Goal: Task Accomplishment & Management: Manage account settings

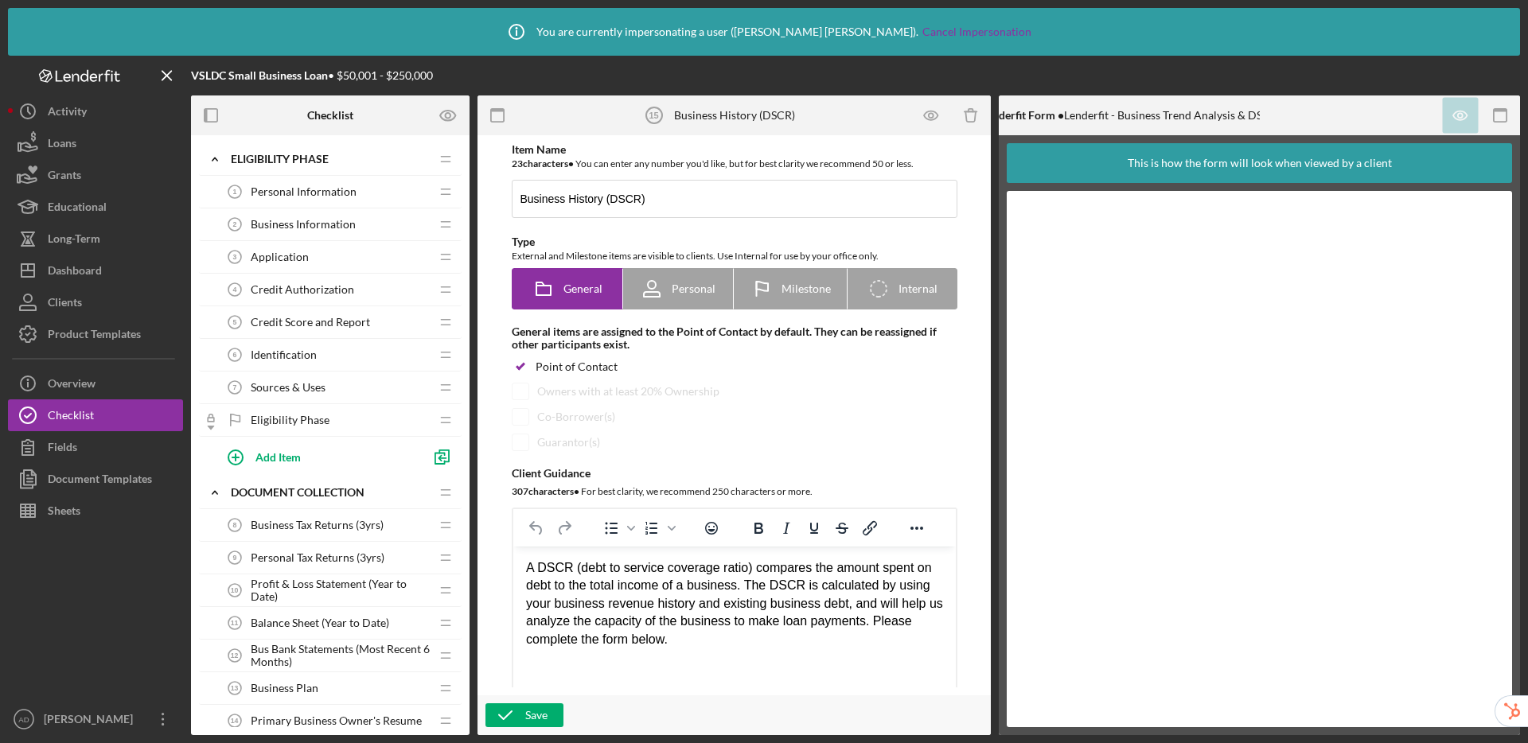
scroll to position [719, 0]
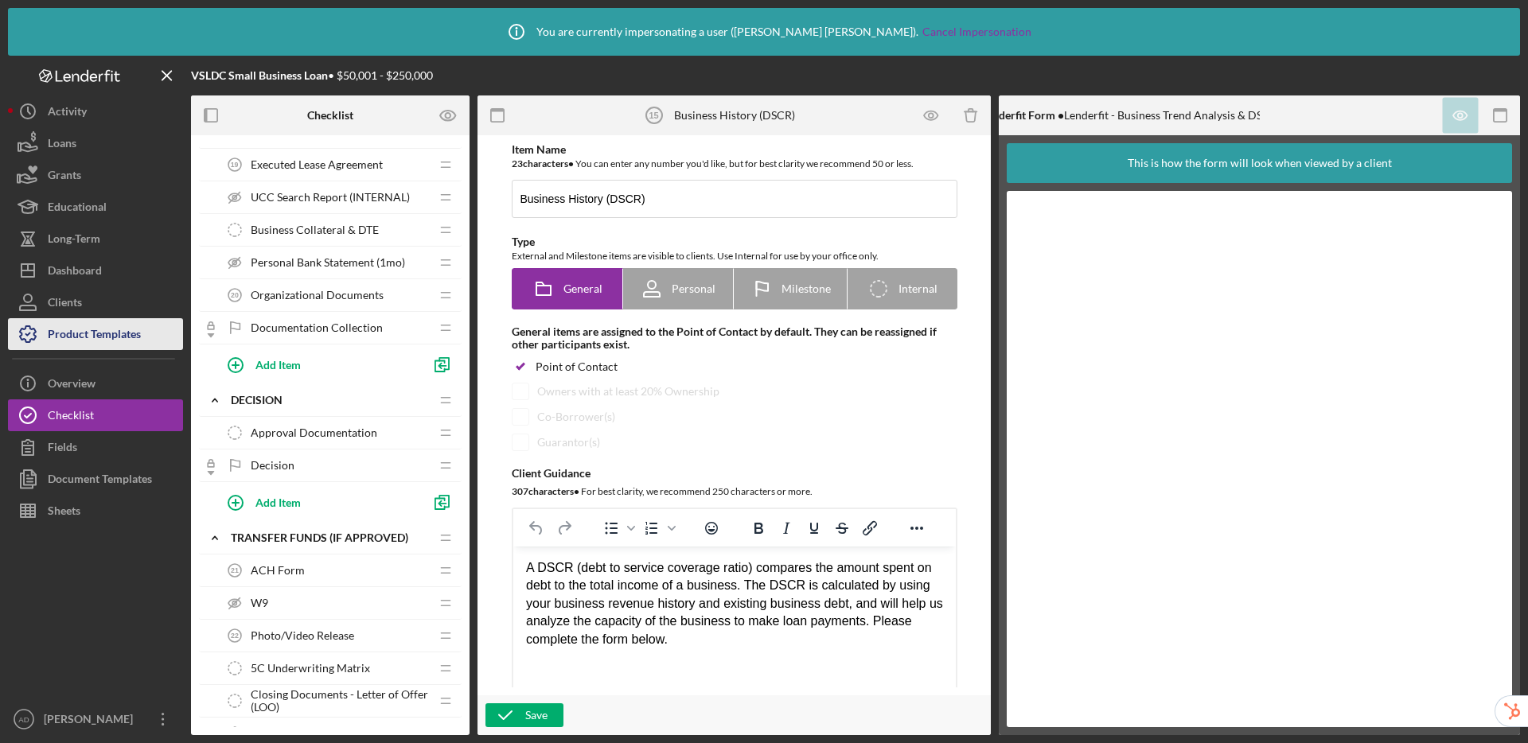
click at [132, 341] on div "Product Templates" at bounding box center [94, 336] width 93 height 36
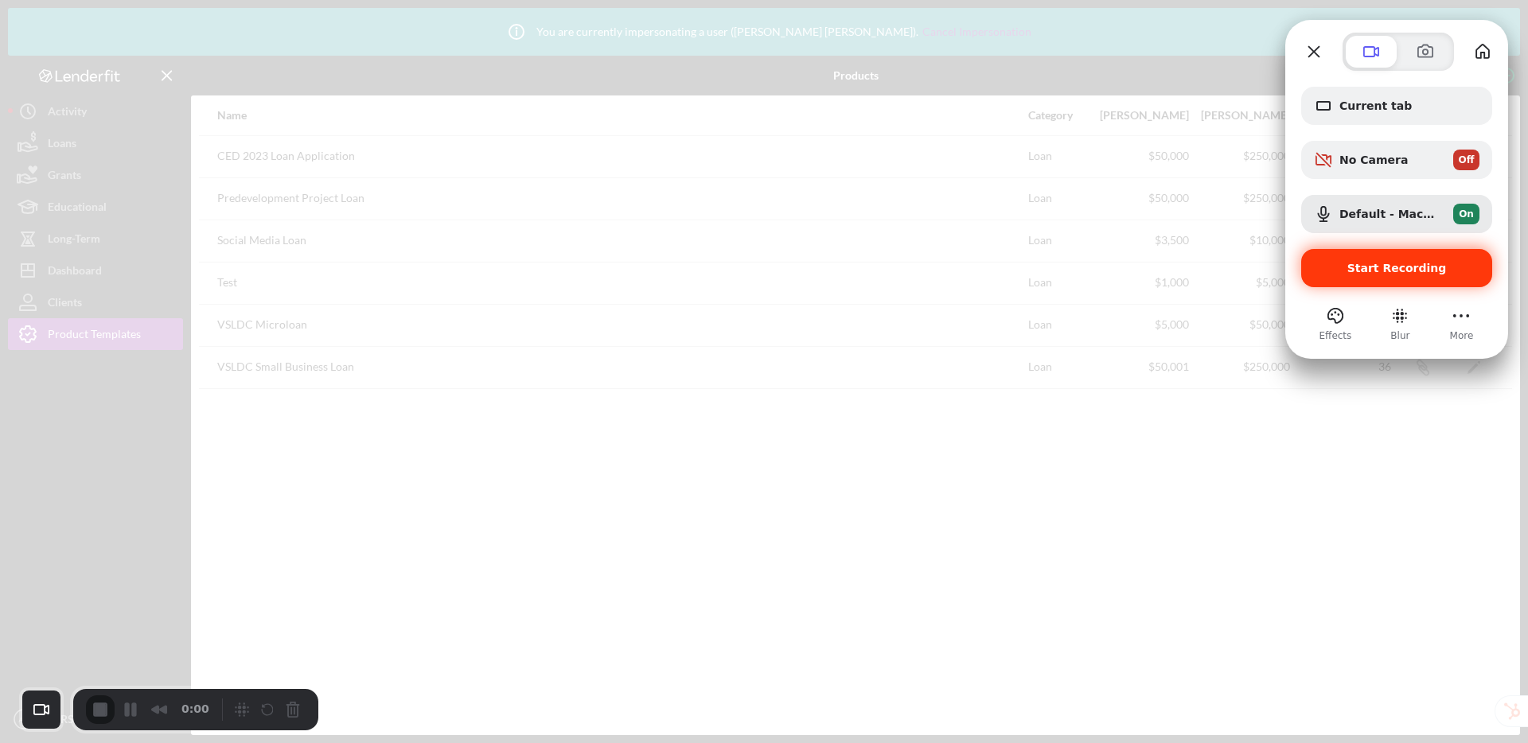
click at [1436, 273] on span "Start Recording" at bounding box center [1396, 268] width 99 height 13
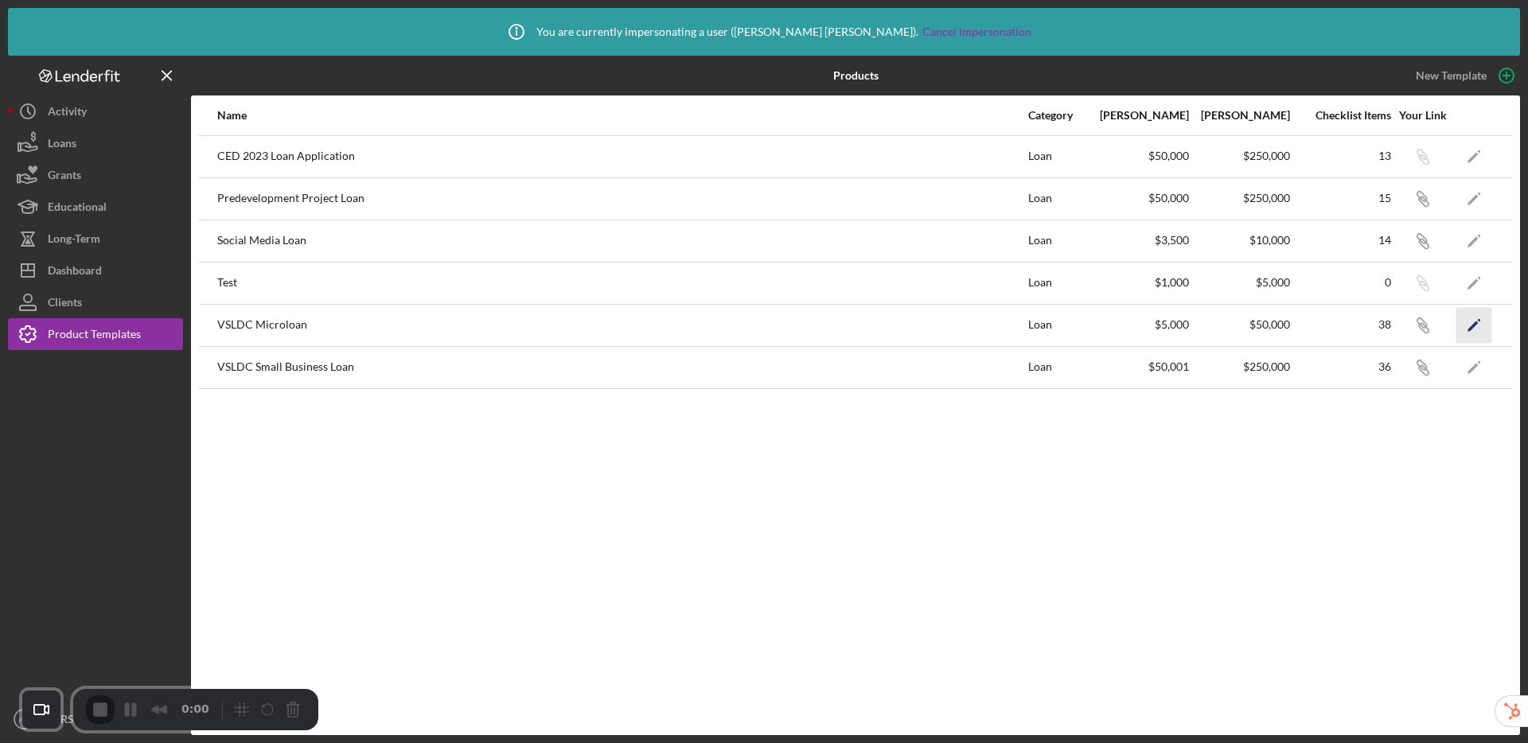
click at [1472, 326] on polygon "button" at bounding box center [1472, 326] width 11 height 11
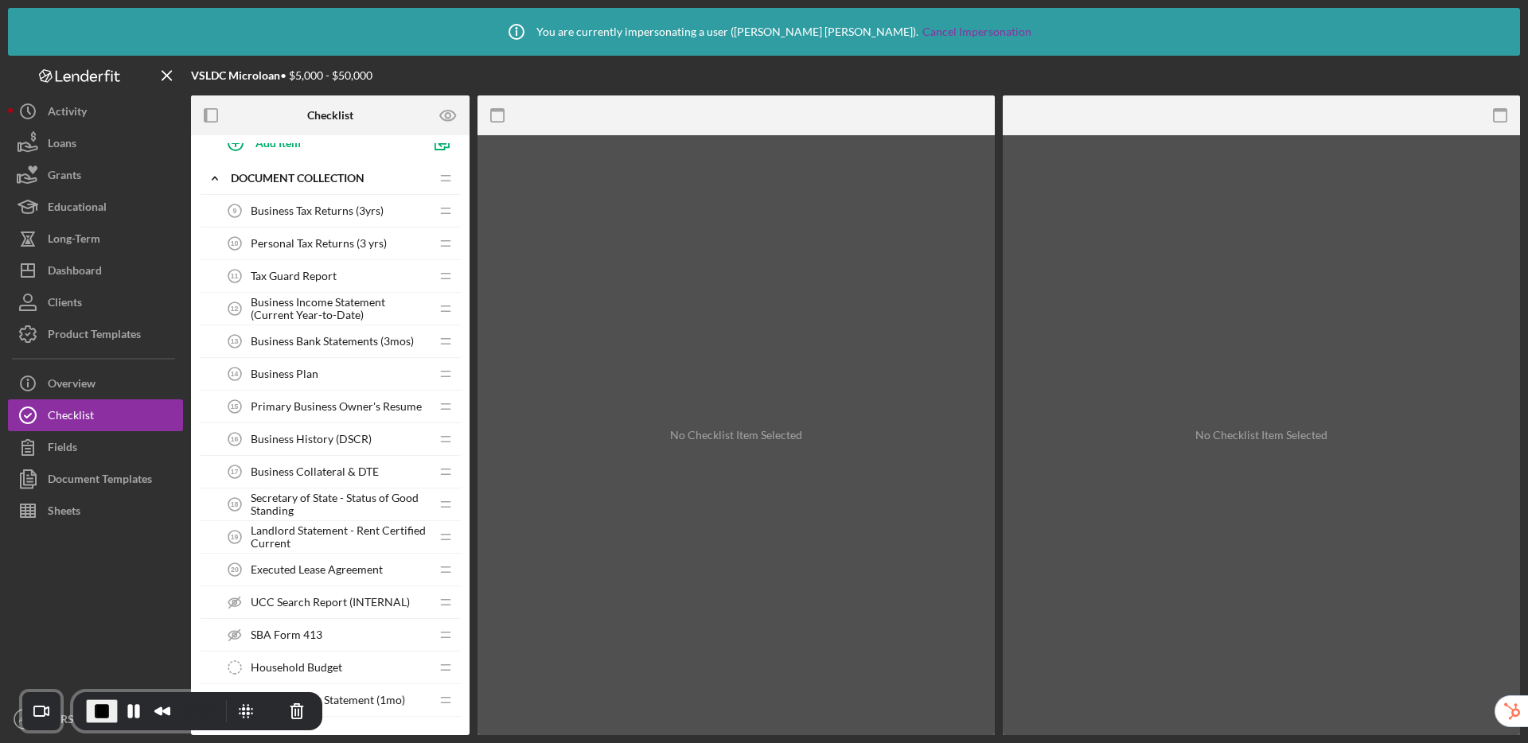
scroll to position [530, 0]
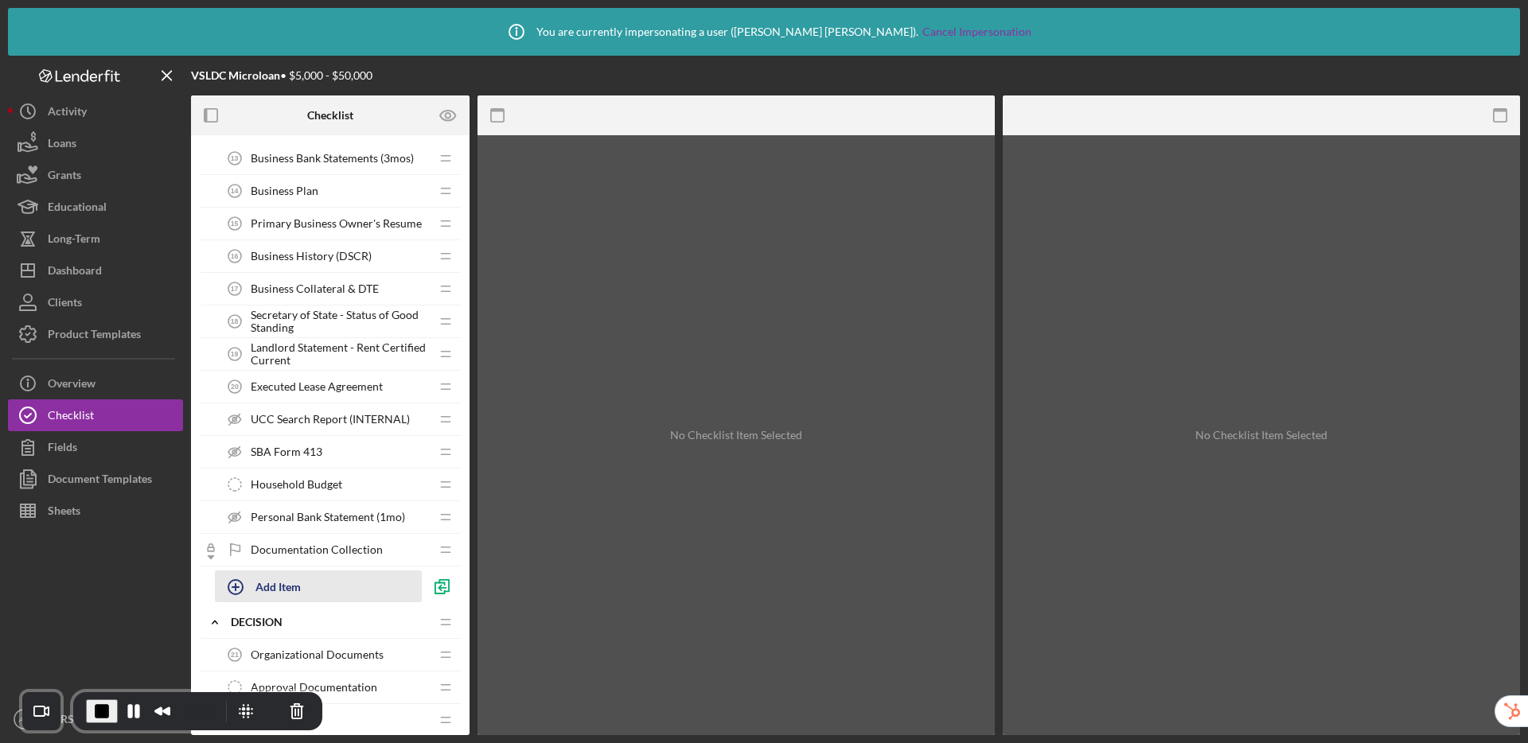
click at [285, 591] on div "Add Item" at bounding box center [277, 586] width 45 height 30
type input "Tax Guard Report"
click at [228, 622] on div "Add" at bounding box center [233, 626] width 21 height 24
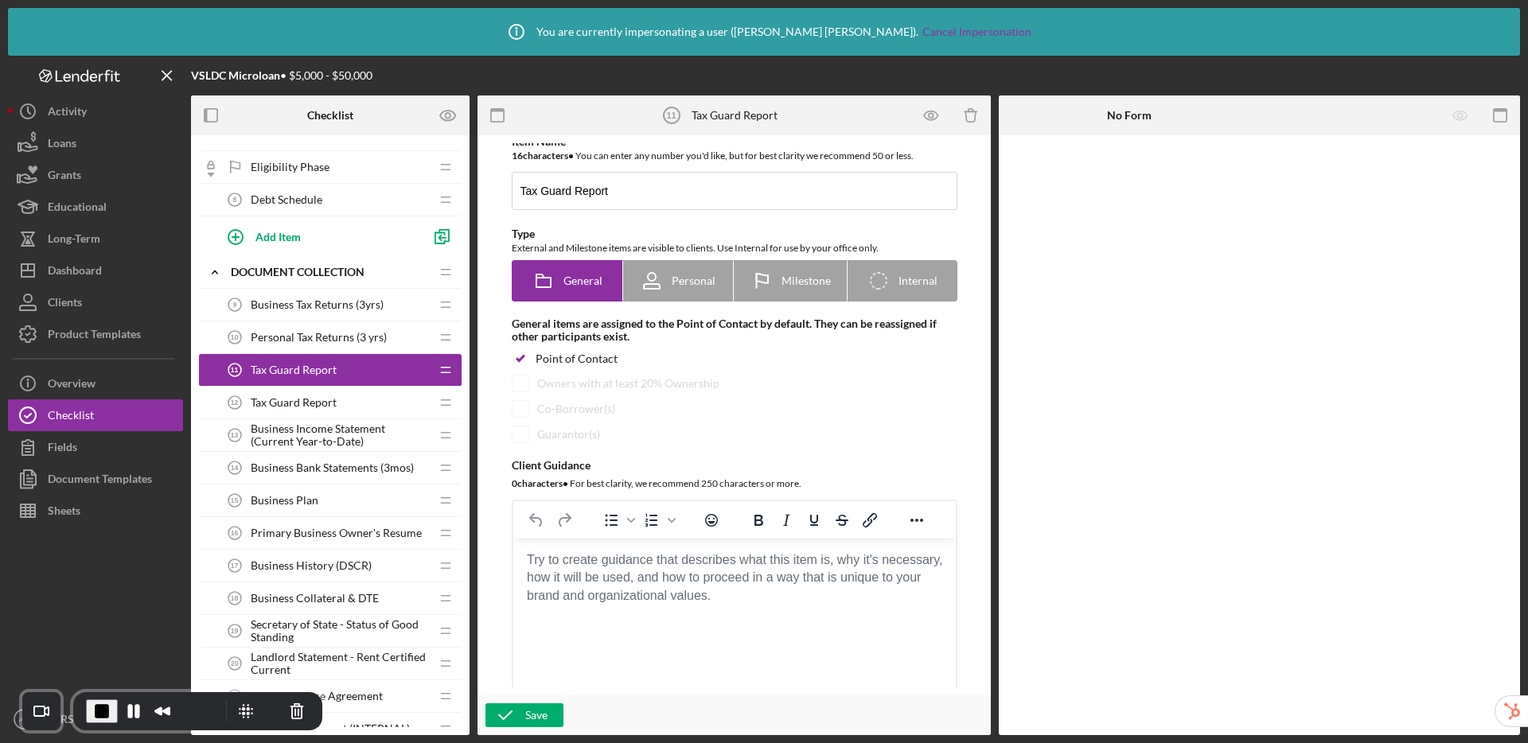
scroll to position [26, 0]
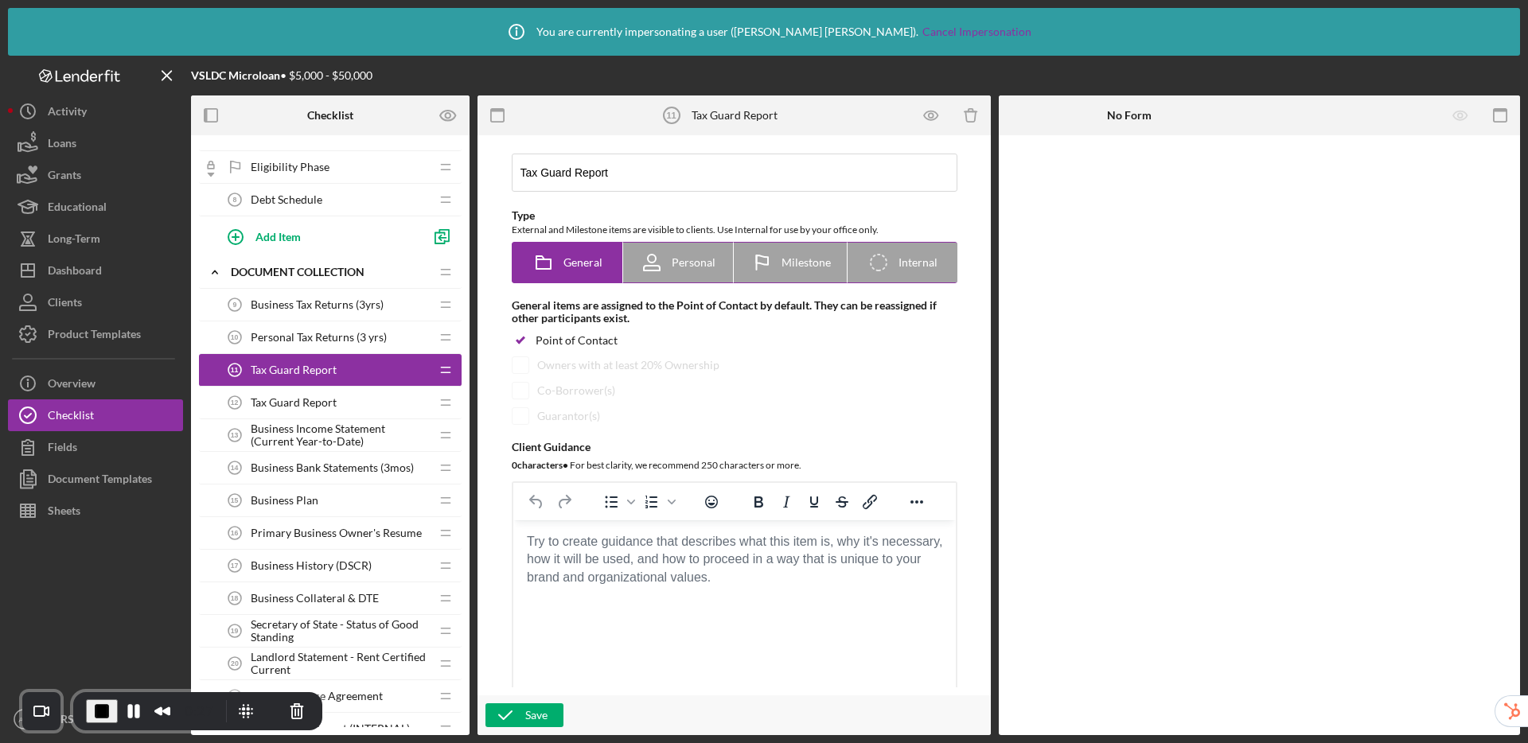
click at [691, 267] on span "Personal" at bounding box center [694, 262] width 44 height 13
radio input "false"
radio input "true"
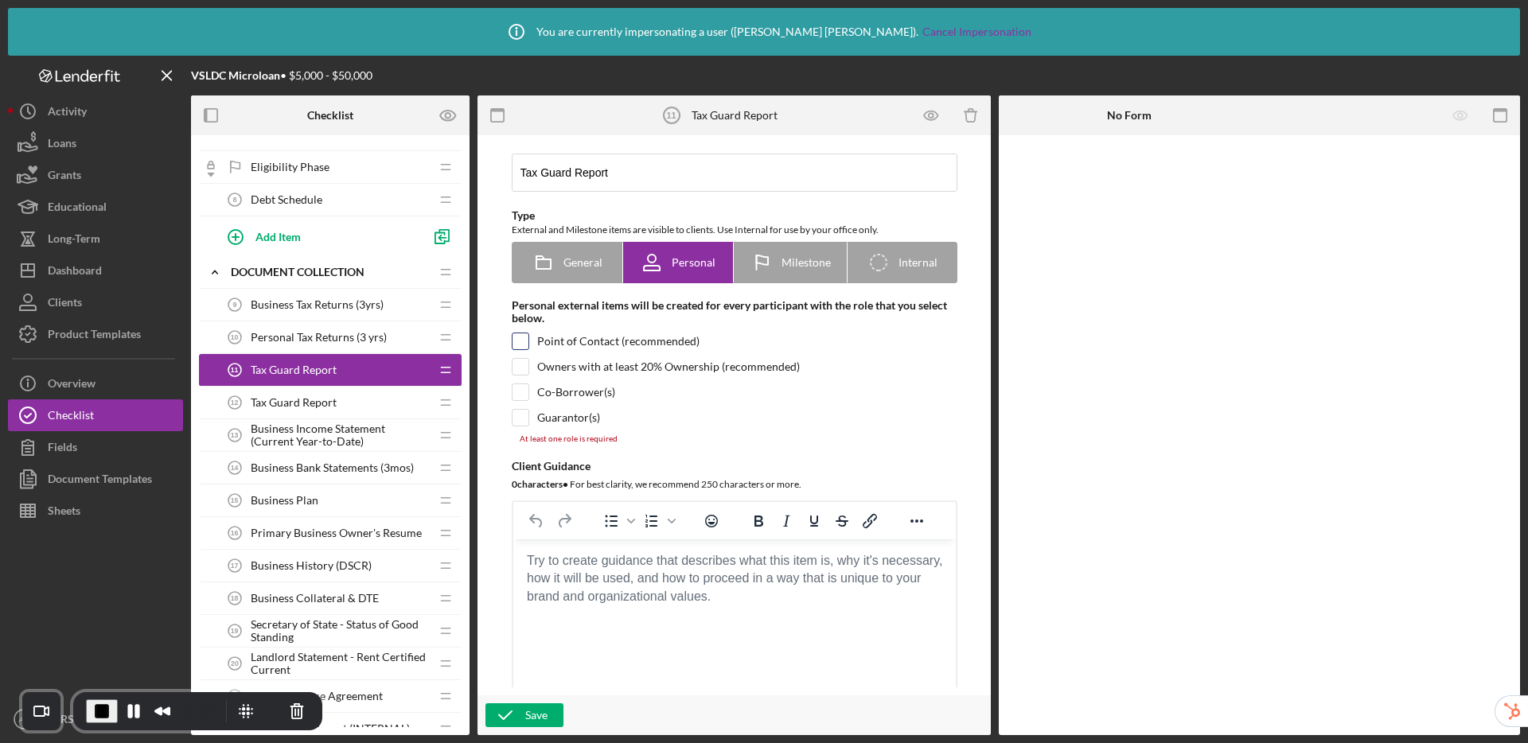
click at [522, 343] on input "checkbox" at bounding box center [520, 341] width 16 height 16
checkbox input "true"
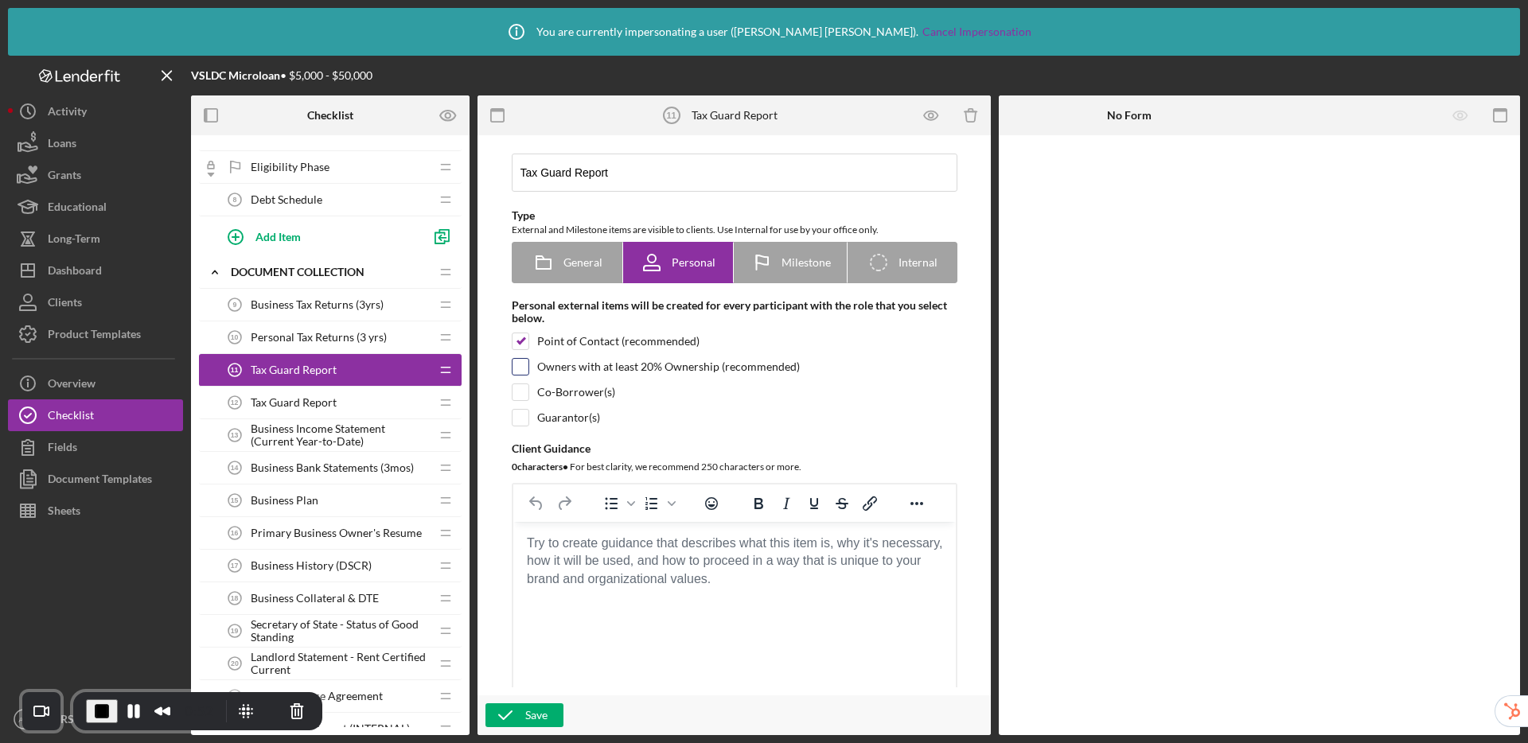
click at [512, 365] on input "checkbox" at bounding box center [520, 367] width 16 height 16
checkbox input "true"
click at [516, 395] on input "checkbox" at bounding box center [520, 392] width 16 height 16
checkbox input "true"
click at [516, 419] on input "checkbox" at bounding box center [520, 418] width 16 height 16
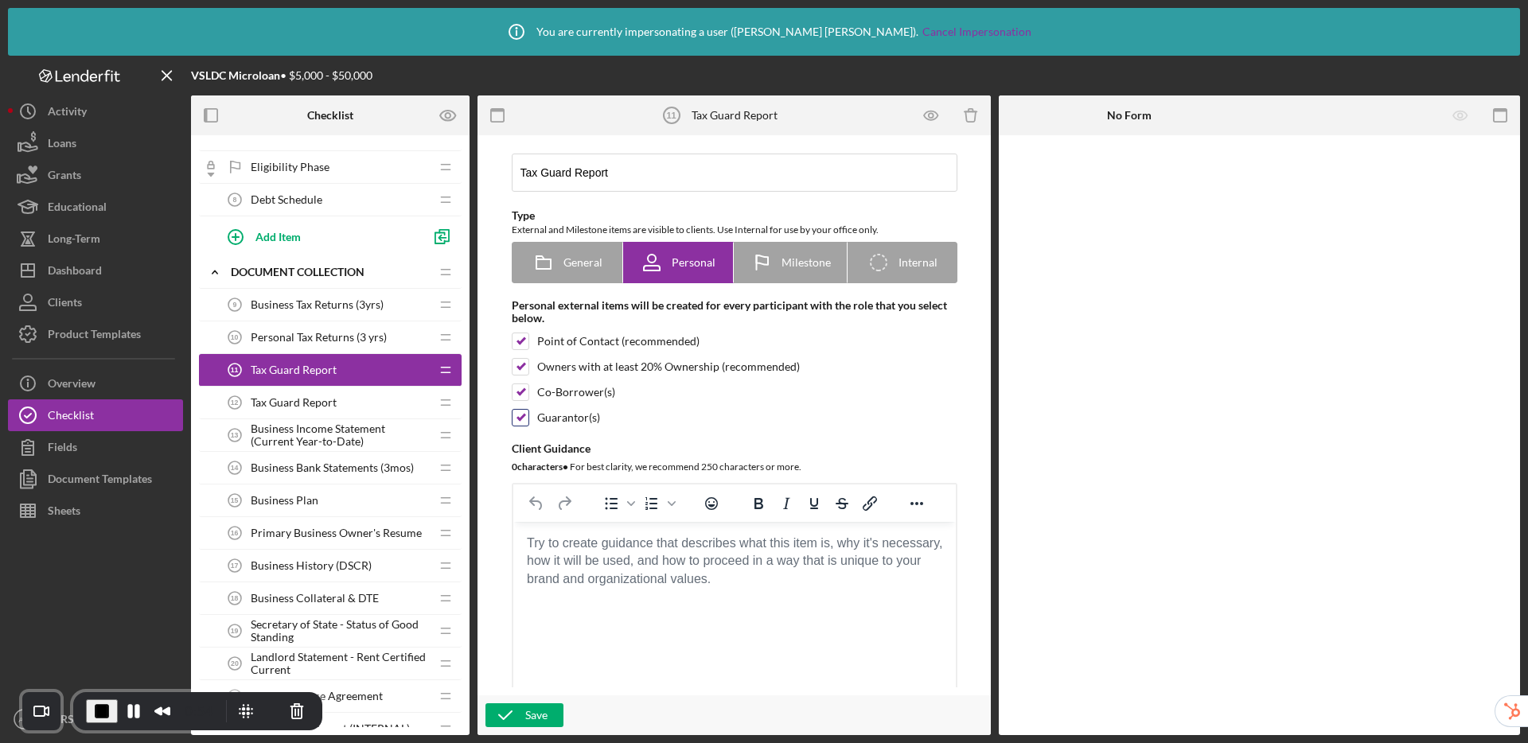
click at [516, 417] on input "checkbox" at bounding box center [520, 418] width 16 height 16
checkbox input "false"
click at [519, 395] on input "checkbox" at bounding box center [520, 392] width 16 height 16
checkbox input "false"
click at [521, 366] on input "checkbox" at bounding box center [520, 367] width 16 height 16
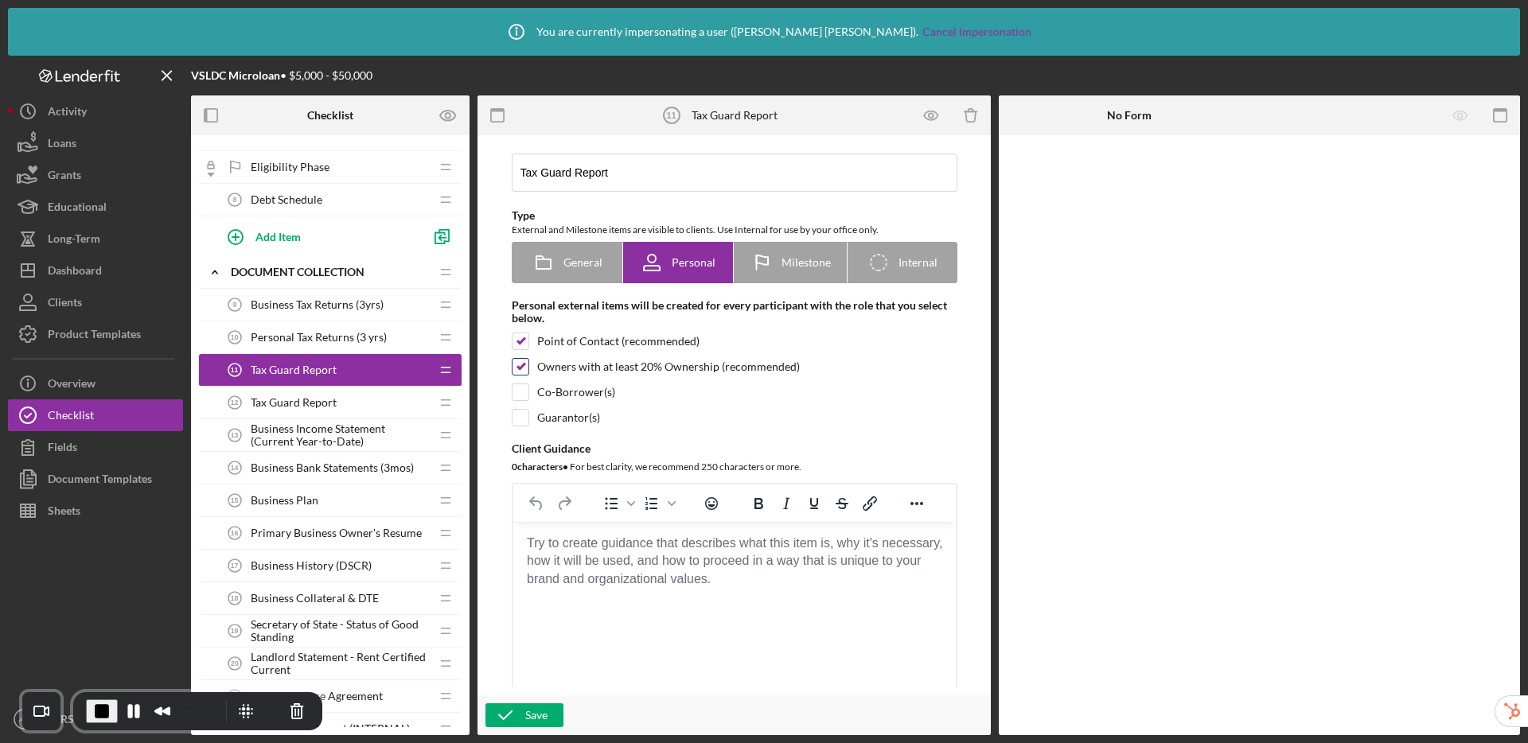
checkbox input "false"
click at [571, 271] on div "General" at bounding box center [567, 263] width 71 height 40
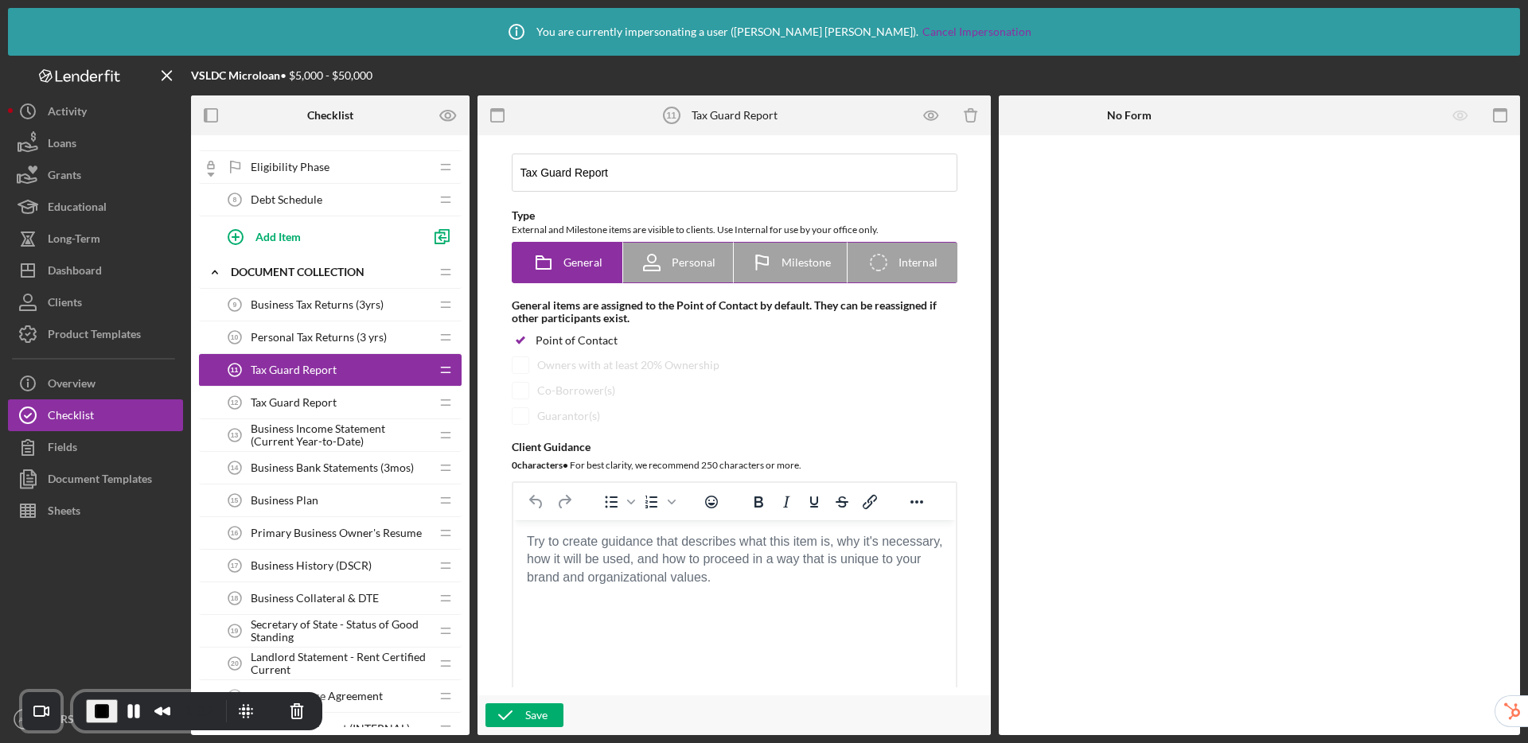
click at [676, 267] on span "Personal" at bounding box center [694, 262] width 44 height 13
radio input "false"
radio input "true"
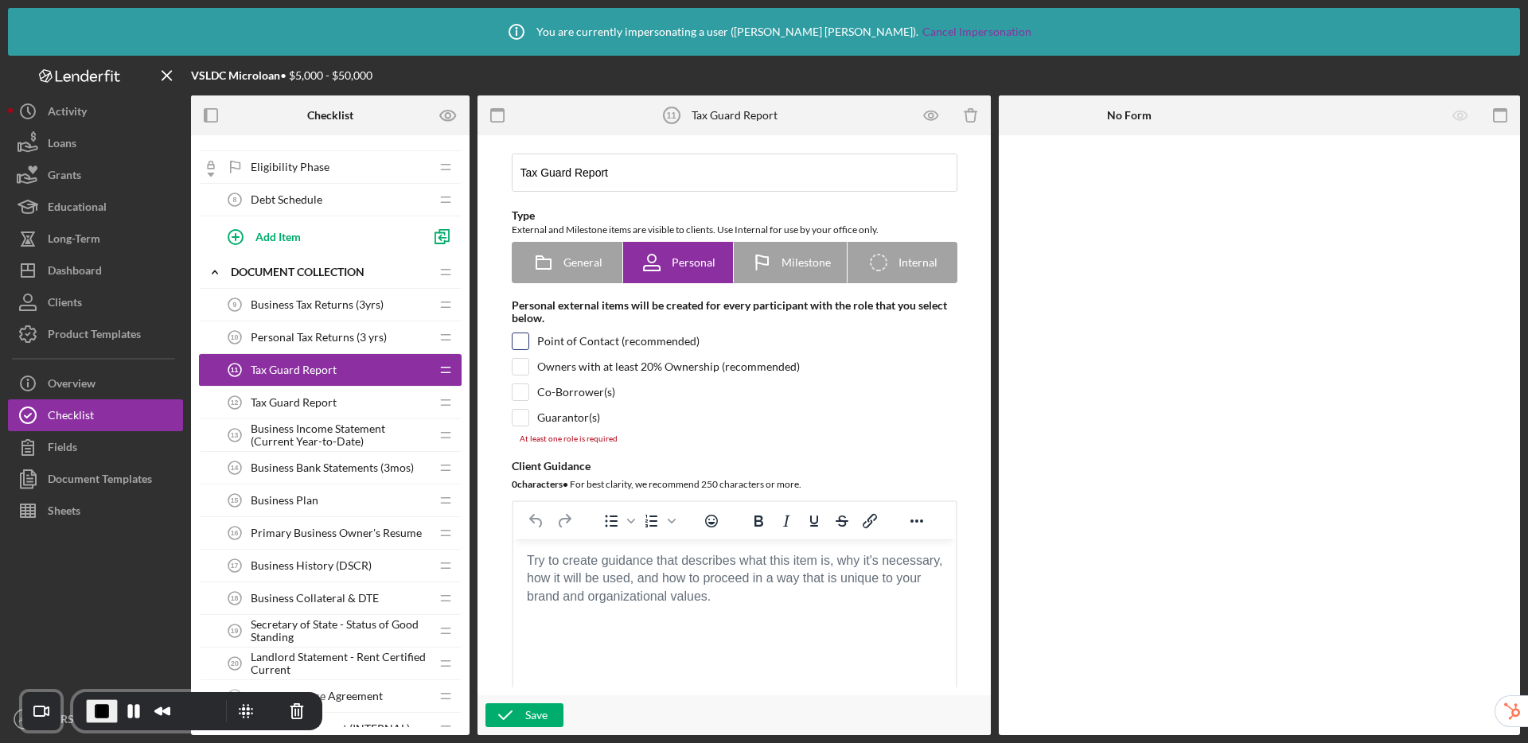
click at [517, 338] on input "checkbox" at bounding box center [520, 341] width 16 height 16
checkbox input "true"
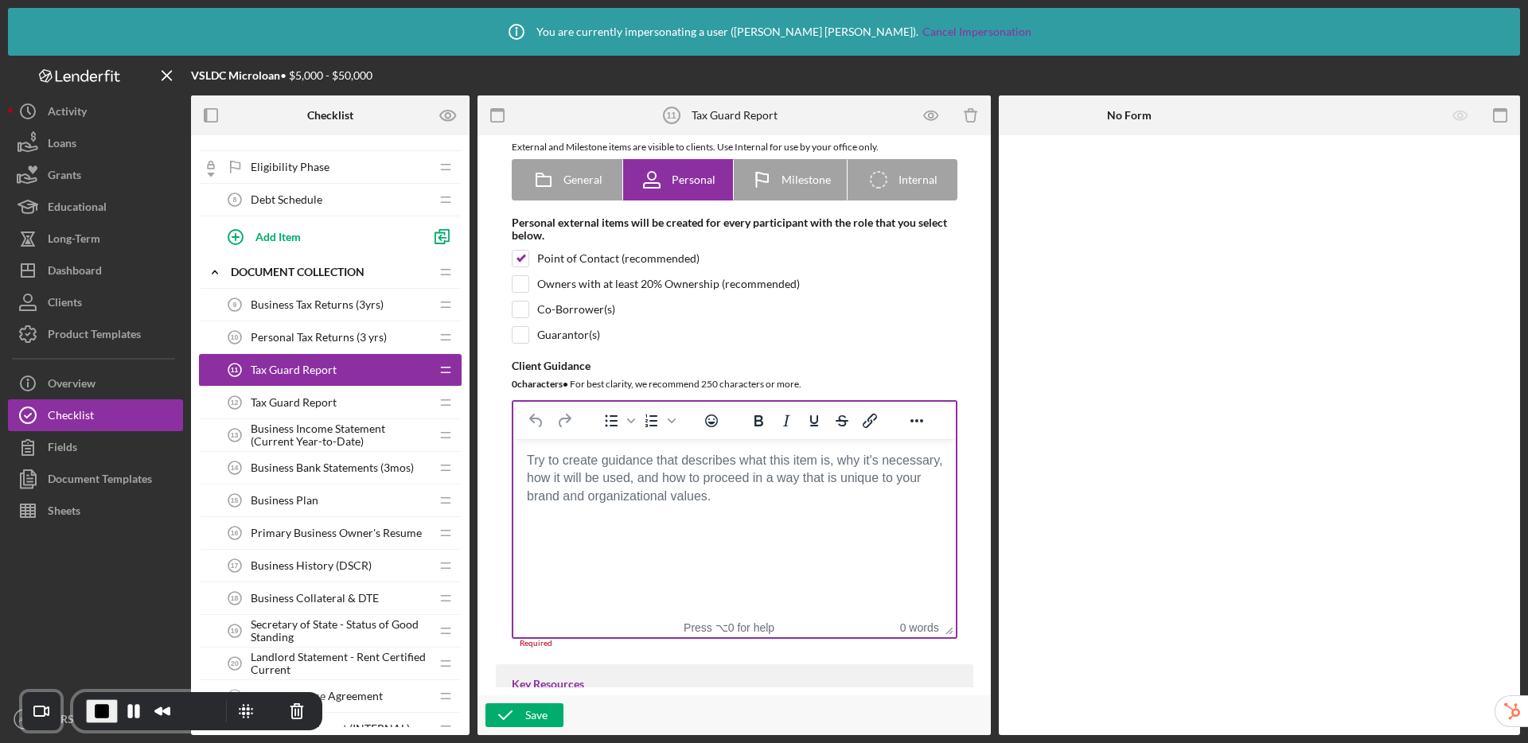
scroll to position [179, 0]
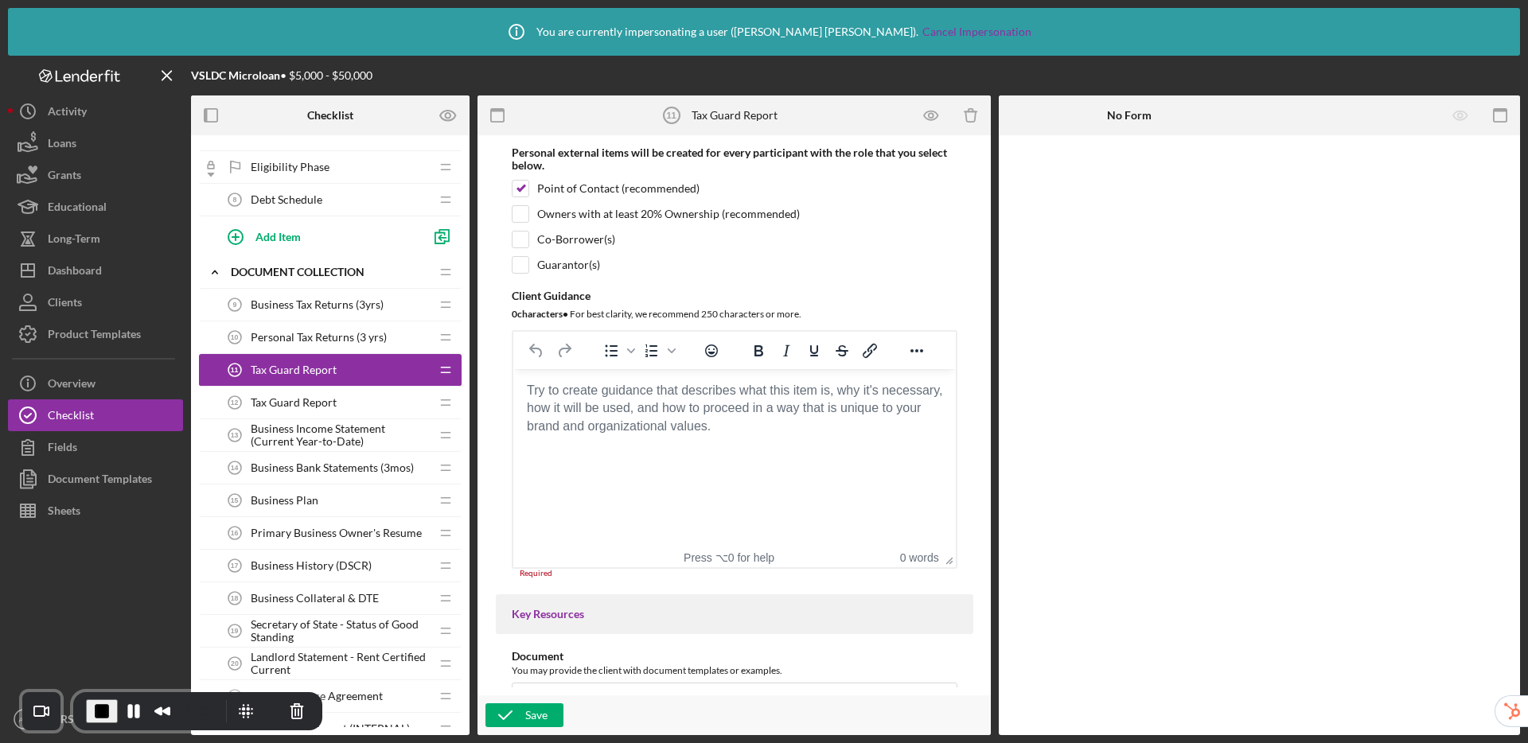
click at [586, 399] on body "Rich Text Area. Press ALT-0 for help." at bounding box center [733, 391] width 417 height 18
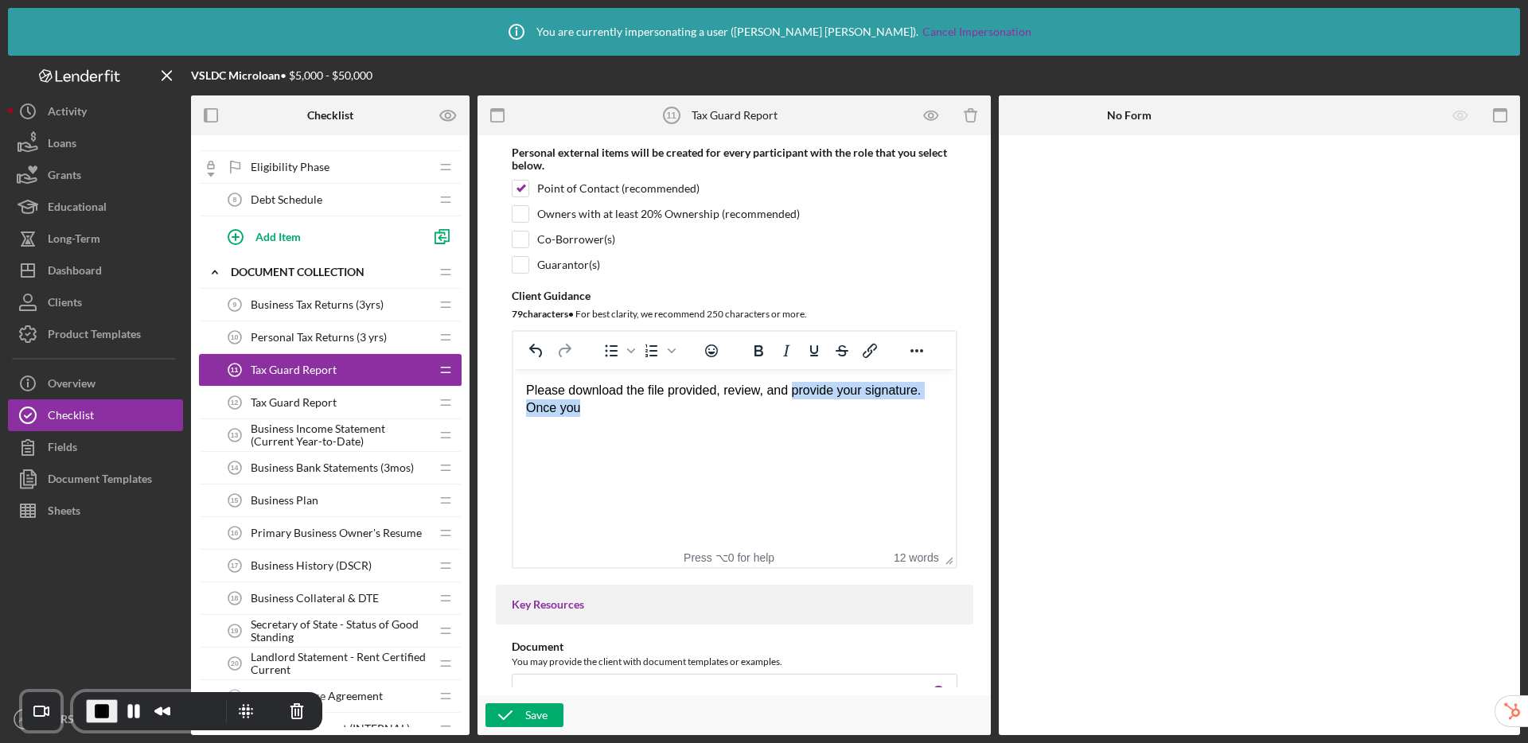
drag, startPoint x: 857, startPoint y: 411, endPoint x: 795, endPoint y: 390, distance: 65.7
click at [795, 390] on body "Please download the file provided, review, and provide your signature. Once you" at bounding box center [733, 400] width 417 height 36
click at [124, 710] on button "Pause Recording" at bounding box center [133, 711] width 25 height 25
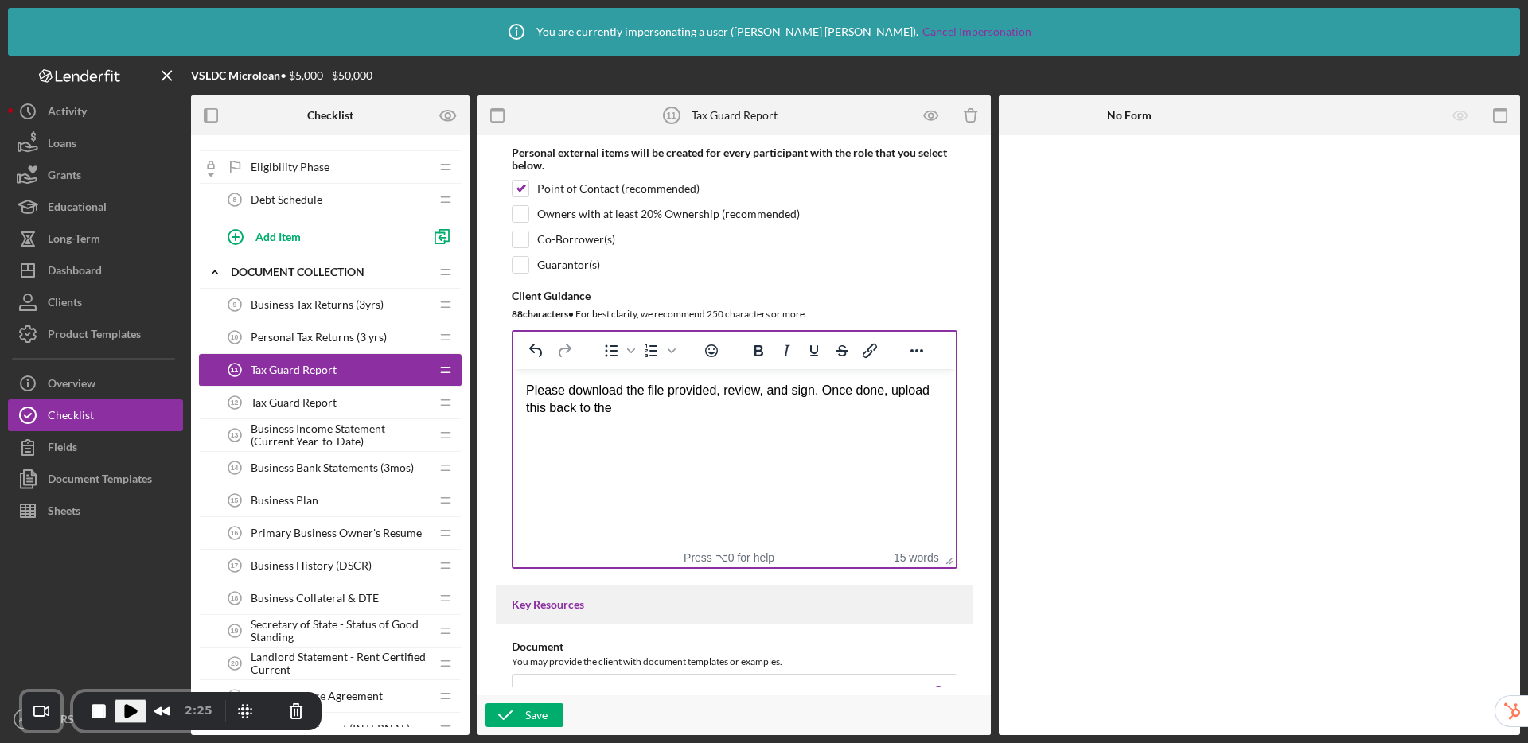
scroll to position [1026, 0]
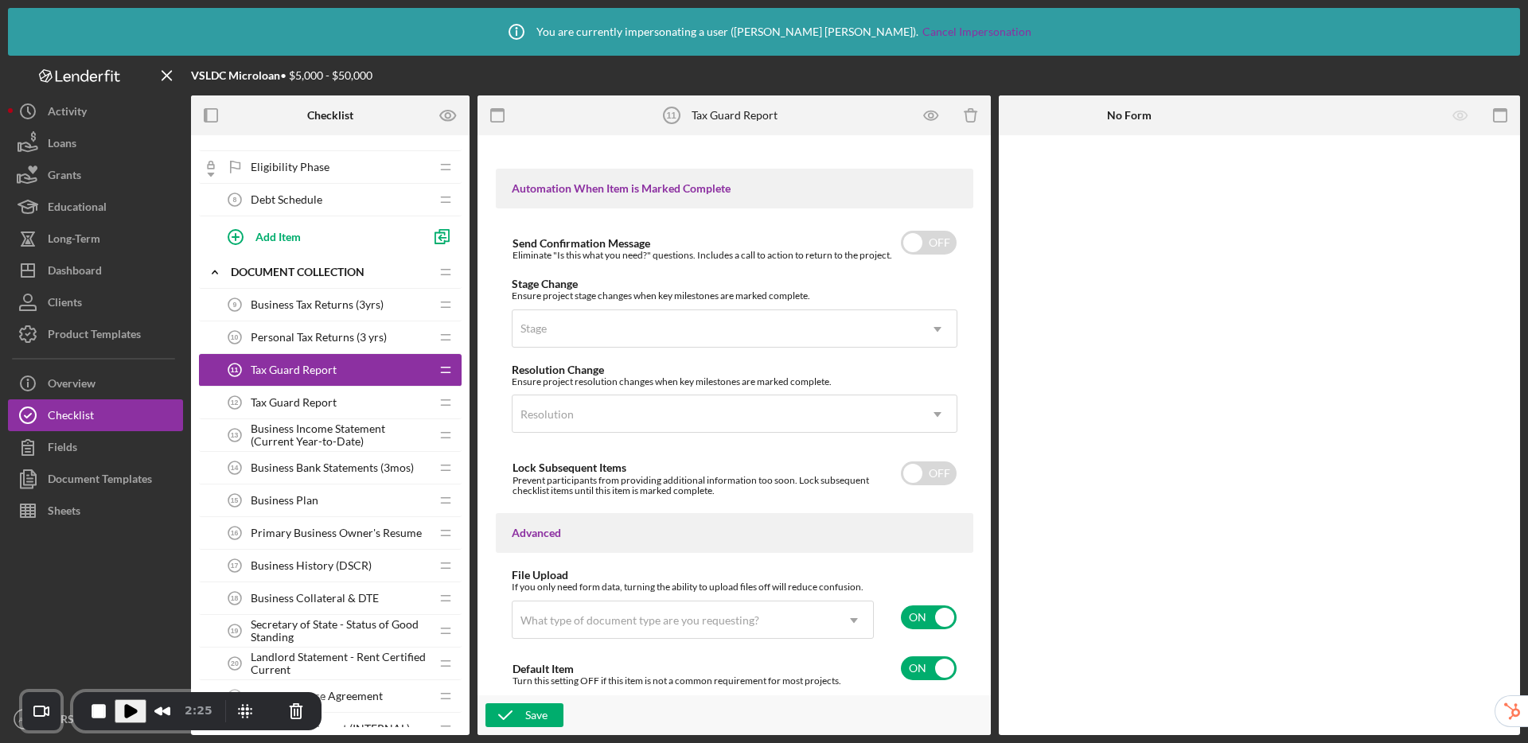
click at [389, 370] on div "Tax Guard Report 11 Tax Guard Report" at bounding box center [324, 370] width 211 height 32
click at [368, 392] on div "Tax Guard Report 12 Tax Guard Report" at bounding box center [324, 403] width 211 height 32
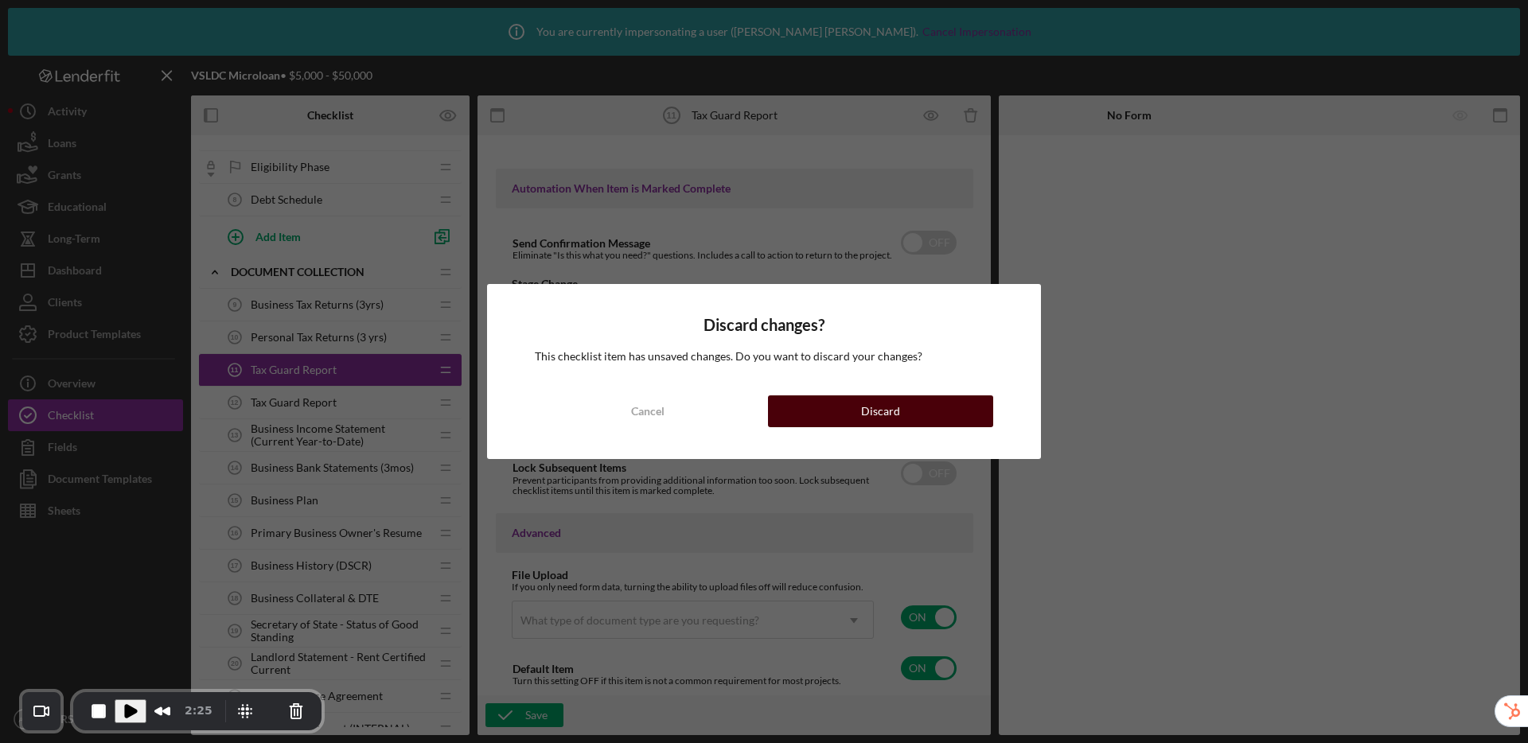
click at [860, 412] on button "Discard" at bounding box center [880, 411] width 225 height 32
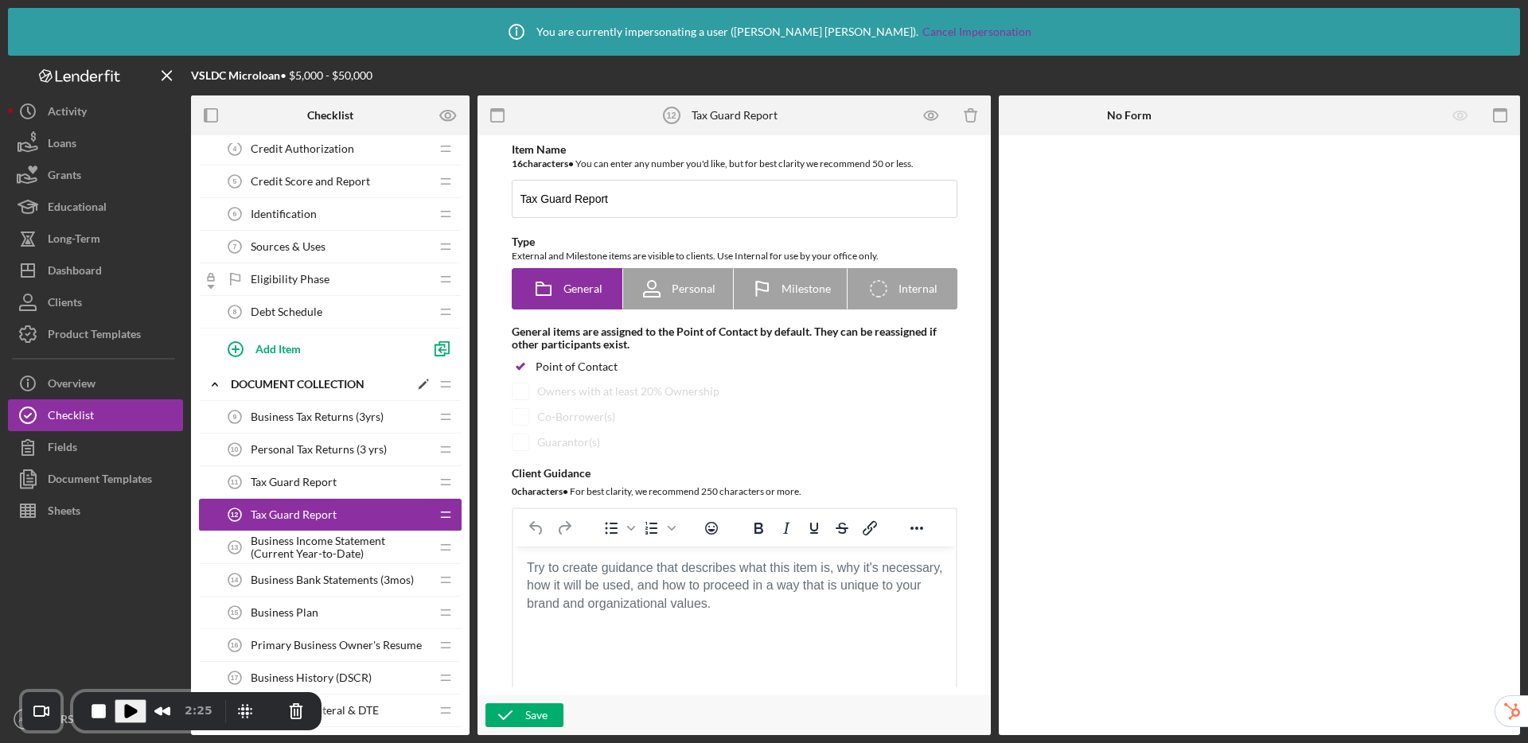
scroll to position [148, 0]
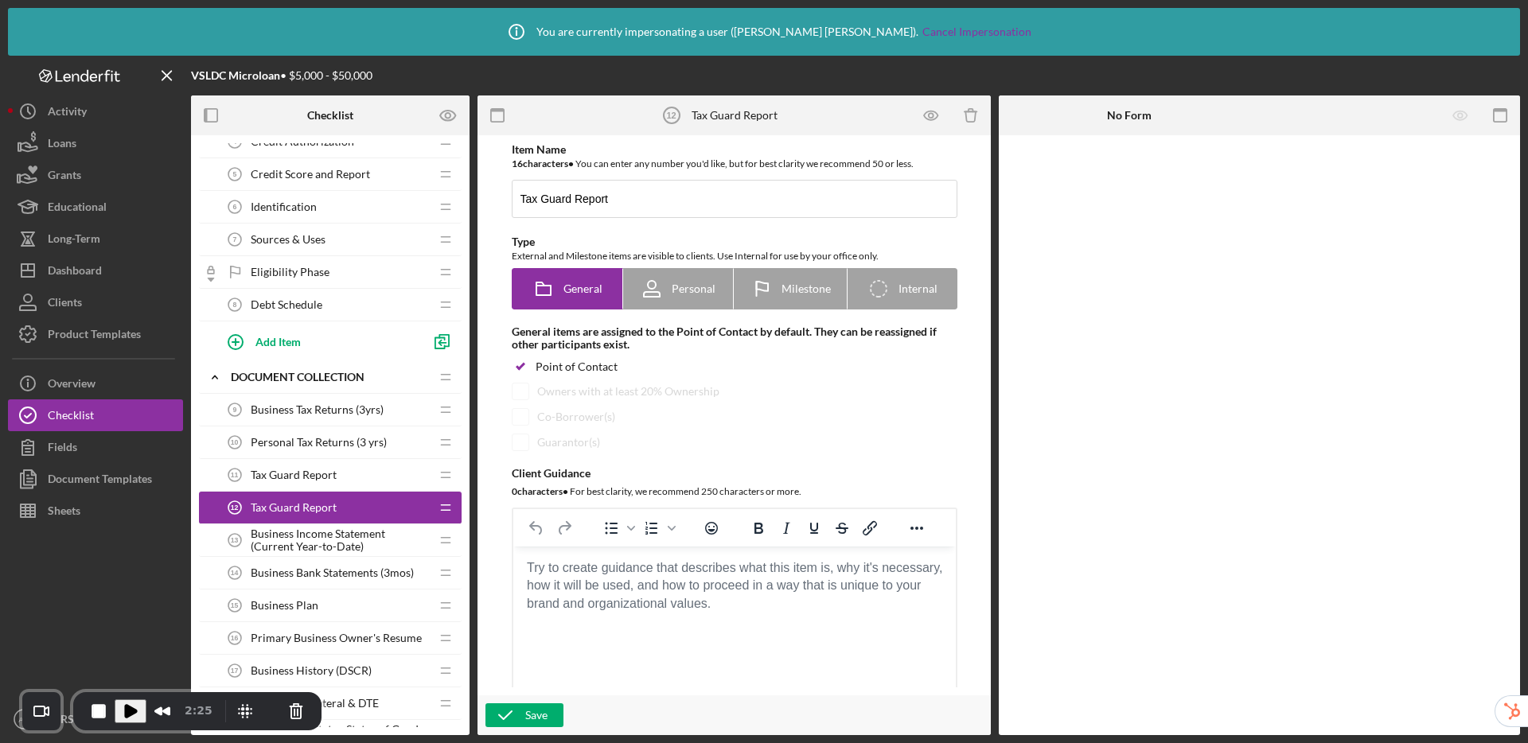
click at [310, 472] on span "Tax Guard Report" at bounding box center [294, 475] width 86 height 13
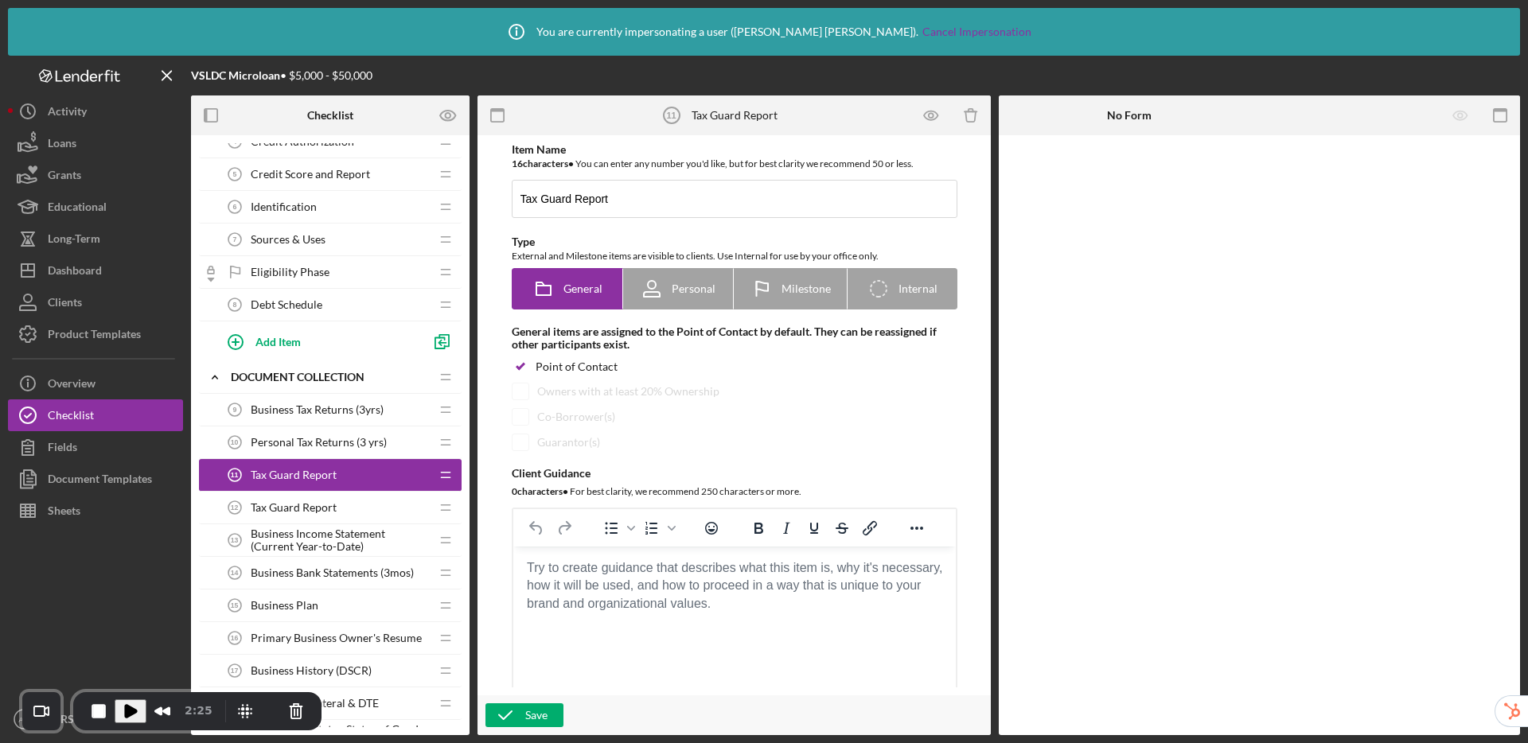
click at [314, 501] on span "Tax Guard Report" at bounding box center [294, 507] width 86 height 13
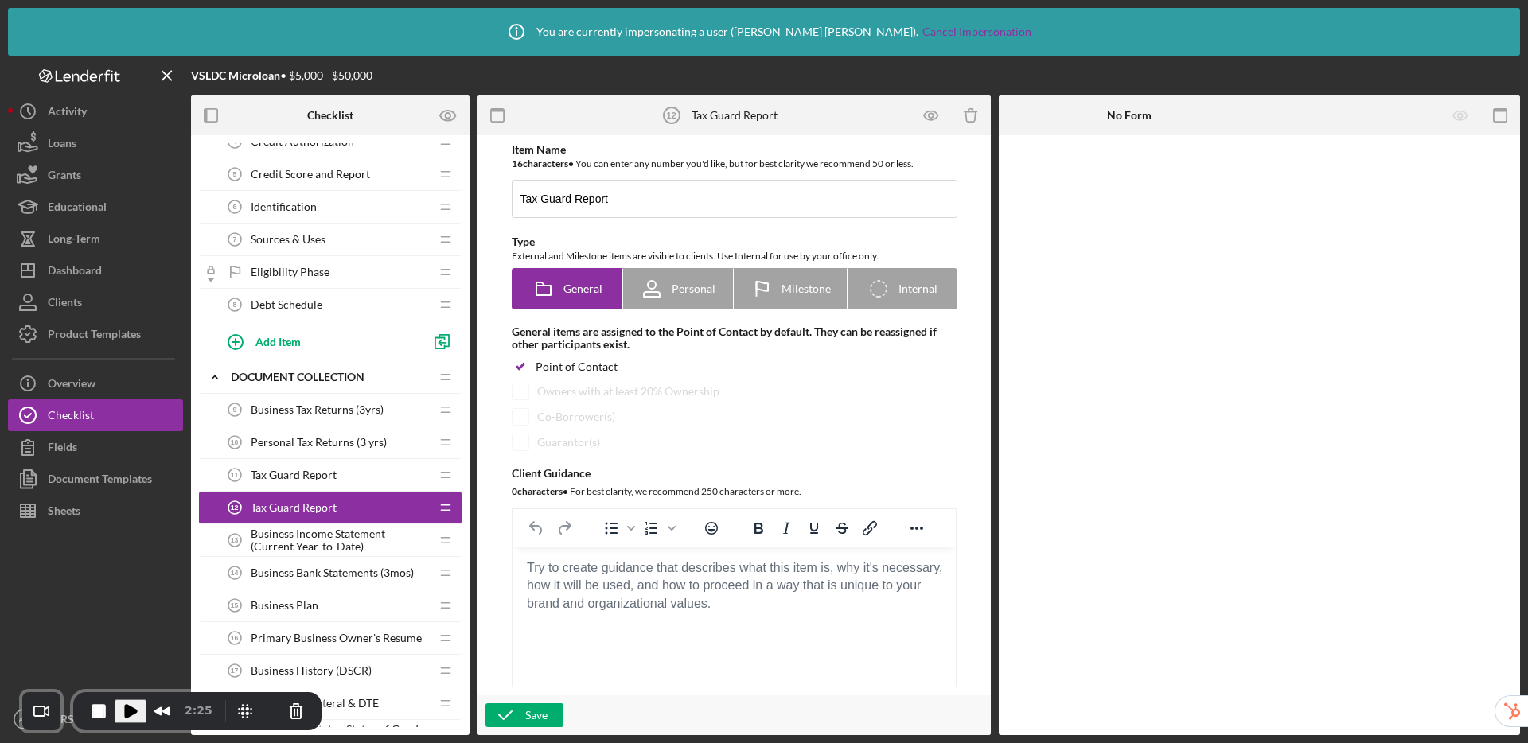
click at [323, 462] on div "Tax Guard Report 11 Tax Guard Report" at bounding box center [324, 475] width 211 height 32
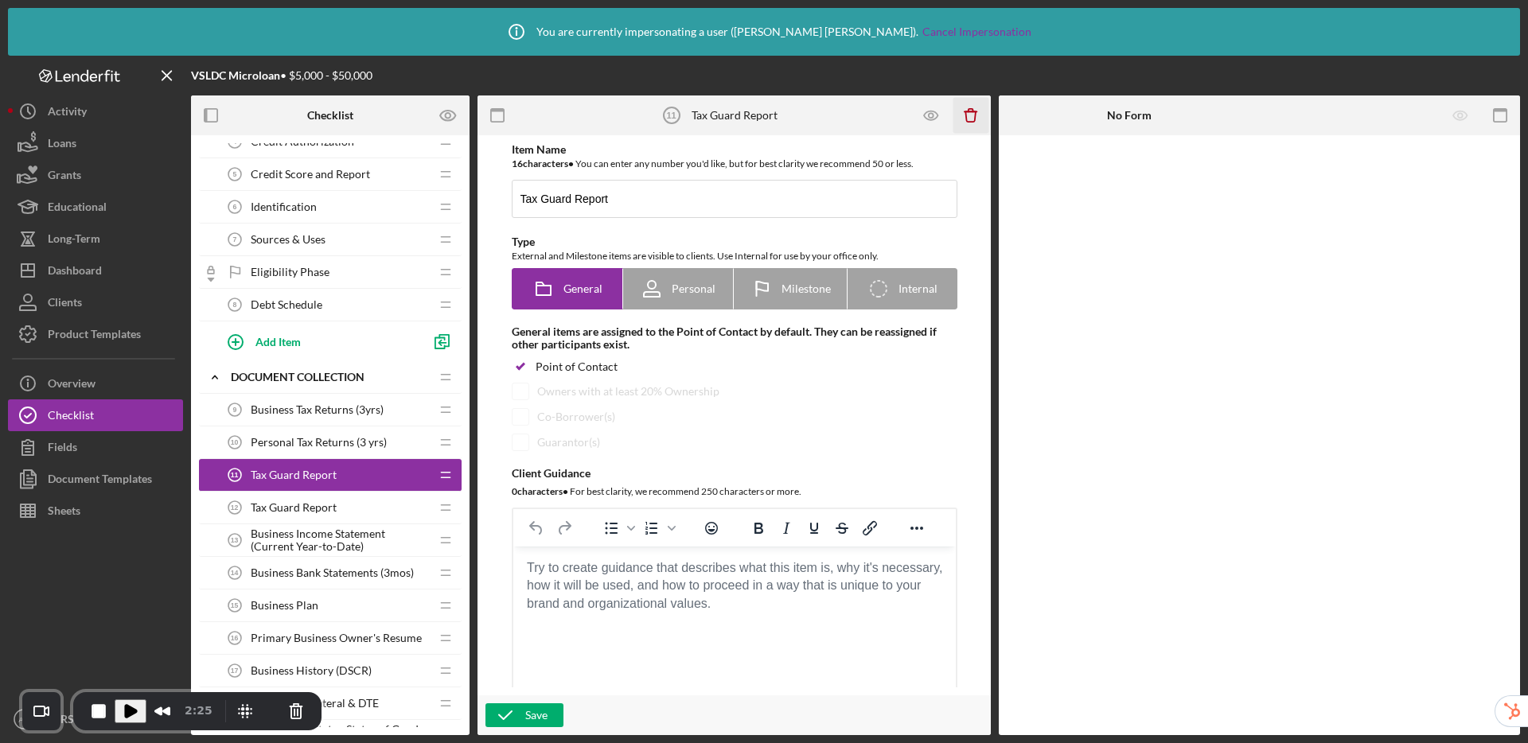
click at [969, 115] on icon "Icon/Delete" at bounding box center [971, 116] width 36 height 36
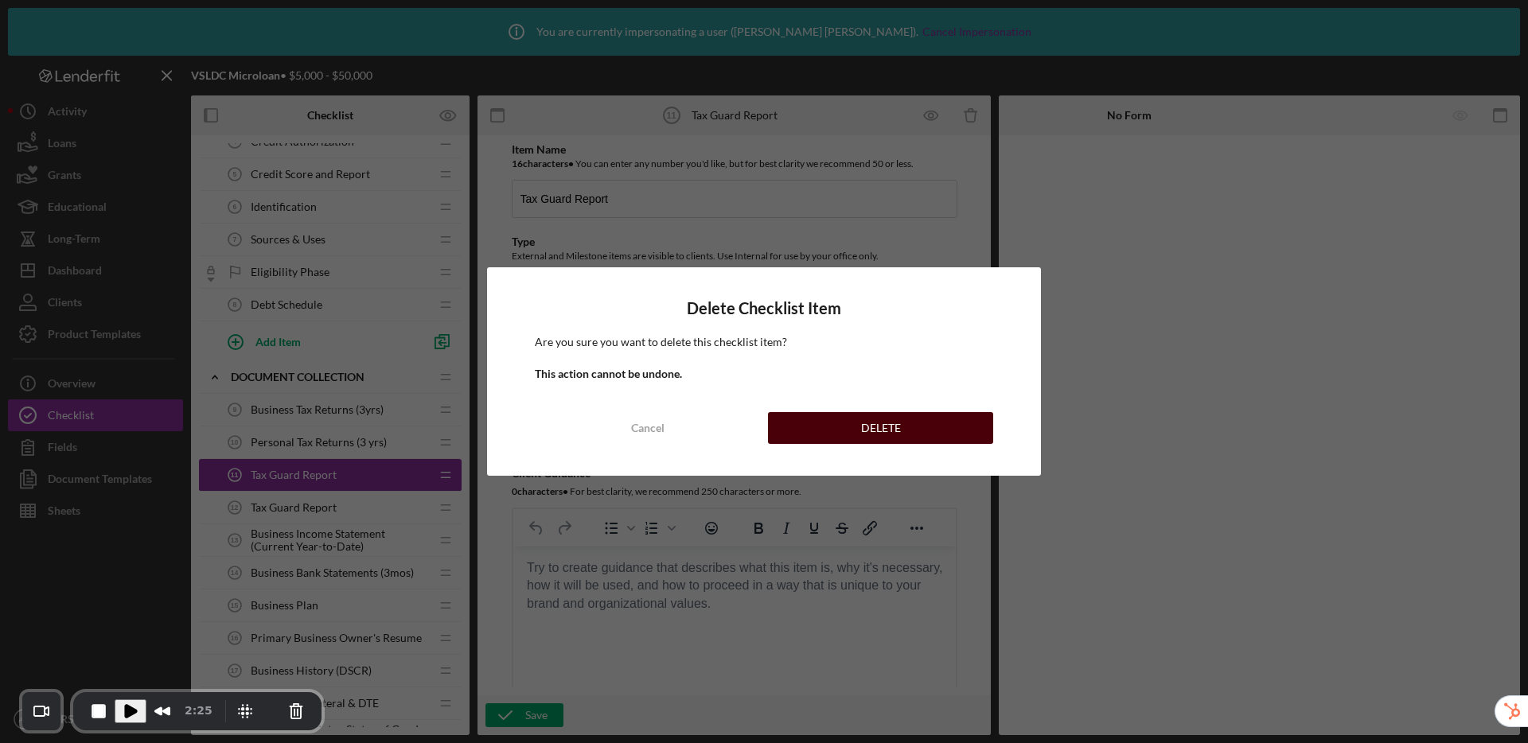
click at [863, 430] on div "DELETE" at bounding box center [881, 428] width 40 height 32
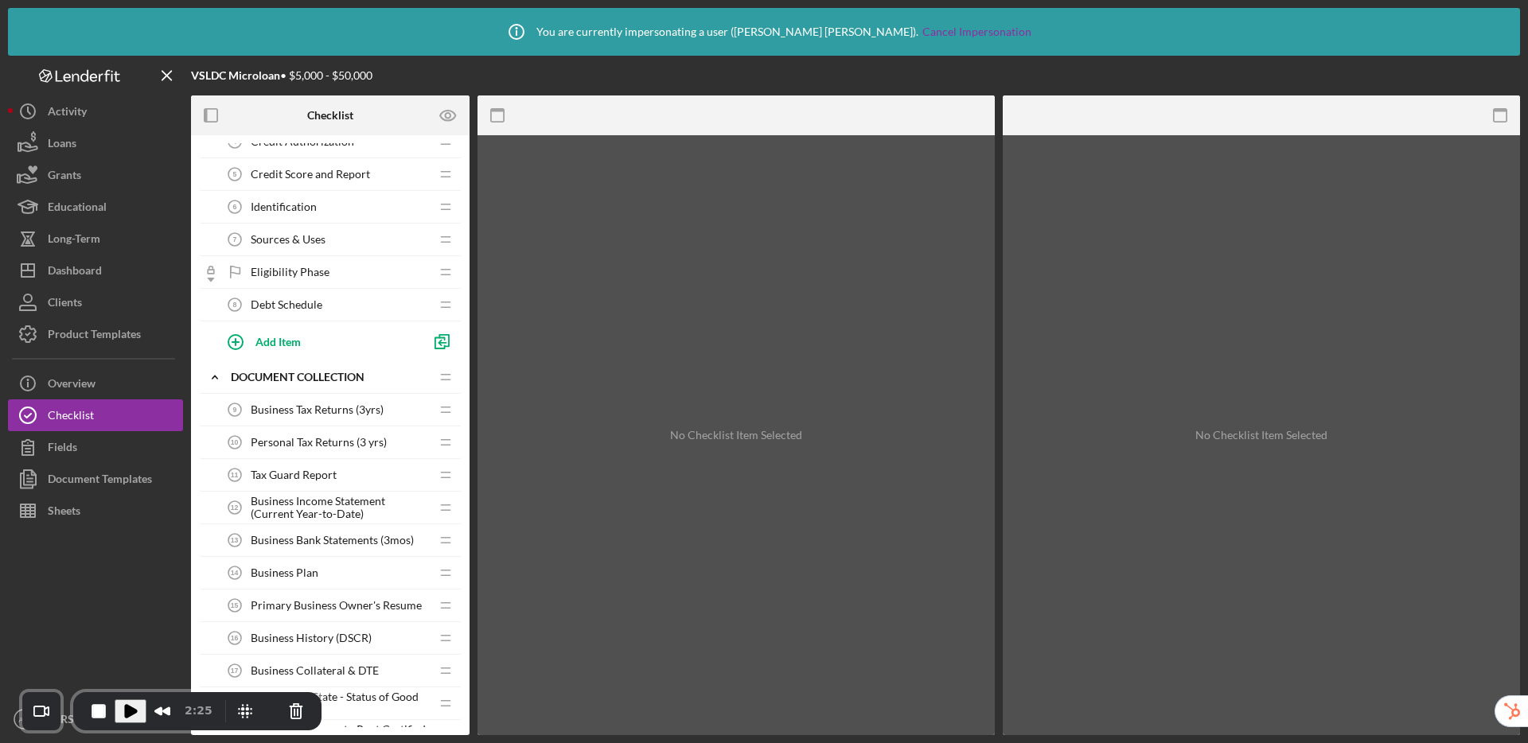
click at [314, 477] on span "Tax Guard Report" at bounding box center [294, 475] width 86 height 13
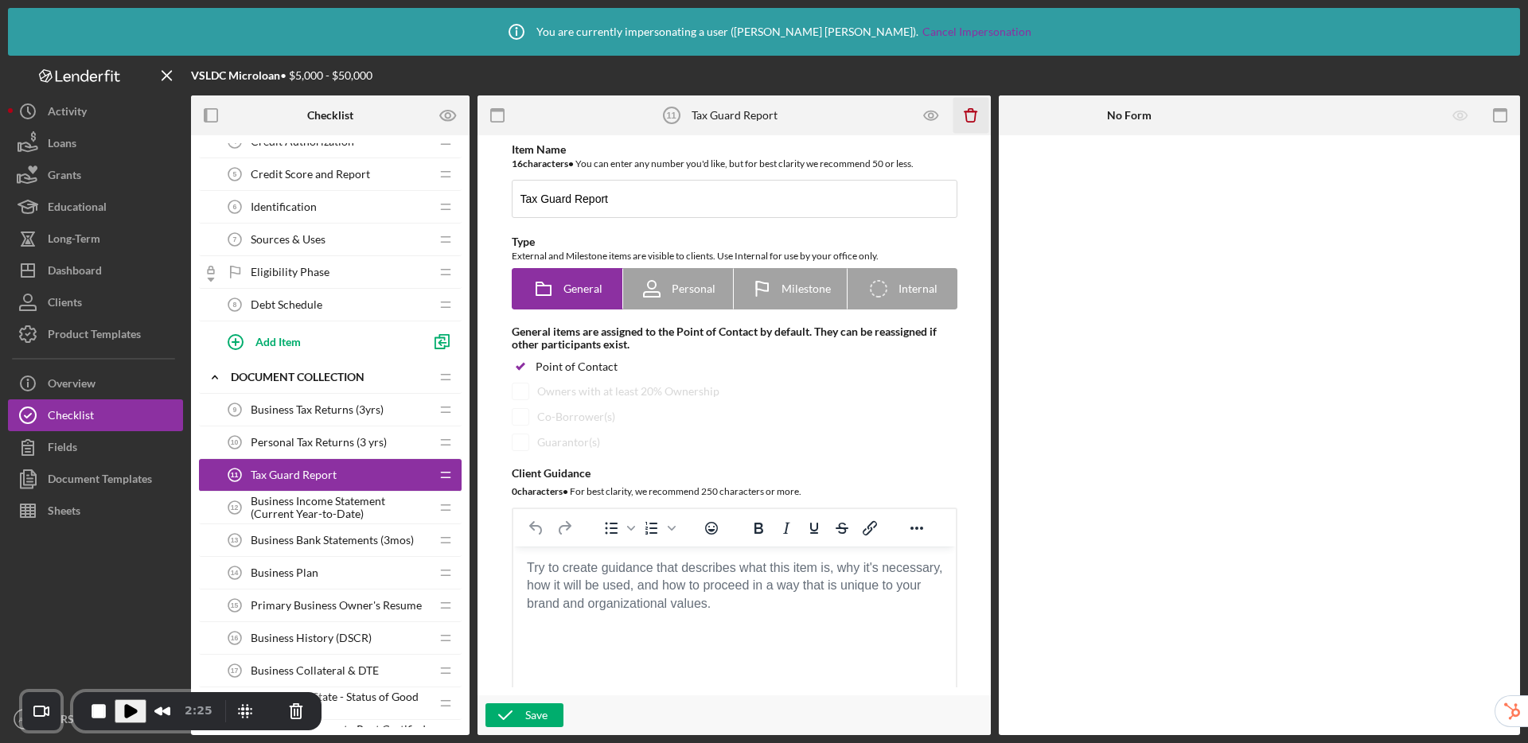
click at [968, 115] on icon "Icon/Delete" at bounding box center [971, 116] width 36 height 36
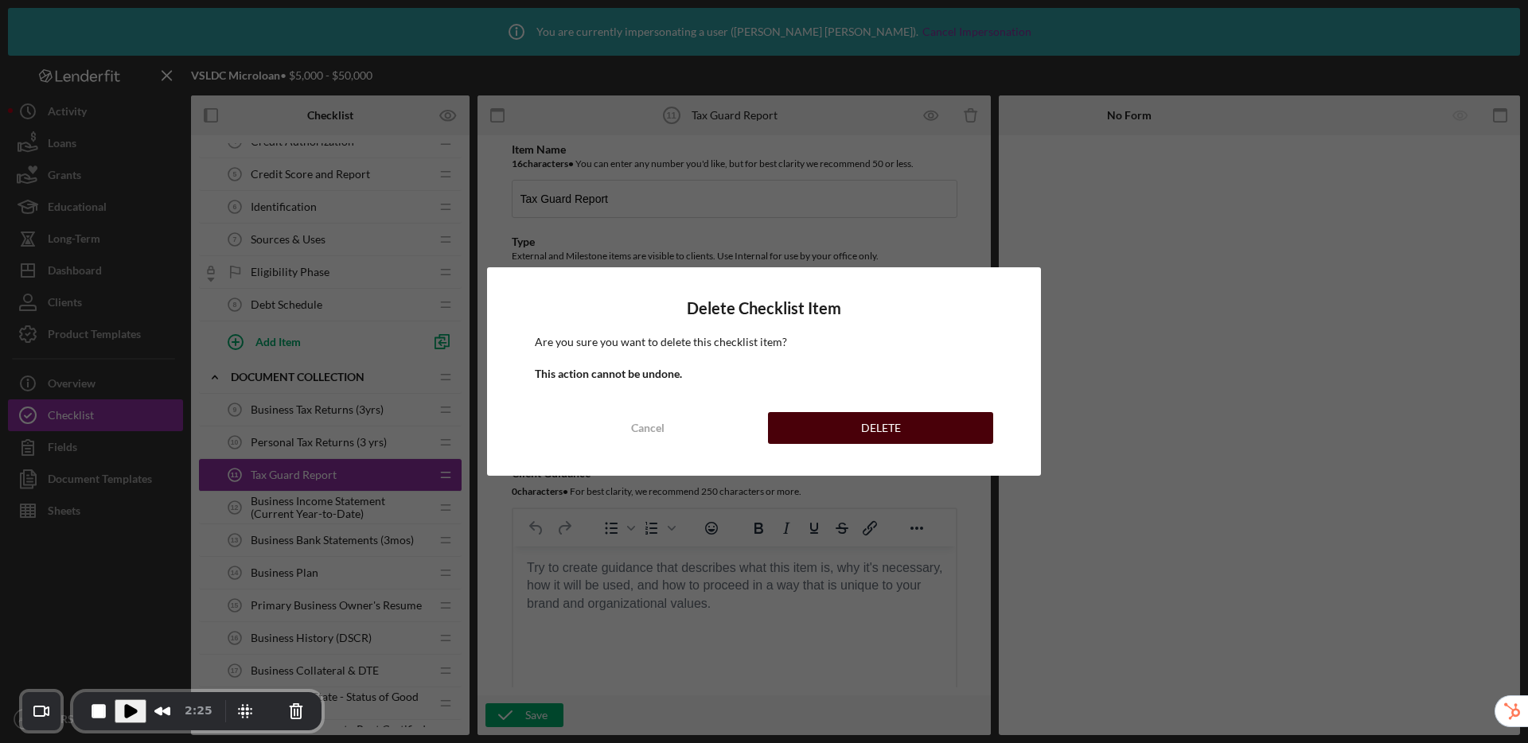
click at [854, 424] on button "DELETE" at bounding box center [880, 428] width 225 height 32
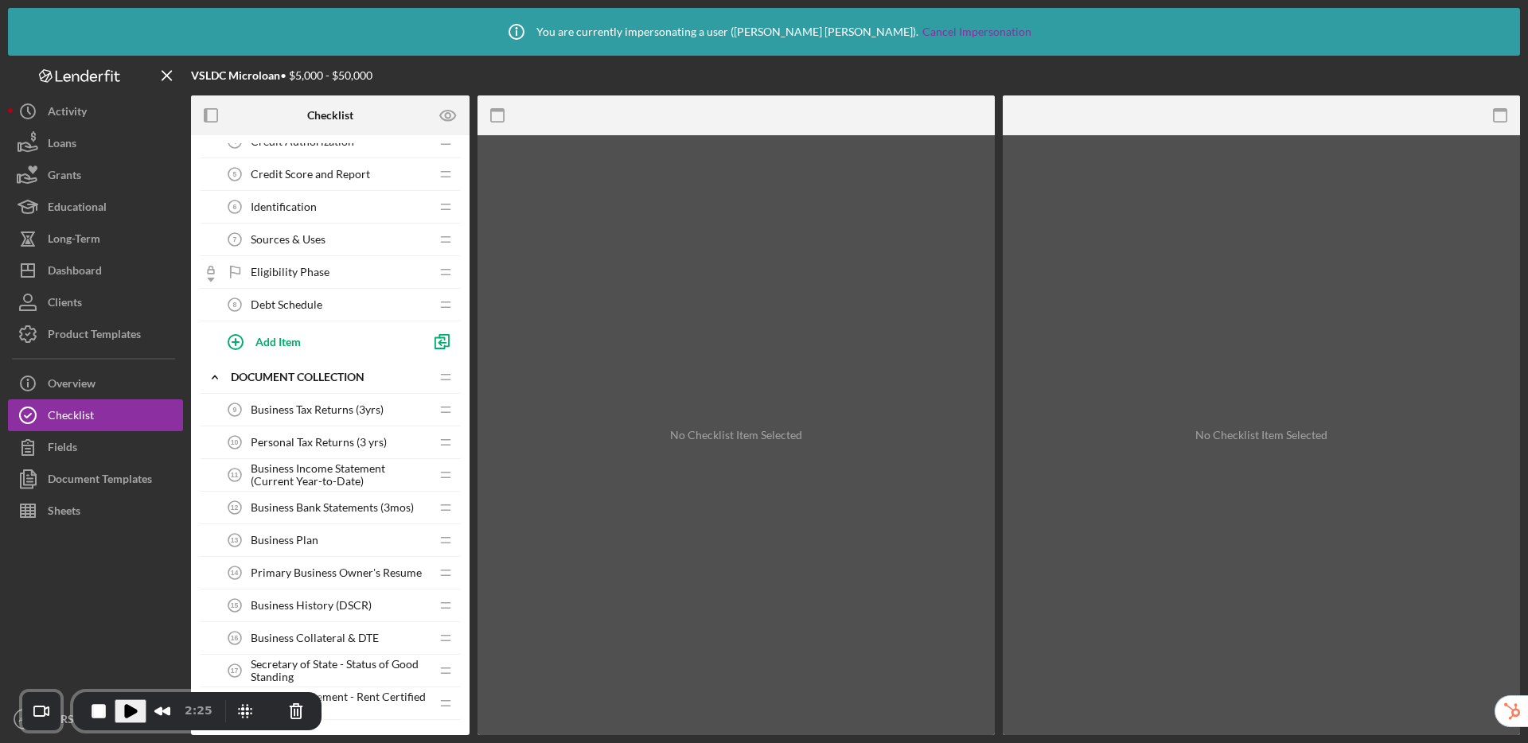
click at [327, 414] on span "Business Tax Returns (3yrs)" at bounding box center [317, 409] width 133 height 13
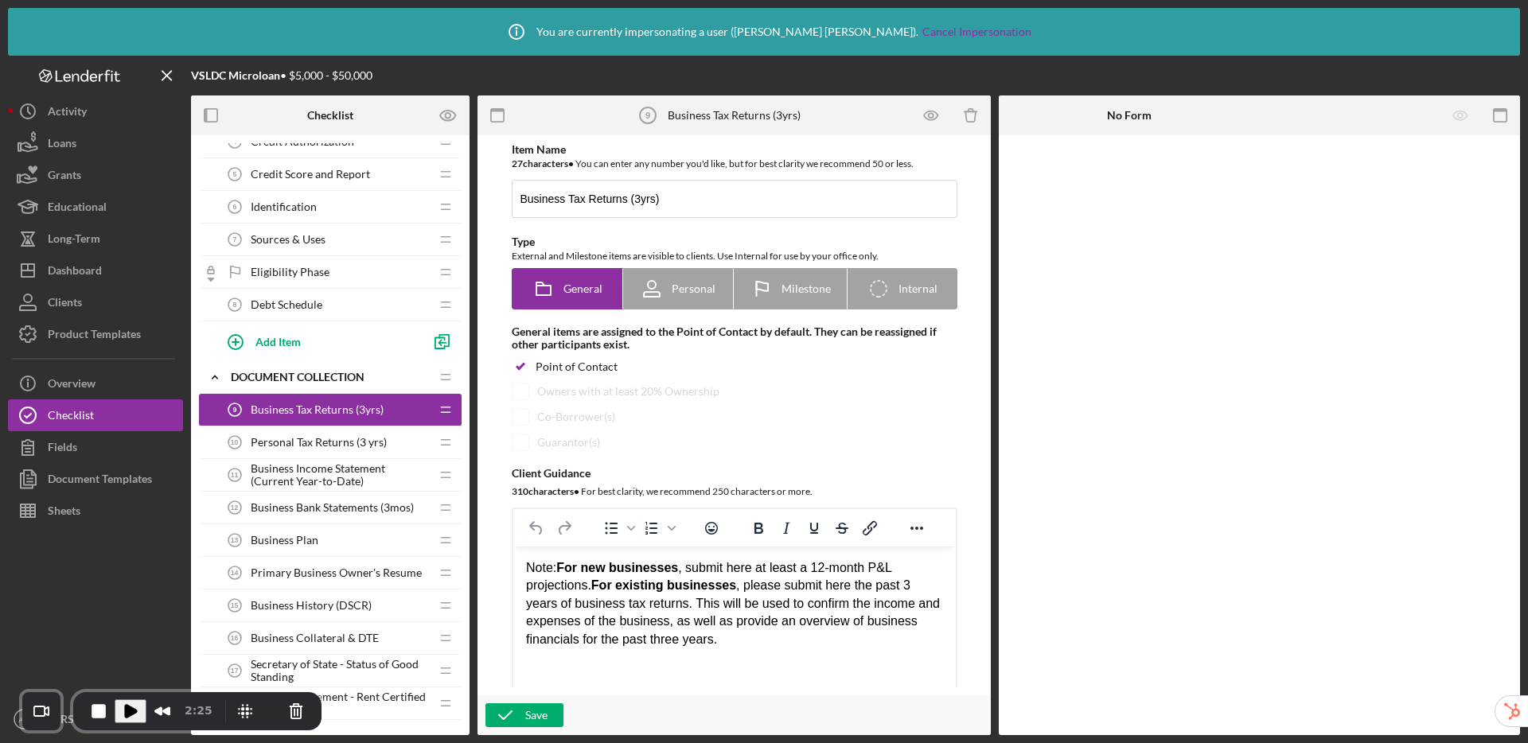
click at [325, 437] on span "Personal Tax Returns (3 yrs)" at bounding box center [319, 442] width 136 height 13
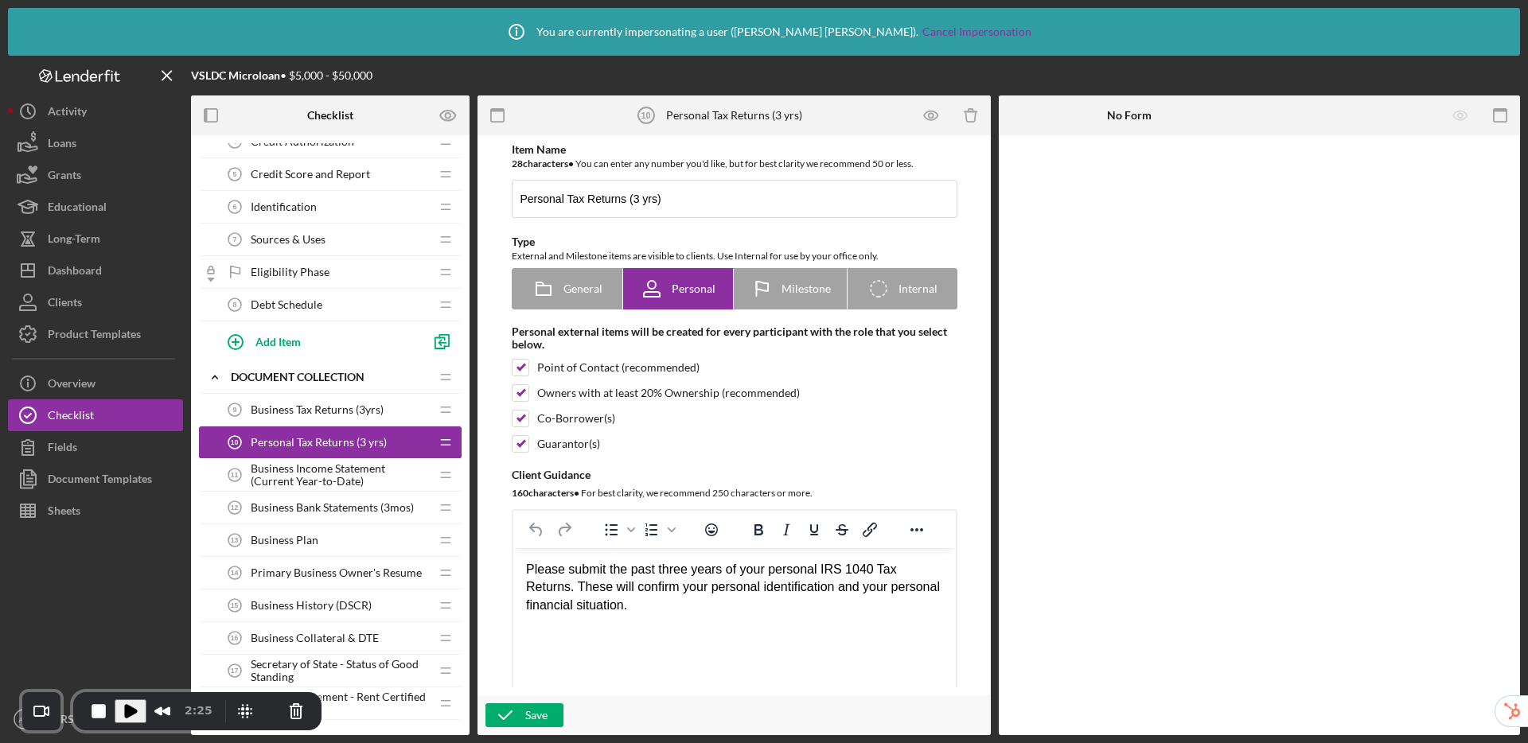
click at [320, 474] on span "Business Income Statement (Current Year-to-Date)" at bounding box center [340, 474] width 179 height 25
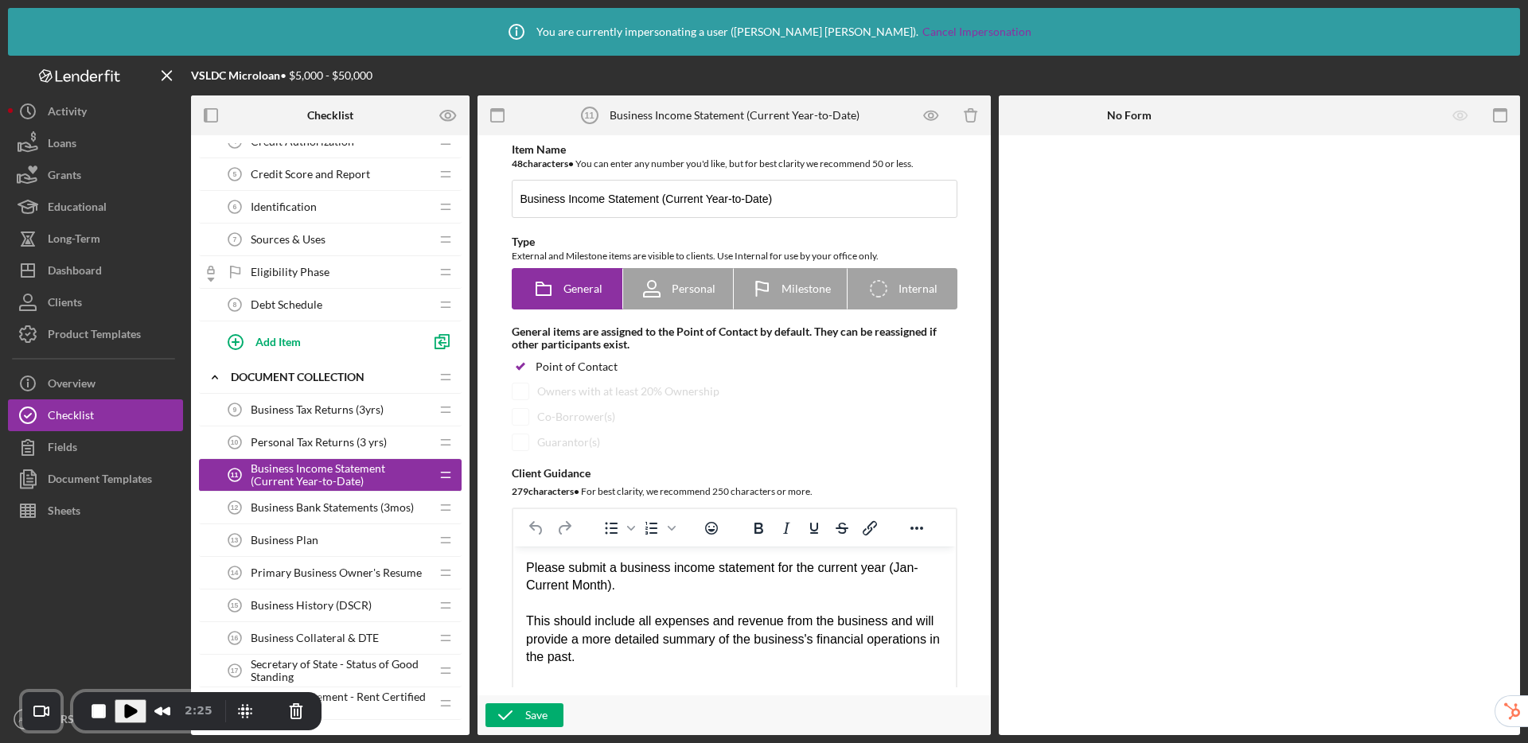
click at [321, 510] on span "Business Bank Statements (3mos)" at bounding box center [332, 507] width 163 height 13
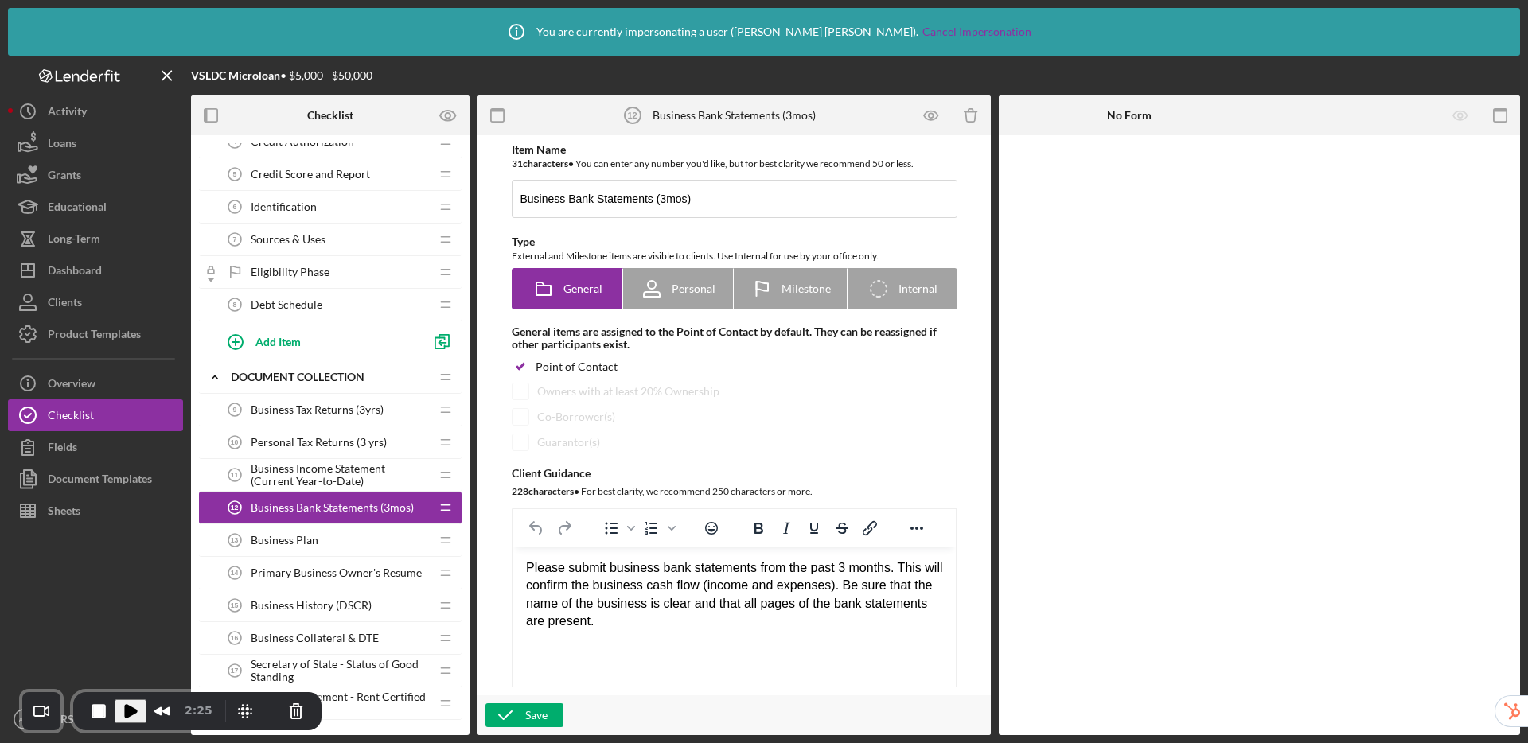
click at [319, 533] on div "Business Plan 13 Business Plan" at bounding box center [324, 540] width 211 height 32
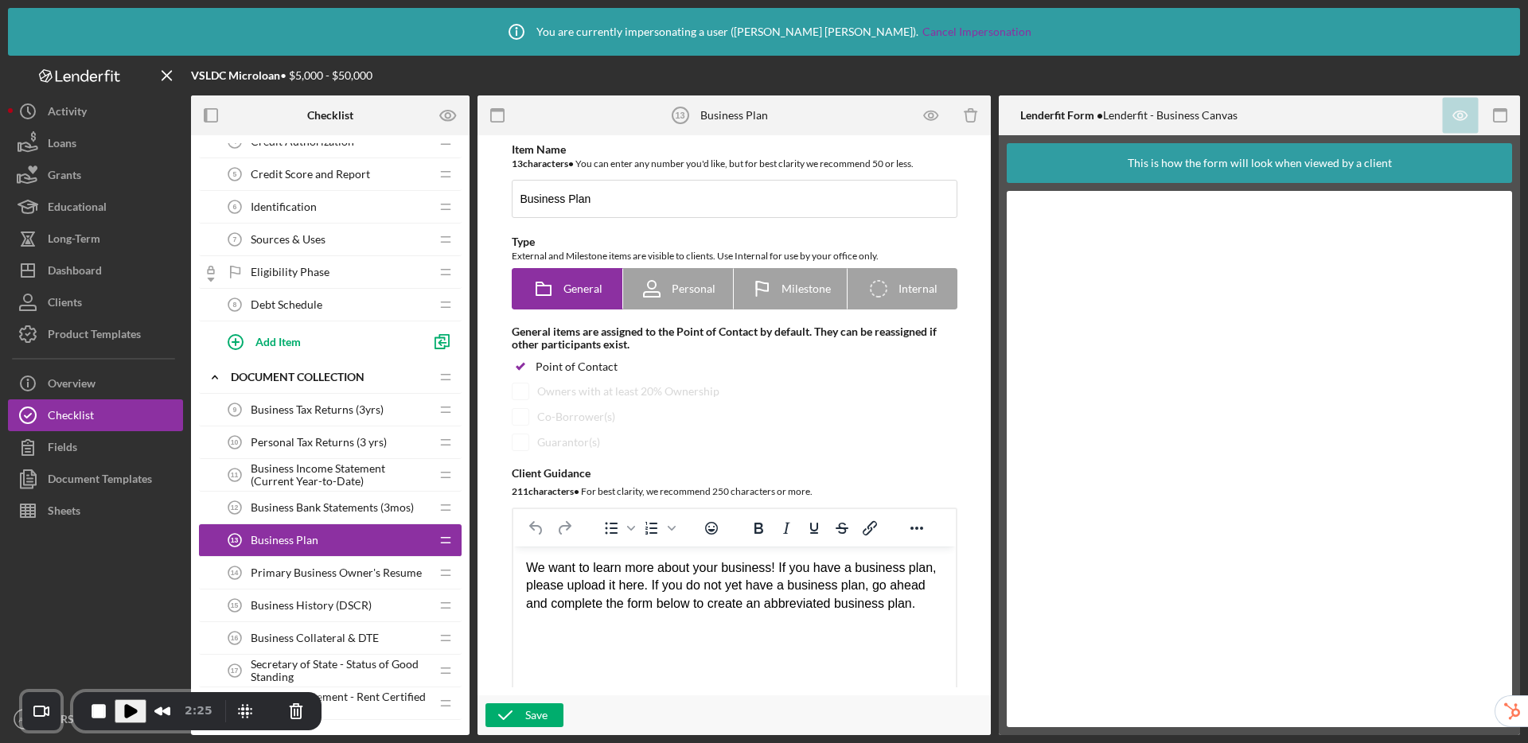
click at [314, 499] on div "Business Bank Statements (3mos) 12 Business Bank Statements (3mos)" at bounding box center [324, 508] width 211 height 32
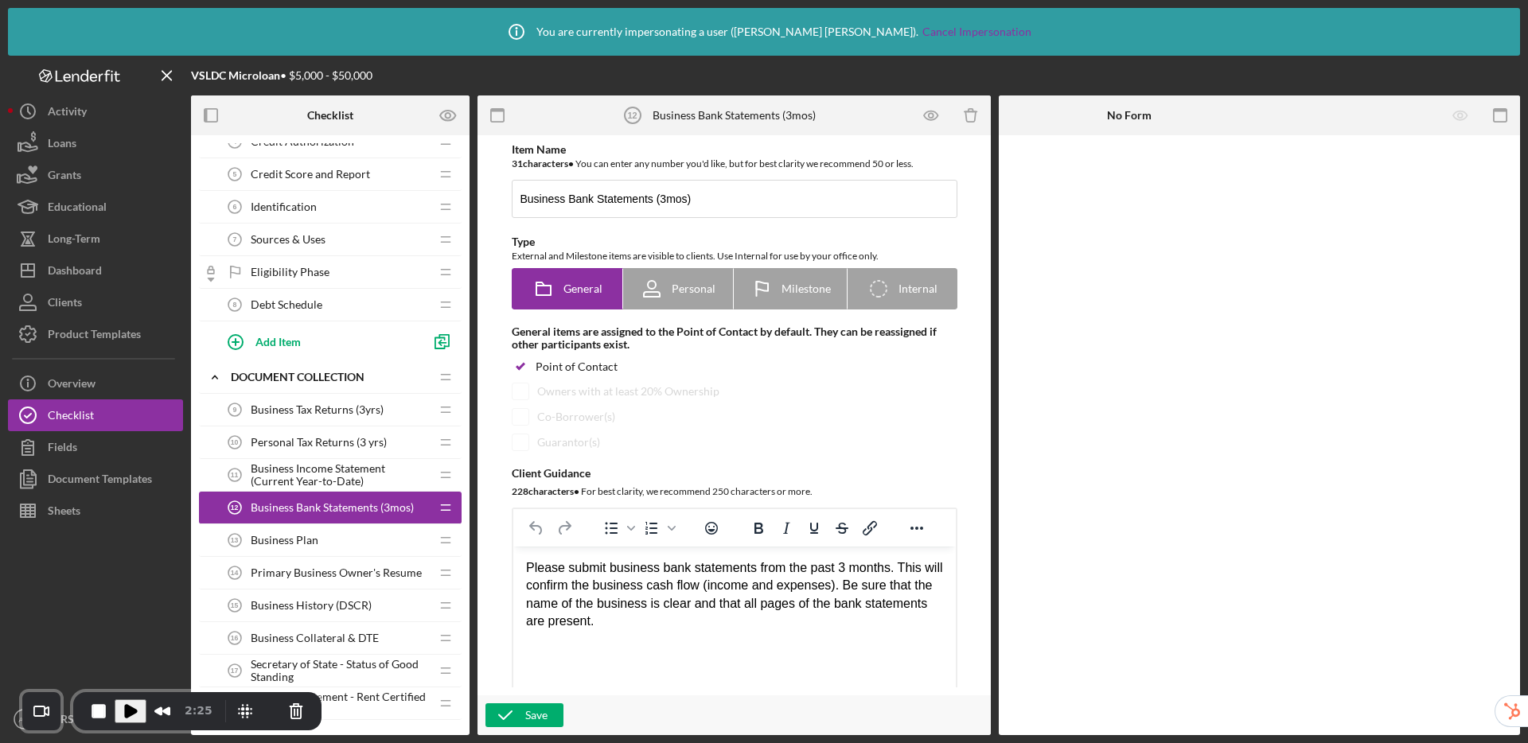
click at [313, 541] on span "Business Plan" at bounding box center [285, 540] width 68 height 13
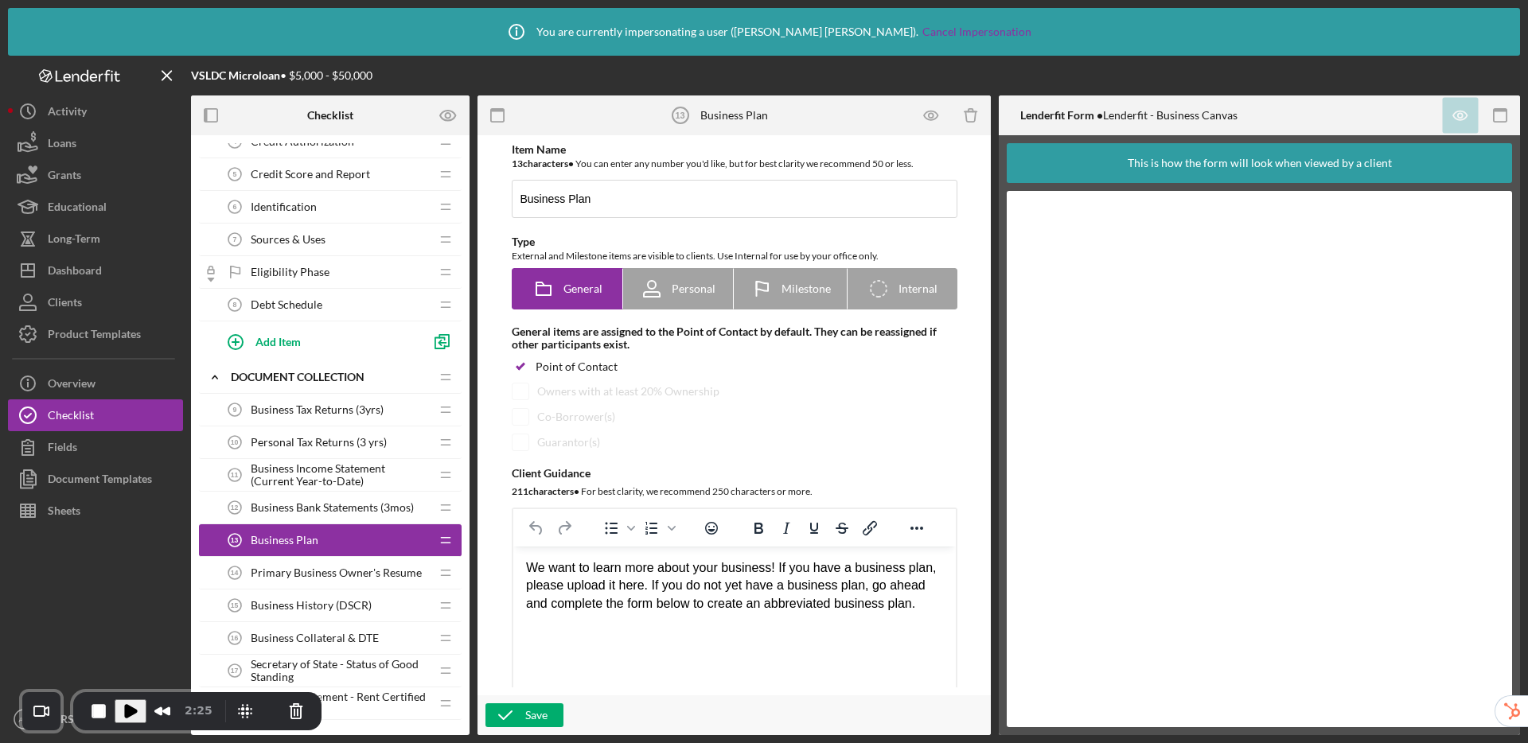
click at [321, 578] on span "Primary Business Owner's Resume" at bounding box center [336, 573] width 171 height 13
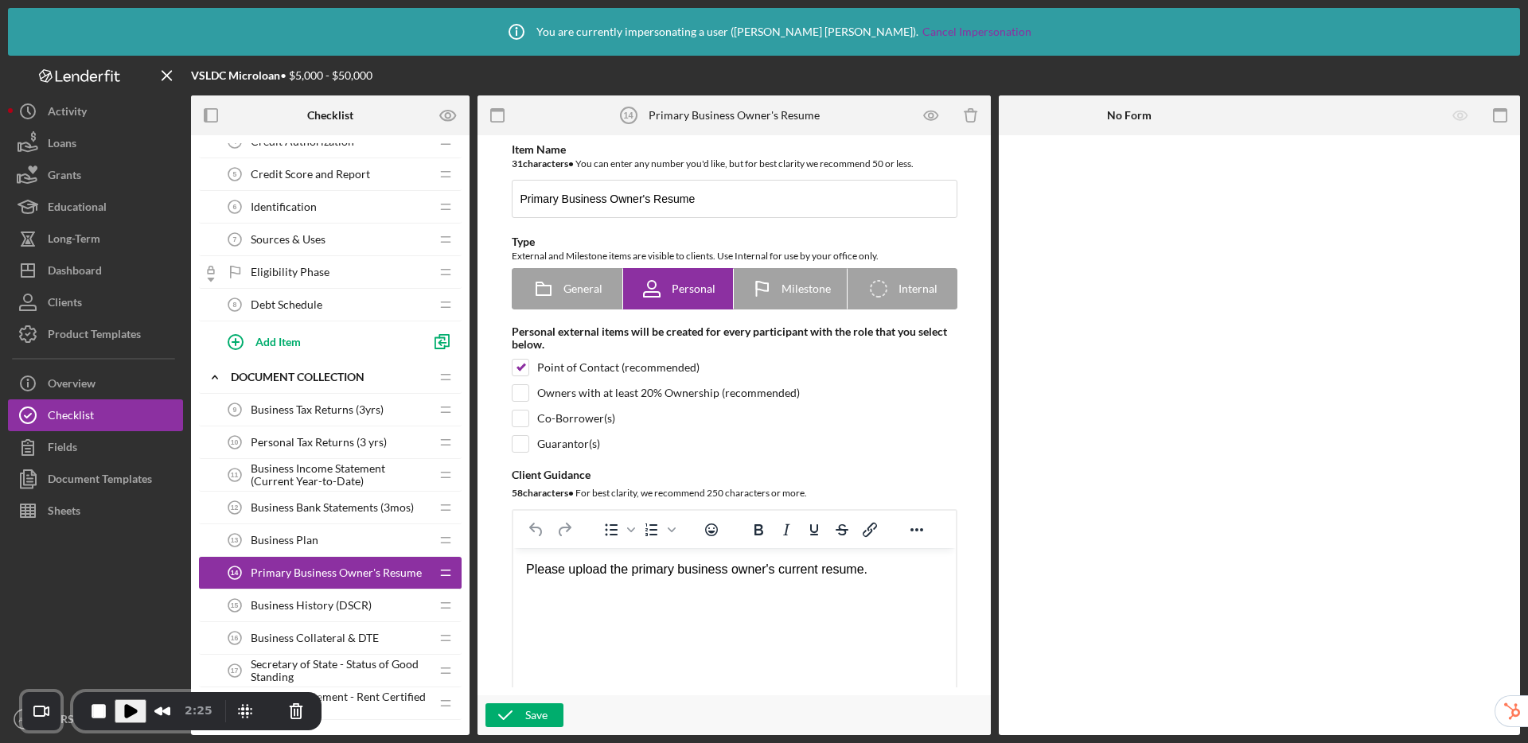
click at [332, 602] on span "Business History (DSCR)" at bounding box center [311, 605] width 121 height 13
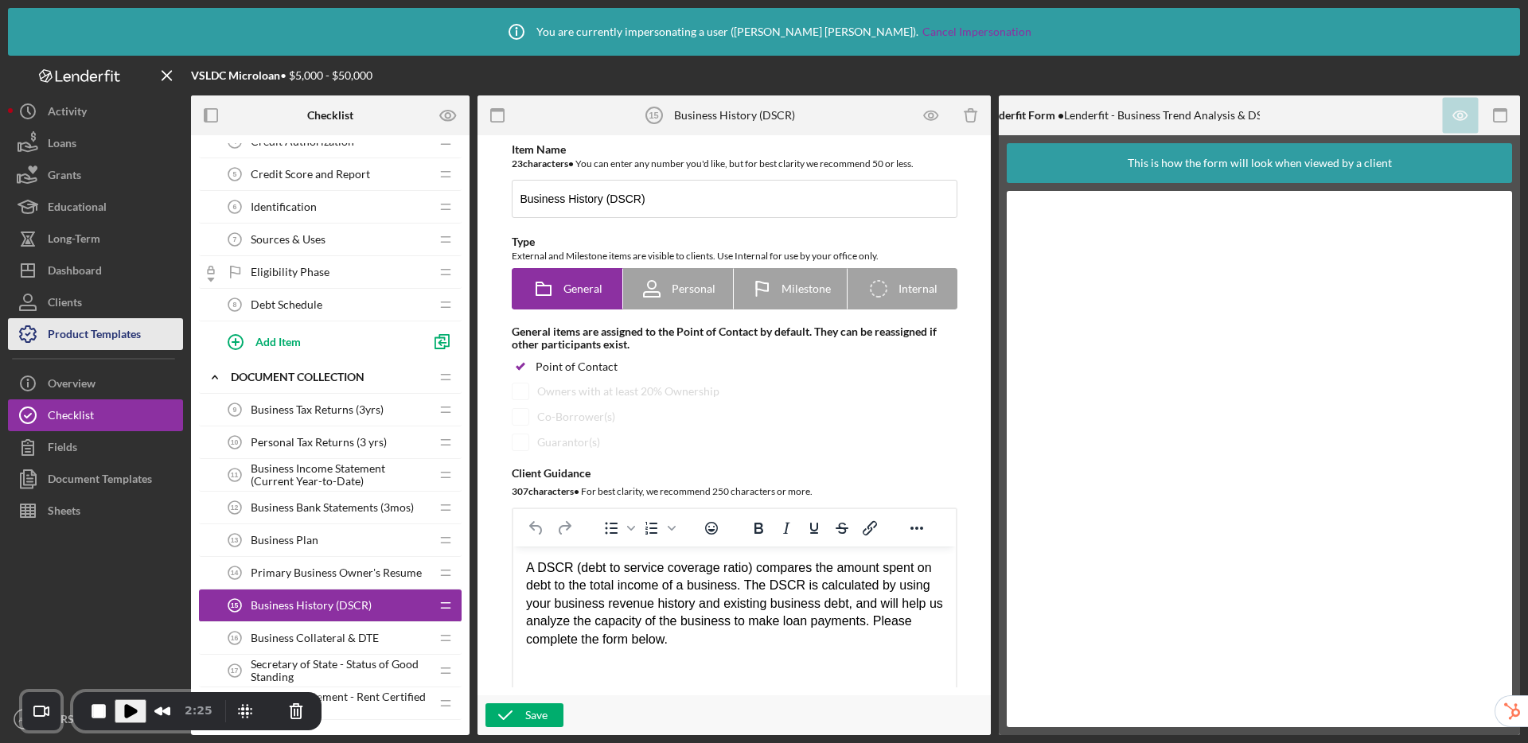
click at [111, 334] on div "Product Templates" at bounding box center [94, 336] width 93 height 36
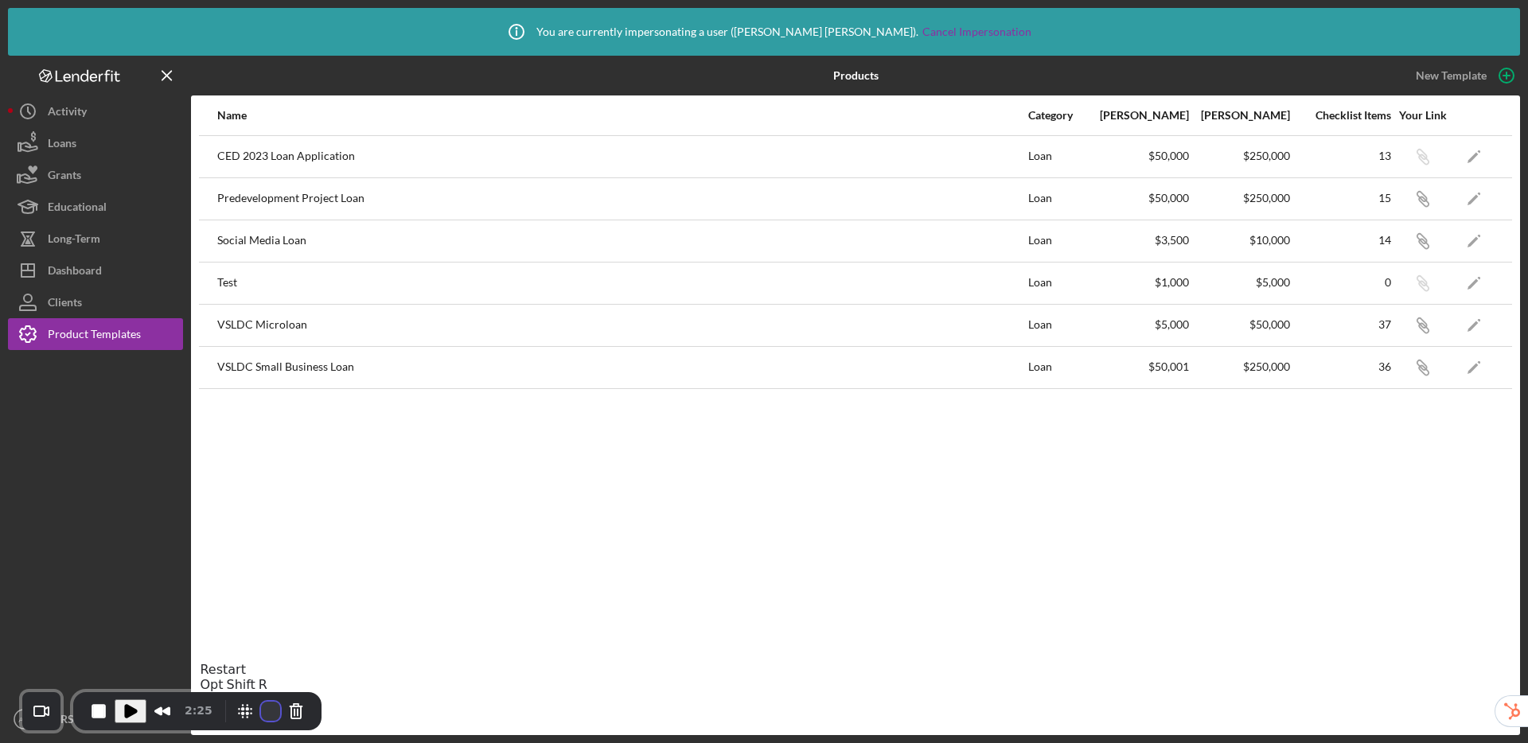
click at [267, 709] on button "Restart Recording" at bounding box center [270, 711] width 19 height 19
click at [1473, 328] on icon "Icon/Edit" at bounding box center [1474, 325] width 36 height 36
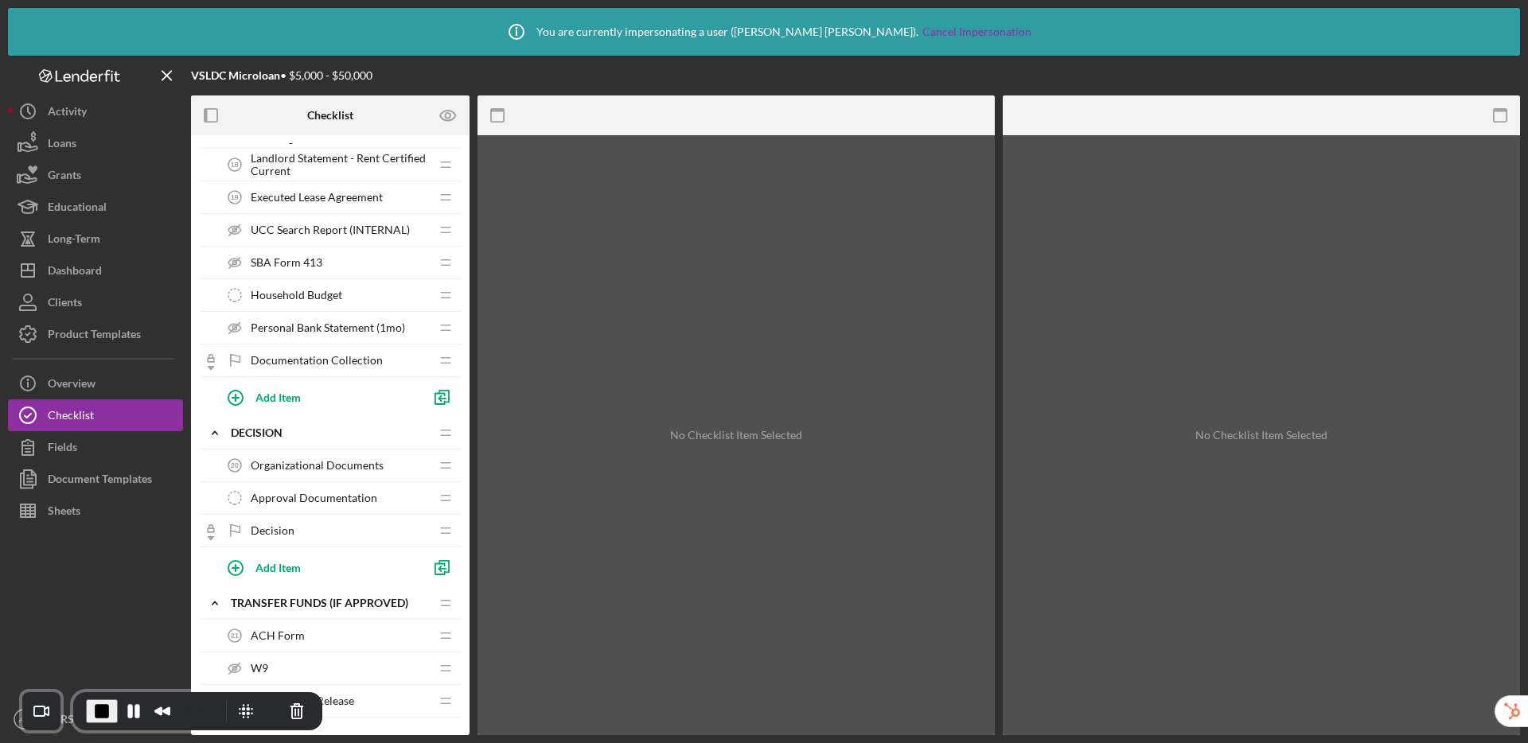
scroll to position [702, 0]
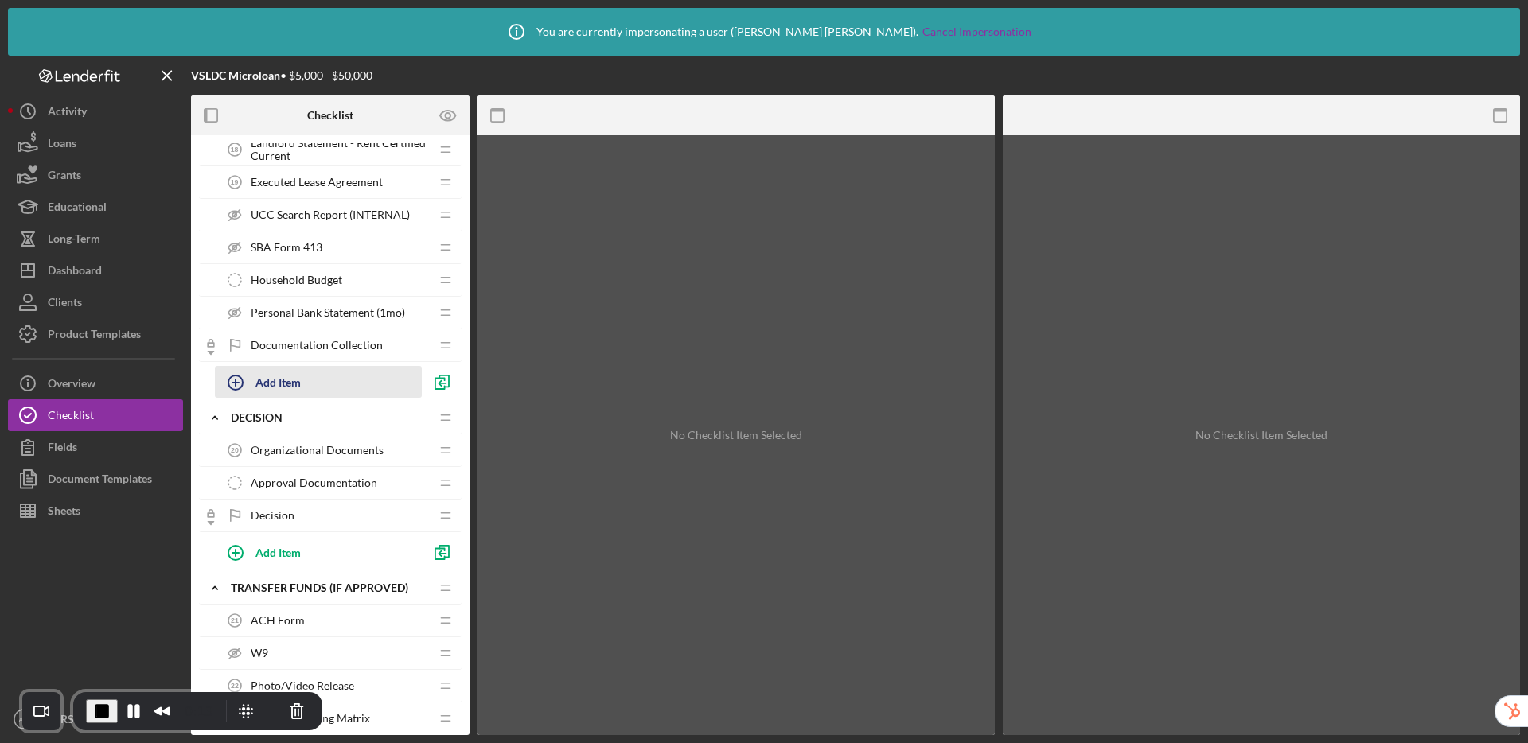
click at [271, 386] on div "Add Item" at bounding box center [277, 382] width 45 height 30
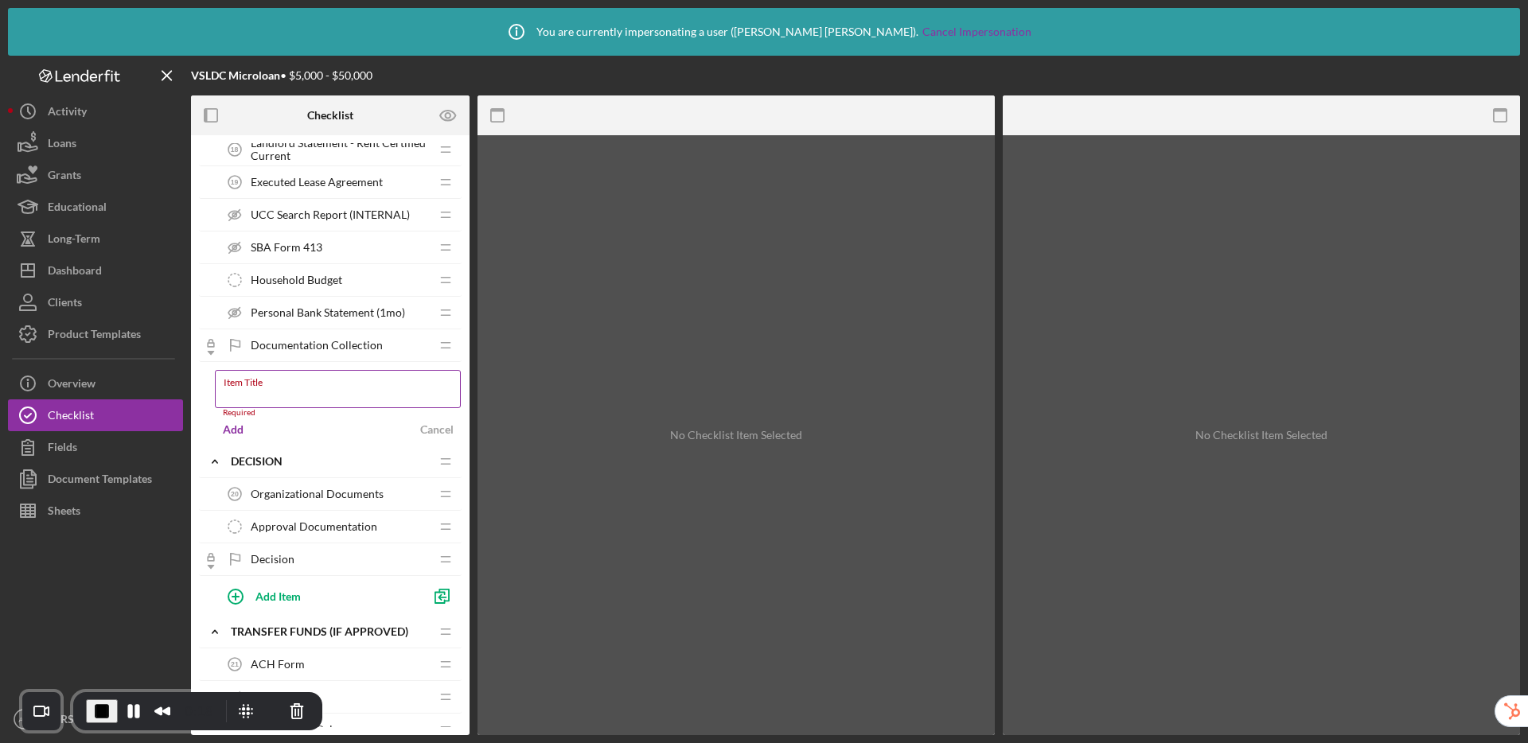
click at [317, 396] on input "Item Title" at bounding box center [338, 389] width 246 height 38
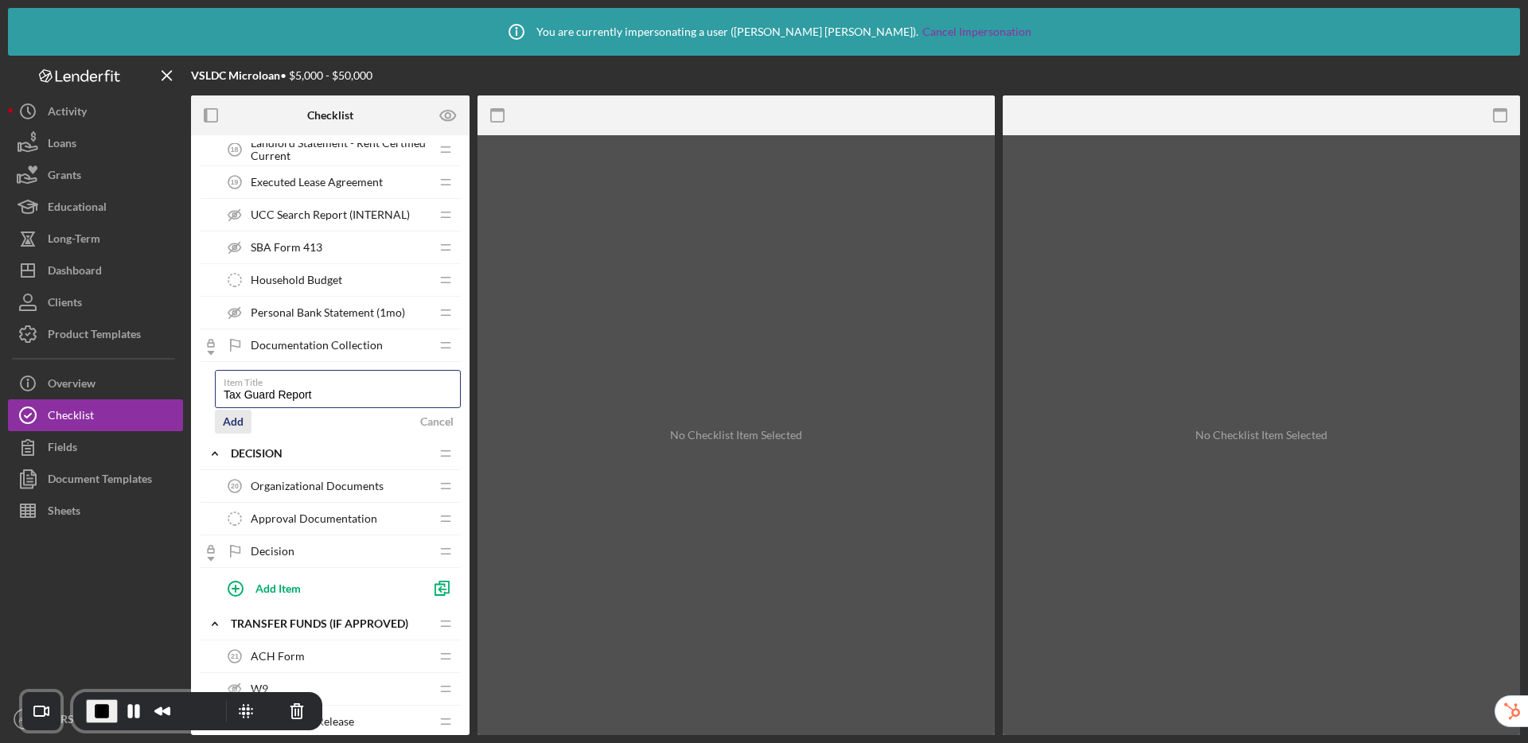
type input "Tax Guard Report"
click at [228, 422] on div "Add" at bounding box center [233, 422] width 21 height 24
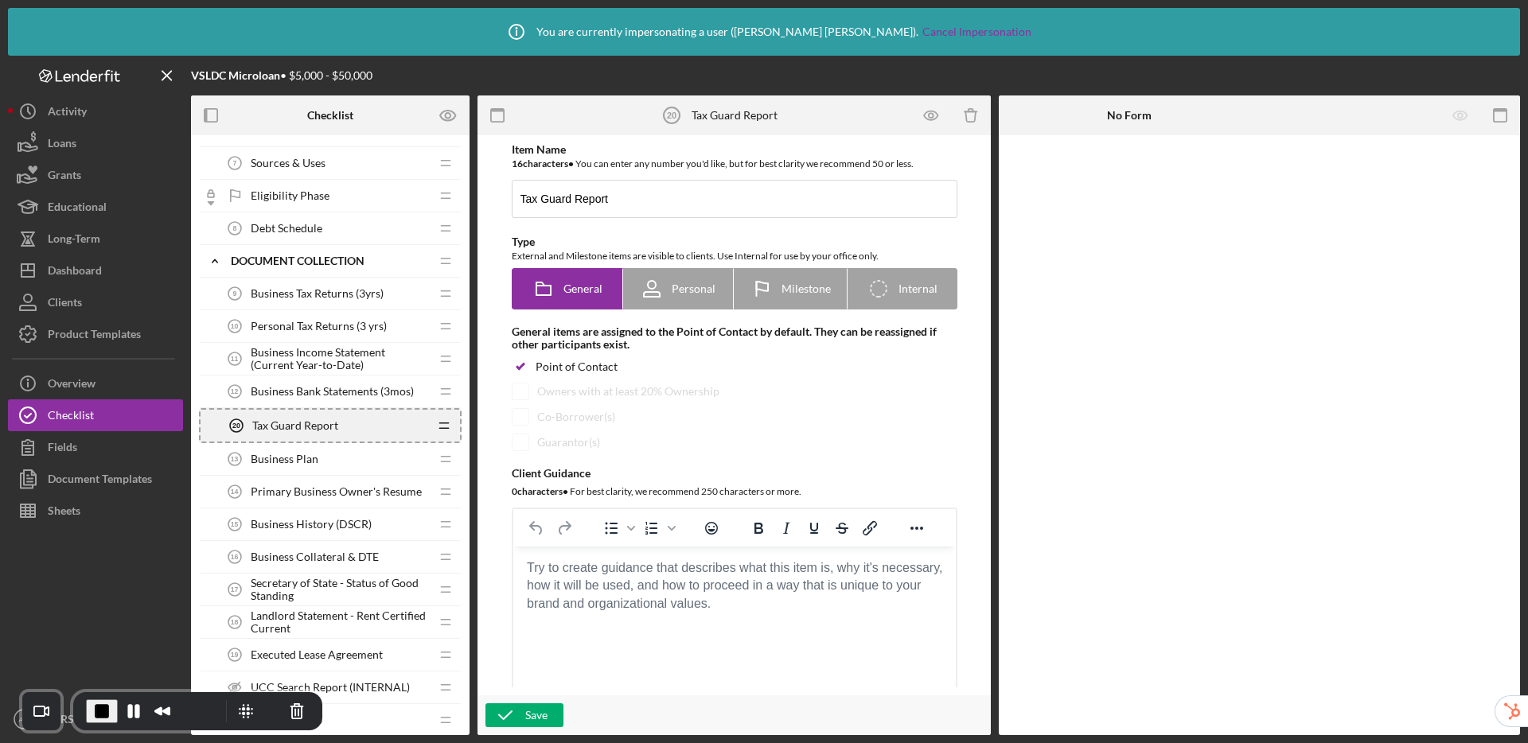
scroll to position [223, 0]
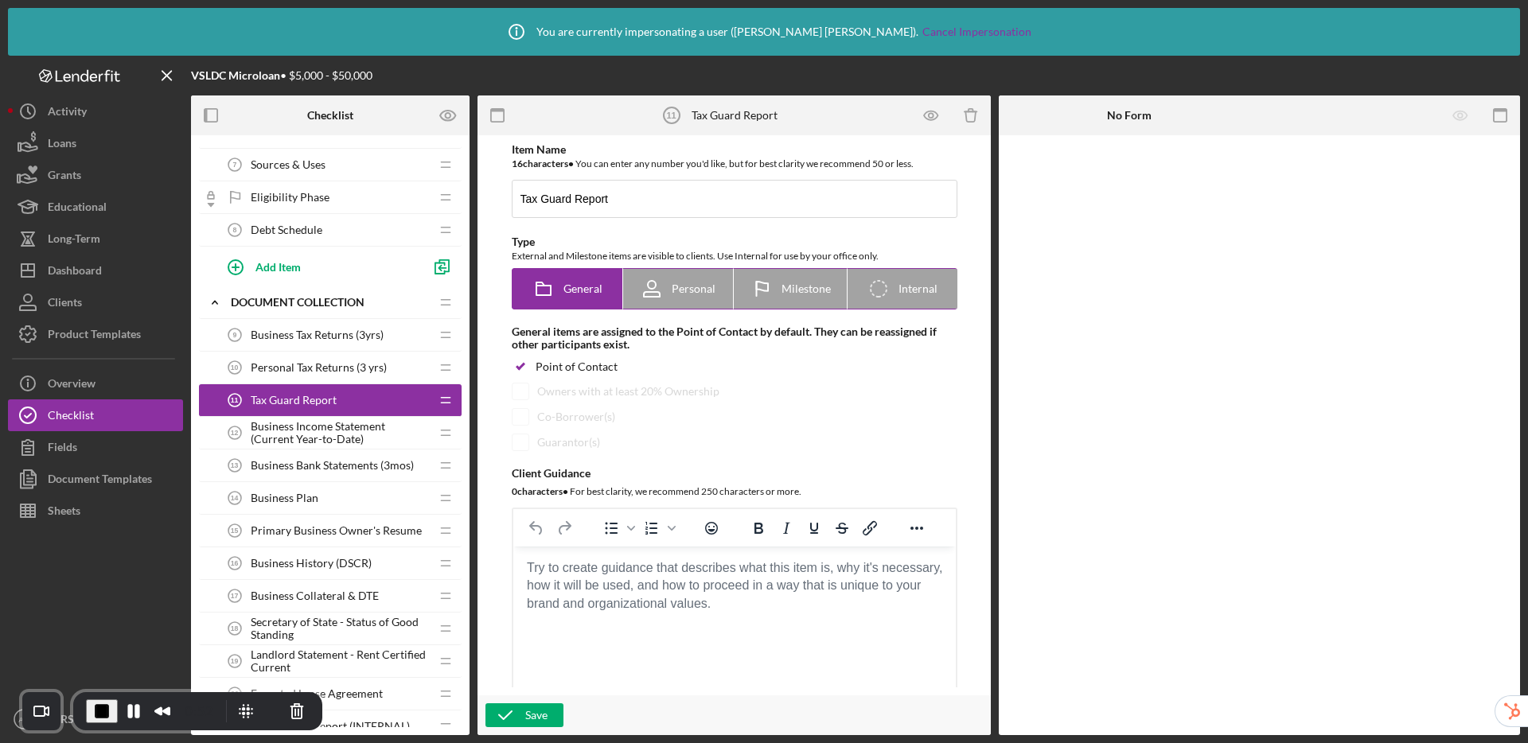
click at [674, 290] on span "Personal" at bounding box center [694, 288] width 44 height 13
radio input "false"
radio input "true"
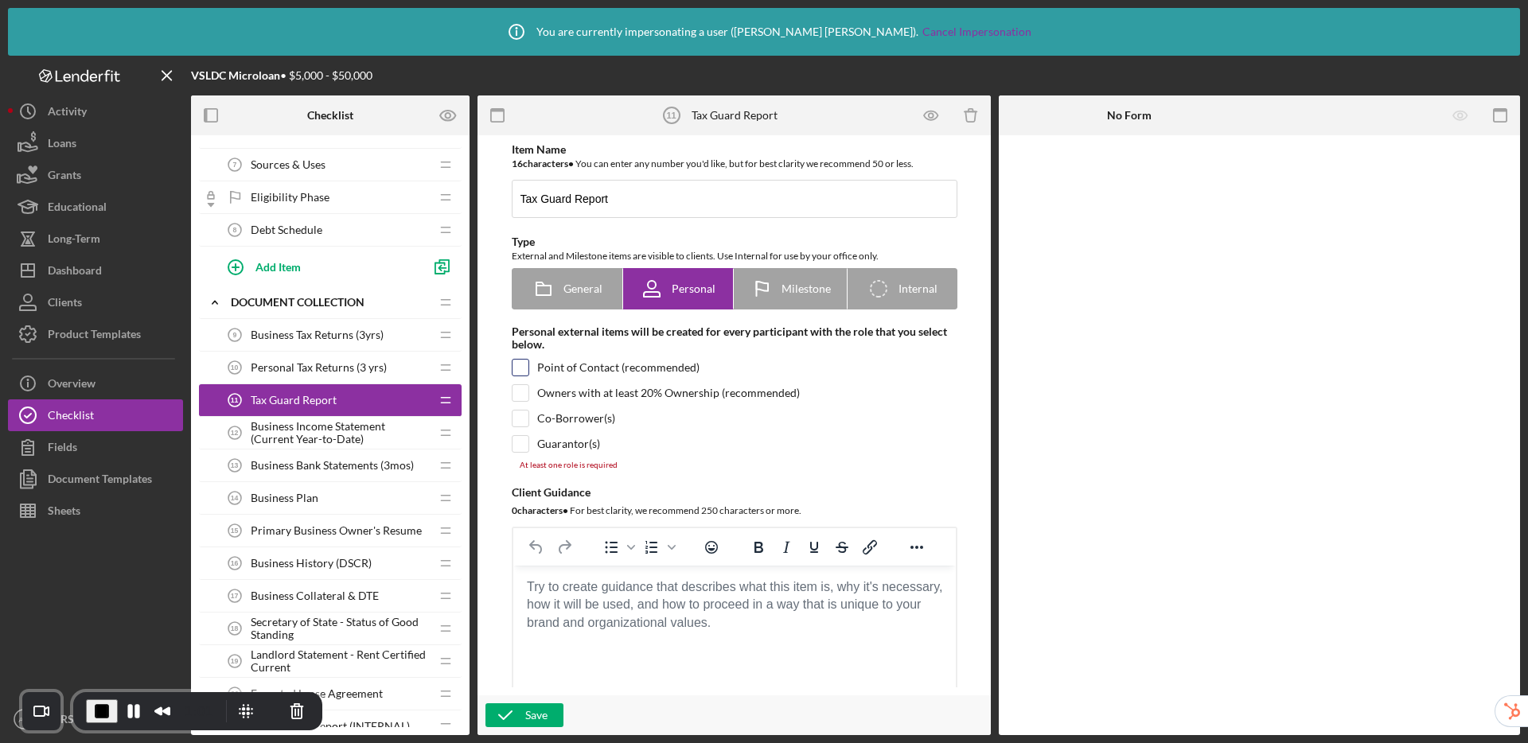
click at [512, 368] on input "checkbox" at bounding box center [520, 368] width 16 height 16
checkbox input "true"
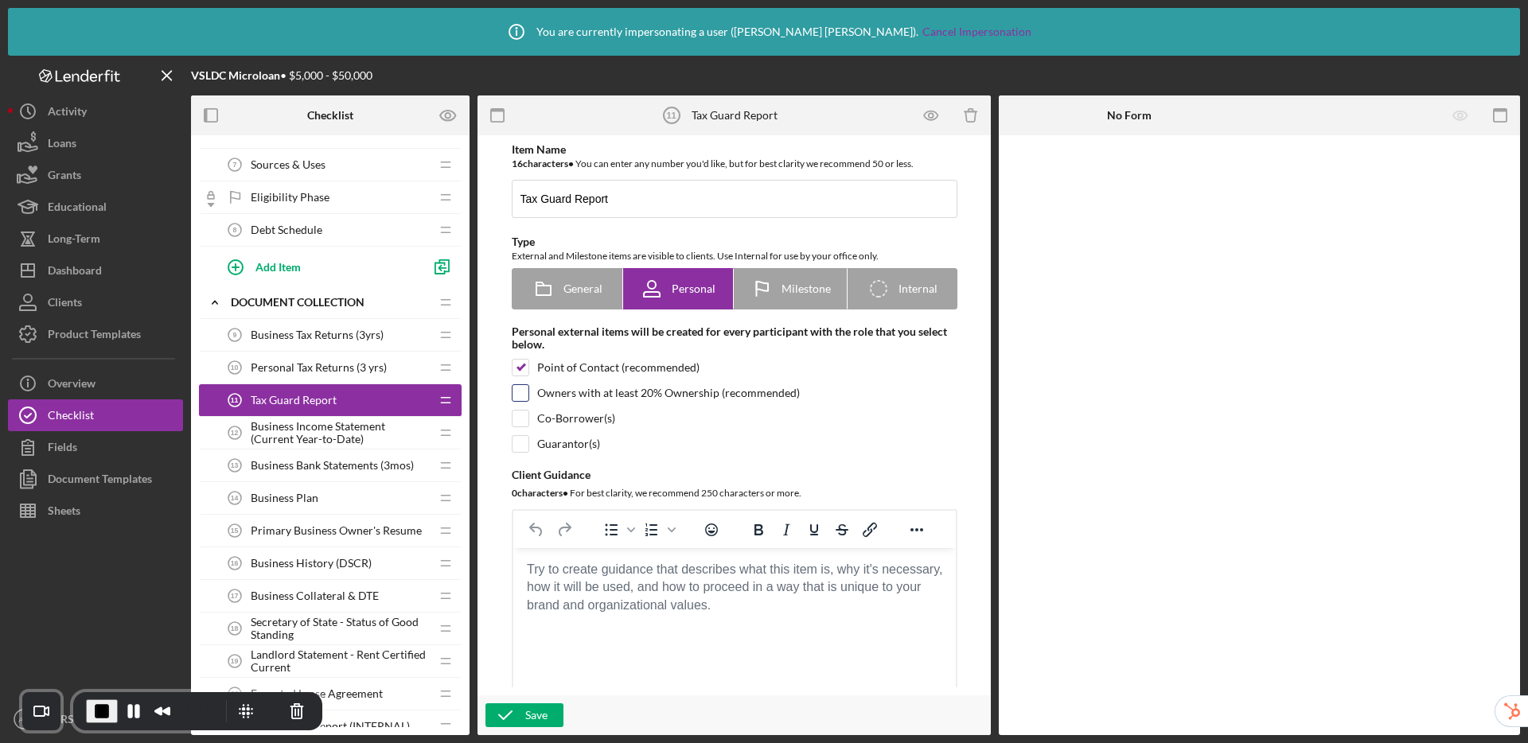
click at [512, 395] on div at bounding box center [521, 393] width 18 height 18
checkbox input "true"
click at [516, 420] on input "checkbox" at bounding box center [520, 419] width 16 height 16
checkbox input "true"
click at [517, 451] on input "checkbox" at bounding box center [520, 444] width 16 height 16
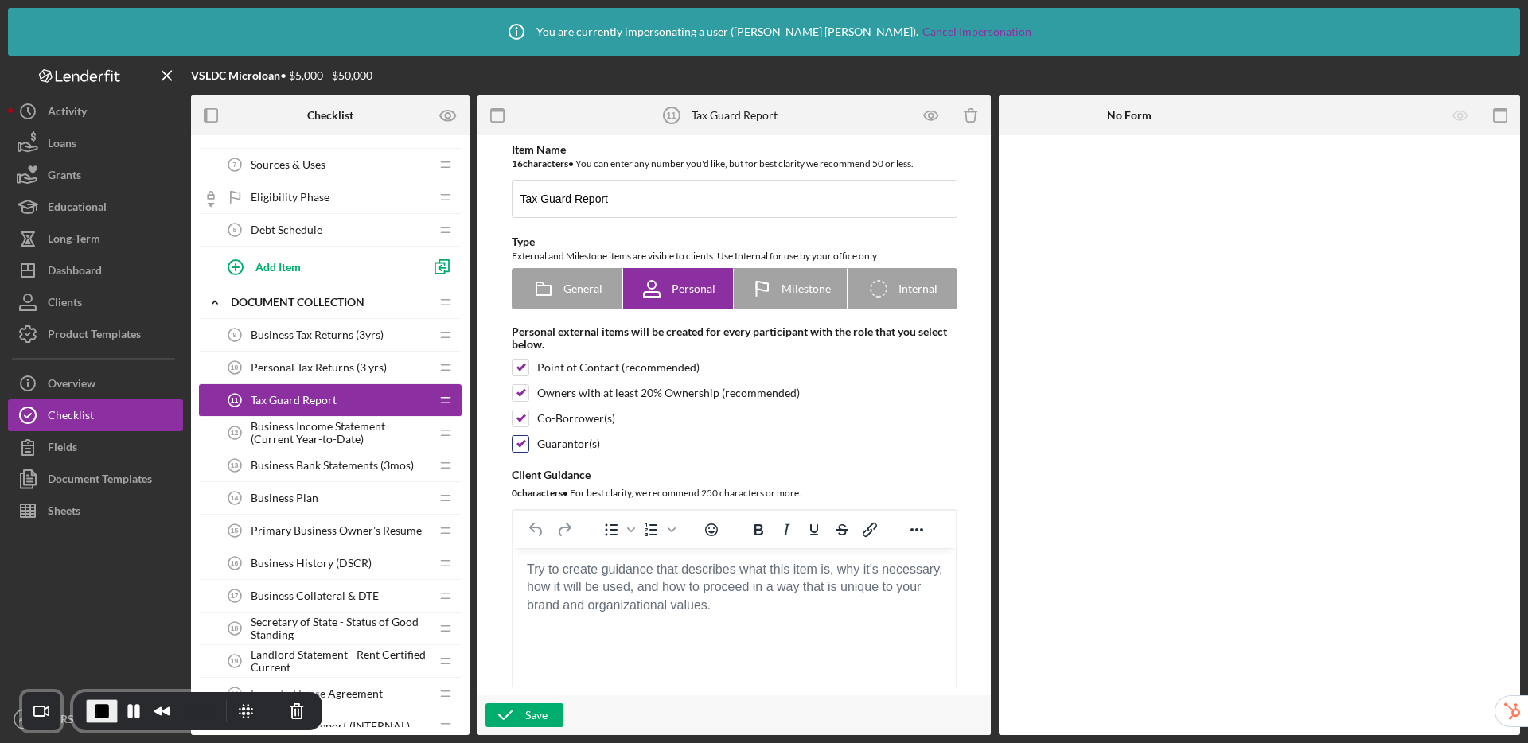
click at [514, 444] on input "checkbox" at bounding box center [520, 444] width 16 height 16
checkbox input "false"
click at [515, 414] on input "checkbox" at bounding box center [520, 419] width 16 height 16
checkbox input "false"
click at [515, 395] on input "checkbox" at bounding box center [520, 393] width 16 height 16
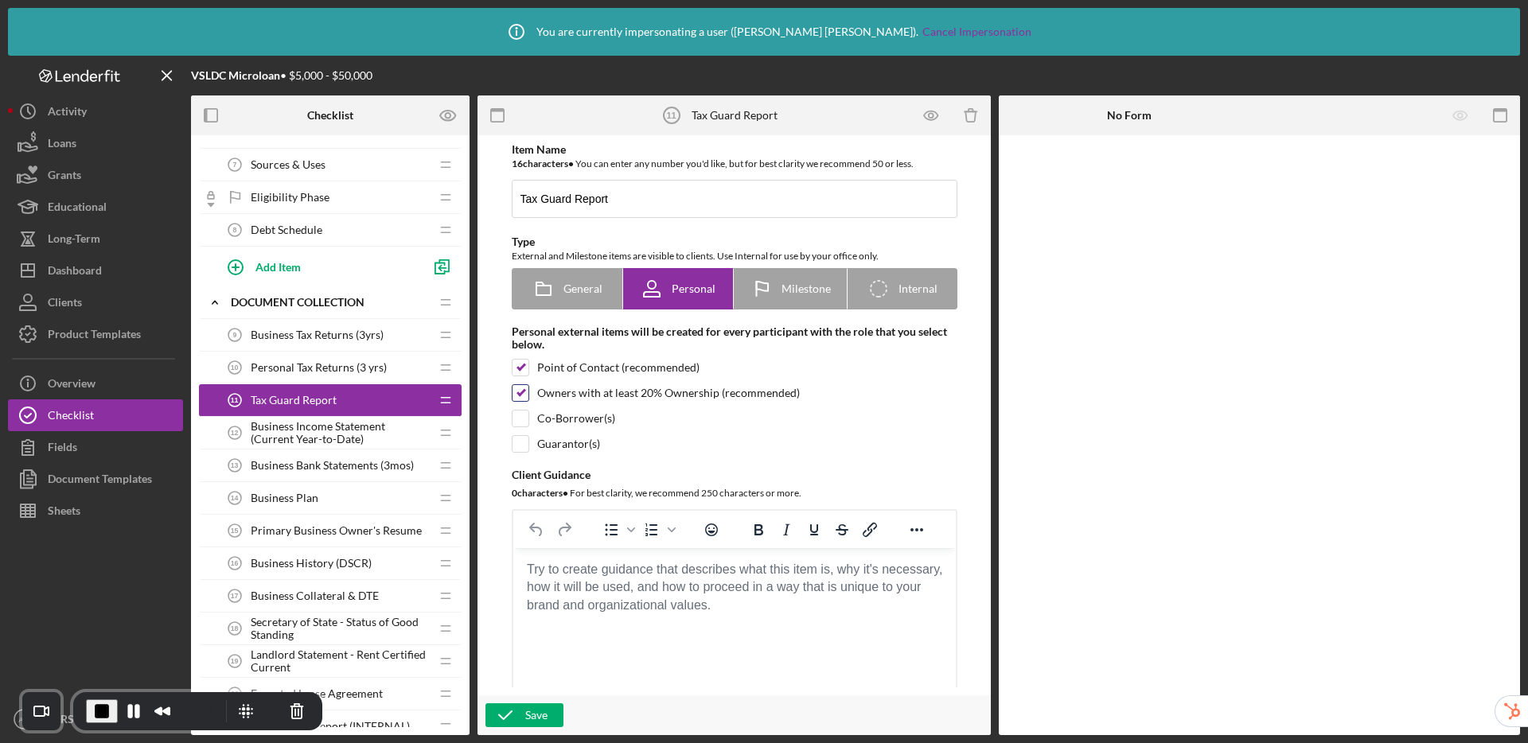
checkbox input "false"
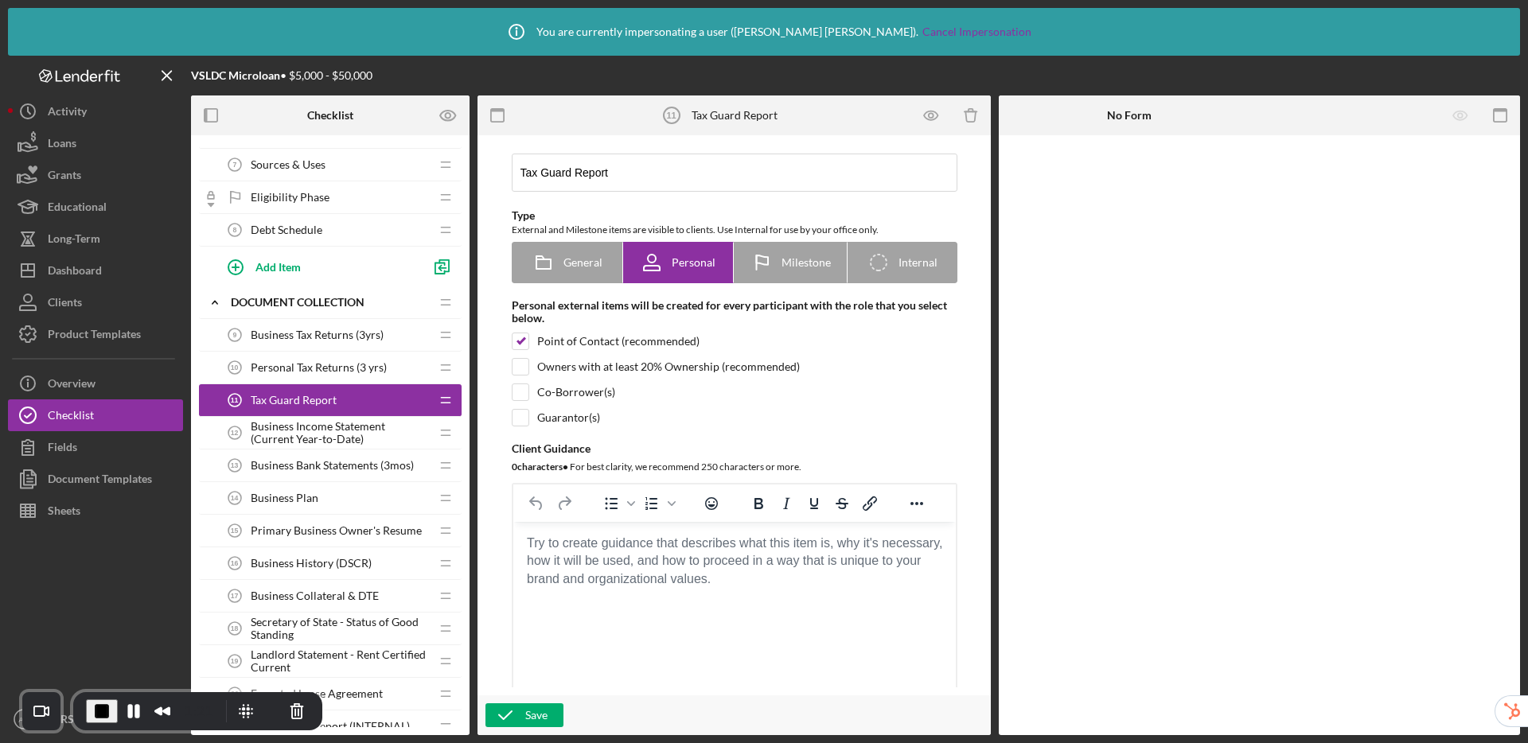
click at [573, 552] on body "Rich Text Area. Press ALT-0 for help." at bounding box center [733, 544] width 417 height 18
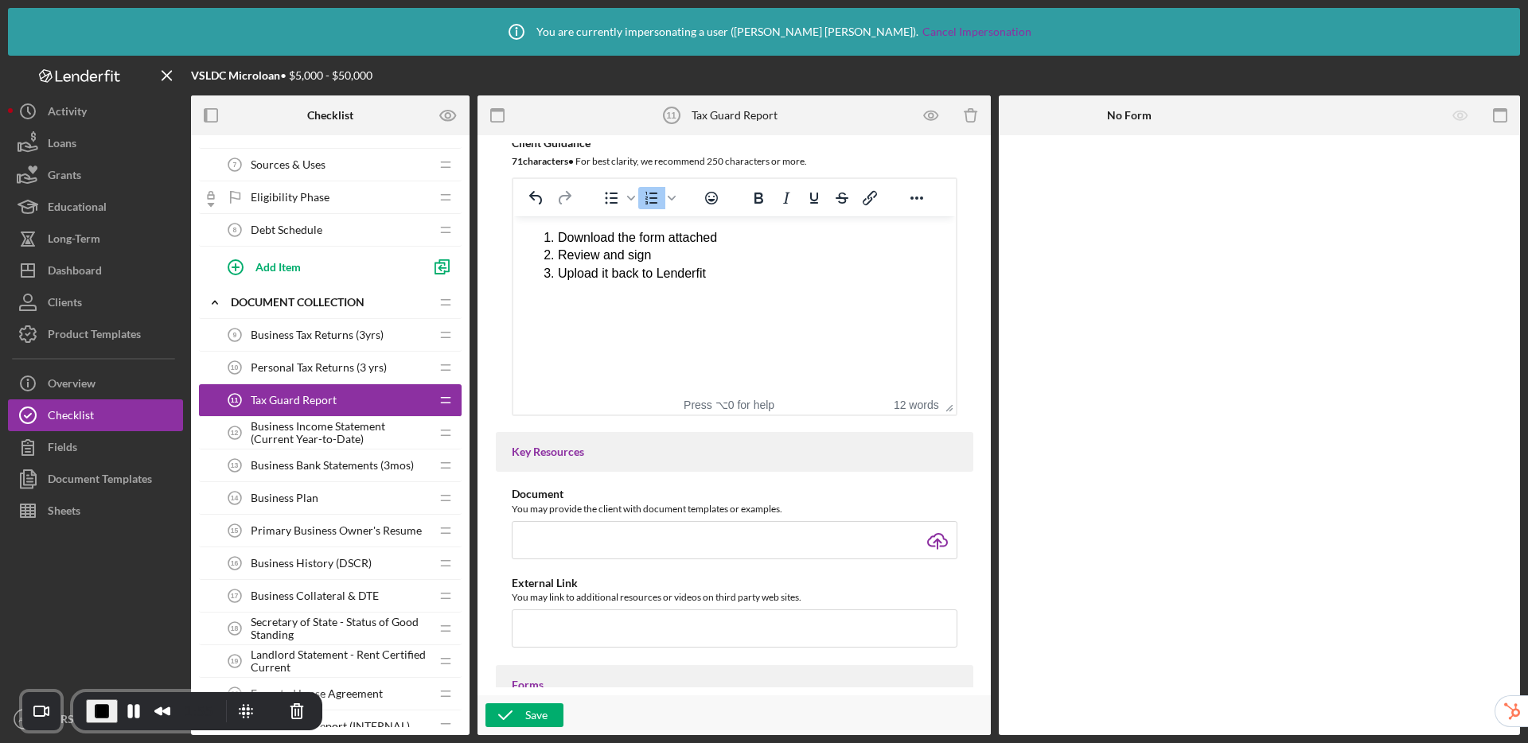
scroll to position [436, 0]
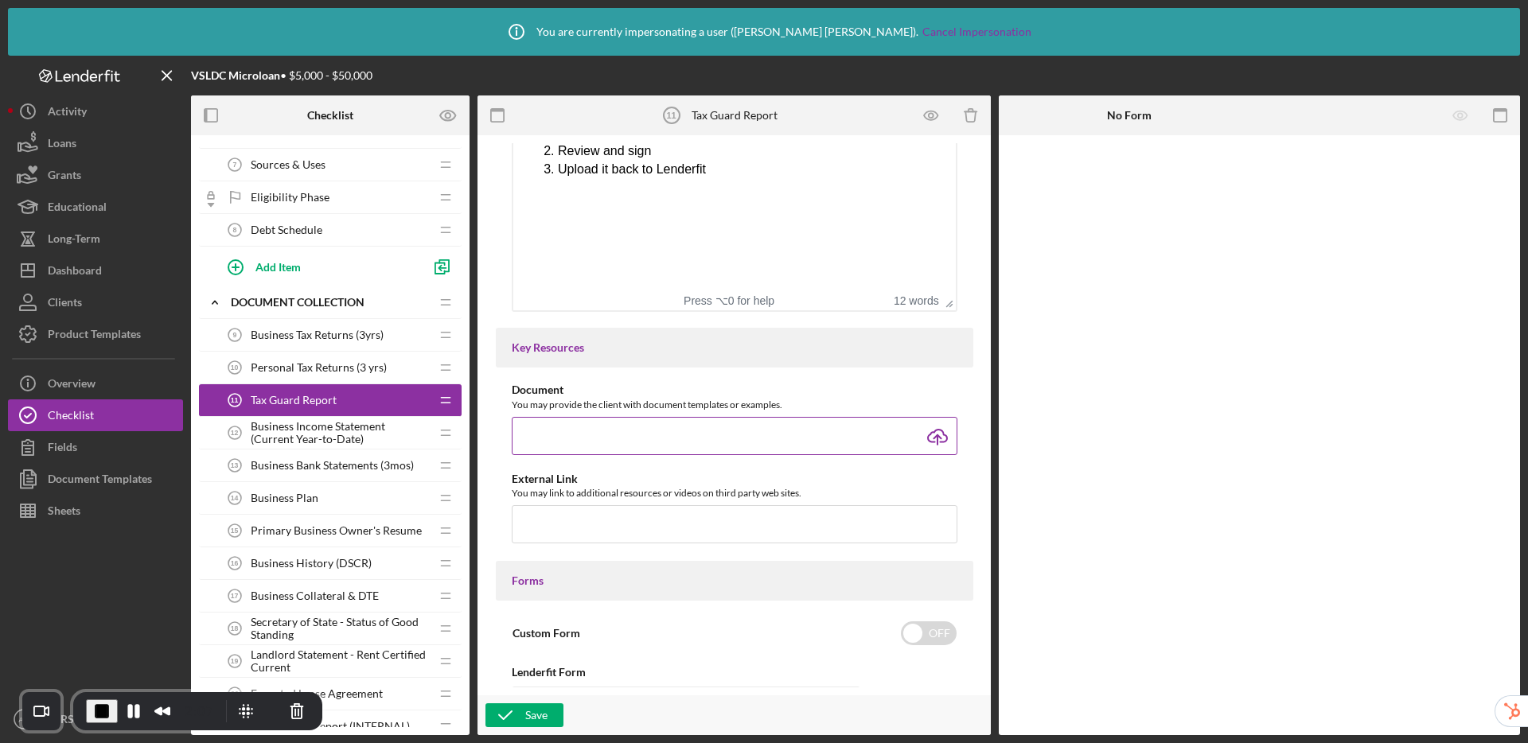
click at [941, 440] on input "file" at bounding box center [735, 436] width 446 height 38
click at [133, 709] on button "Pause Recording" at bounding box center [133, 711] width 25 height 25
click at [131, 715] on span "Play Recording" at bounding box center [130, 711] width 19 height 19
click at [932, 438] on input "file" at bounding box center [735, 436] width 446 height 38
click at [123, 712] on button "Pause Recording" at bounding box center [133, 711] width 25 height 25
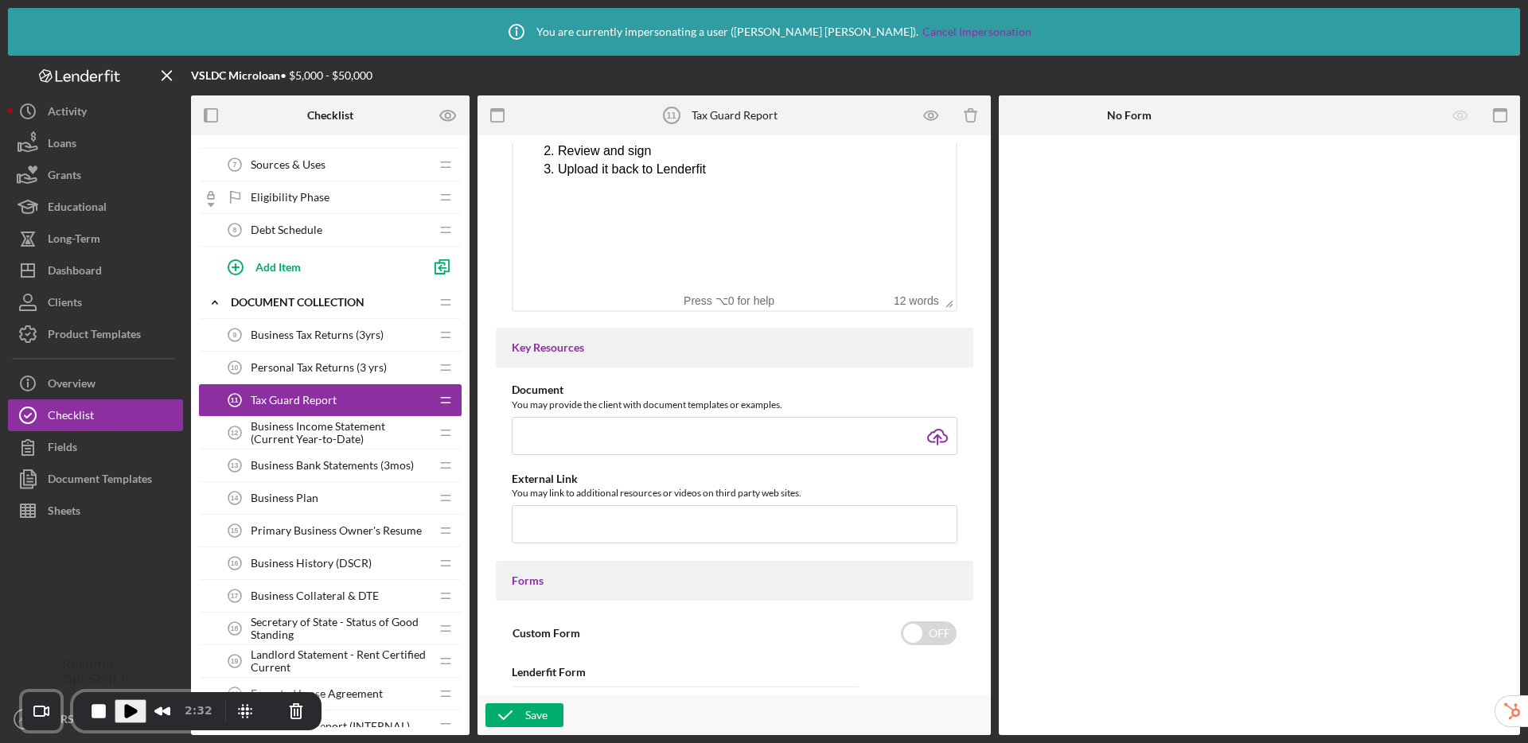
click at [133, 709] on span "Play Recording" at bounding box center [130, 711] width 19 height 19
click at [136, 711] on button "Pause Recording" at bounding box center [133, 711] width 25 height 25
click at [930, 440] on input "file" at bounding box center [735, 436] width 446 height 38
type input "C:\fakepath\order form.jpg"
click at [132, 714] on span "Play Recording" at bounding box center [130, 711] width 19 height 19
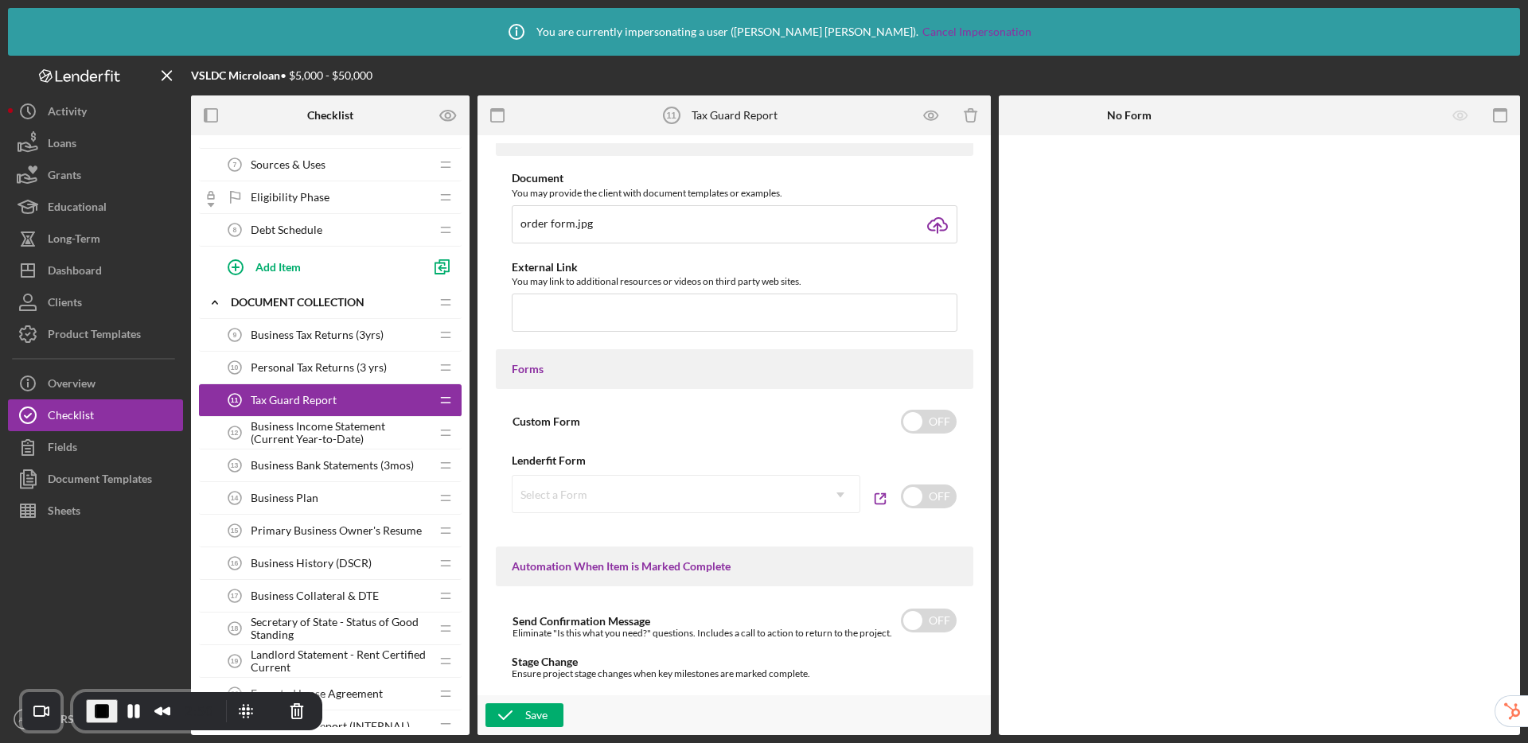
scroll to position [650, 0]
click at [920, 418] on input "checkbox" at bounding box center [929, 419] width 56 height 24
checkbox input "true"
click at [1107, 181] on div "Add Form Element" at bounding box center [1108, 179] width 93 height 32
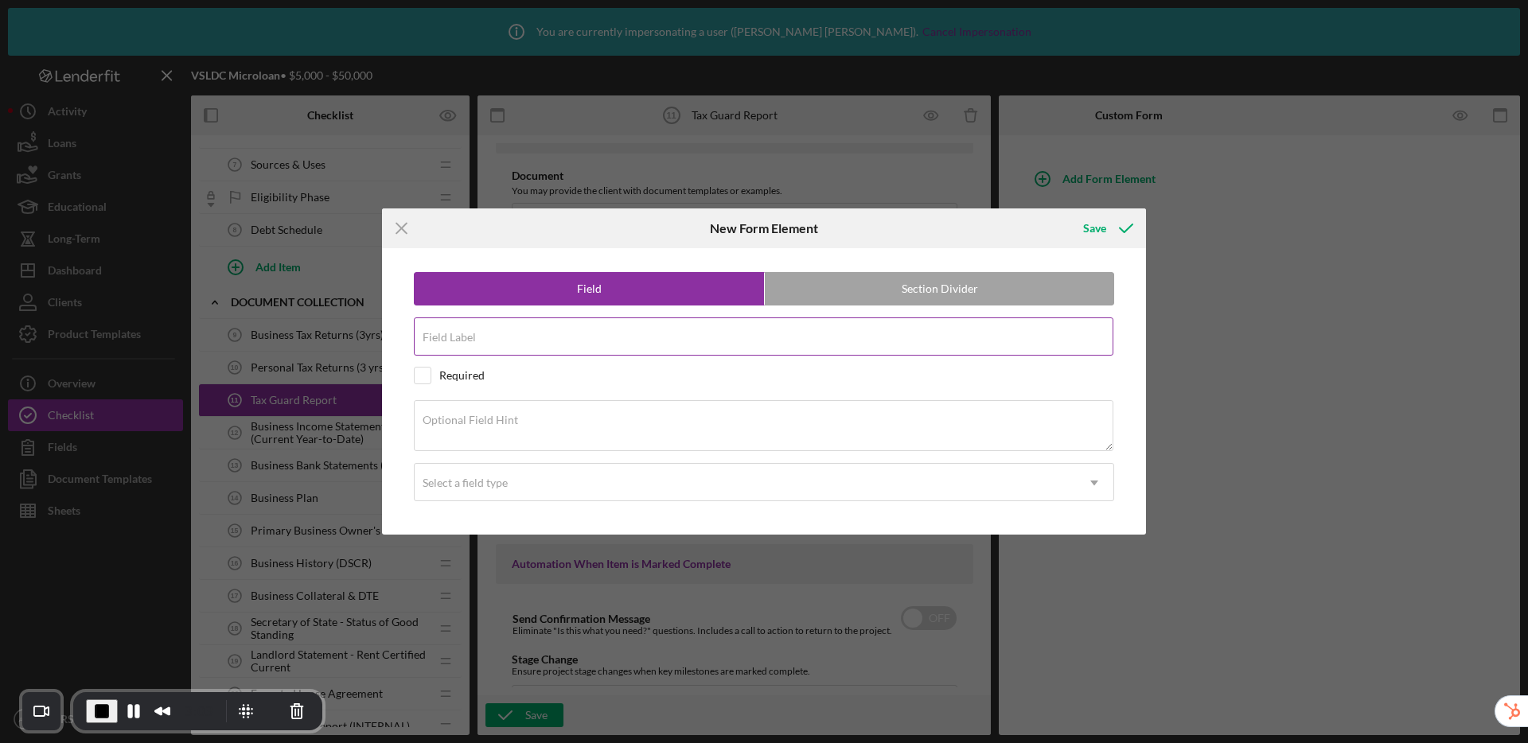
click at [551, 349] on input "Field Label" at bounding box center [763, 337] width 699 height 38
drag, startPoint x: 501, startPoint y: 343, endPoint x: 376, endPoint y: 334, distance: 126.0
click at [376, 334] on div "Icon/Menu Close New Form Element Save Field Section Divider Field Label Tax Gua…" at bounding box center [764, 371] width 1528 height 743
type input "Have you signed the tax guard form?"
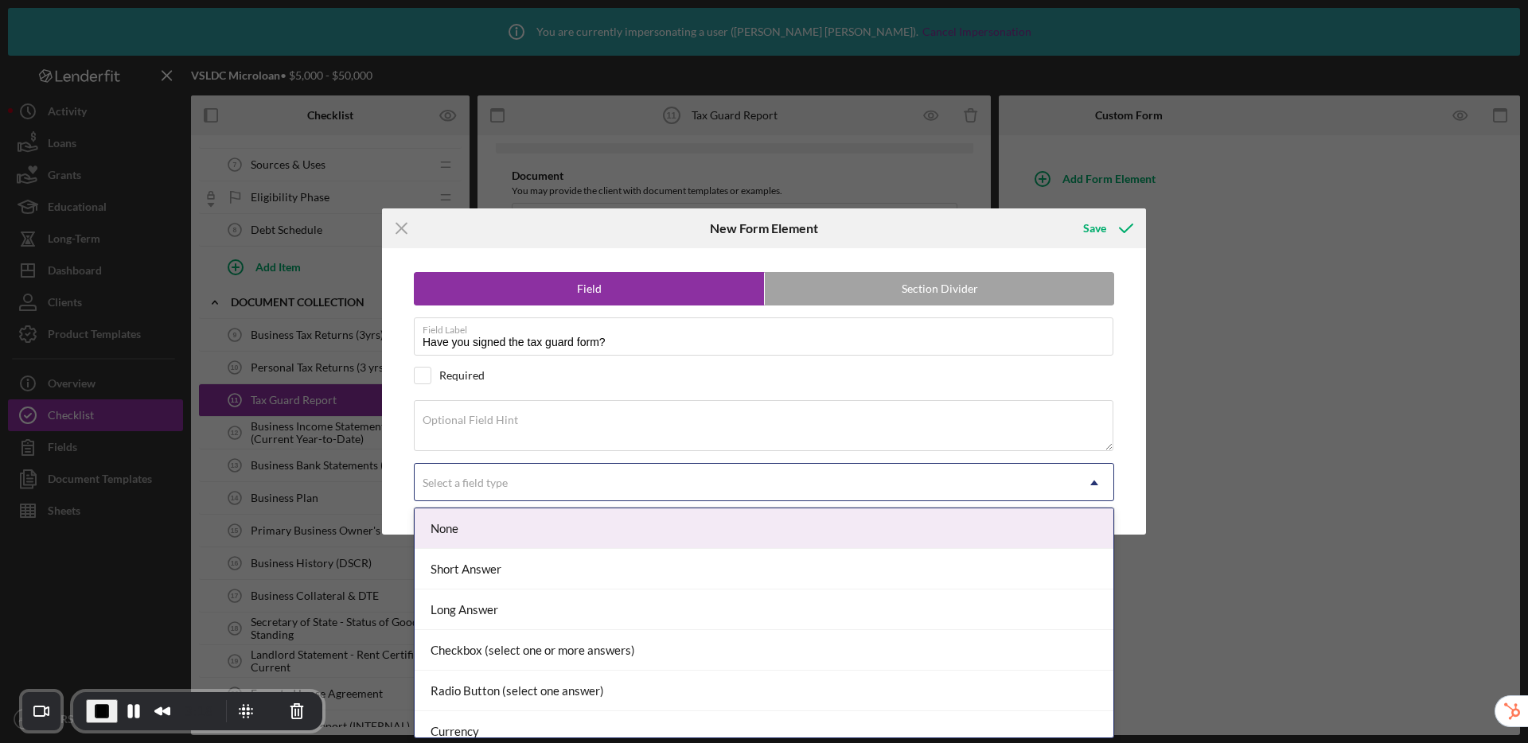
click at [432, 493] on div "Select a field type" at bounding box center [745, 483] width 660 height 37
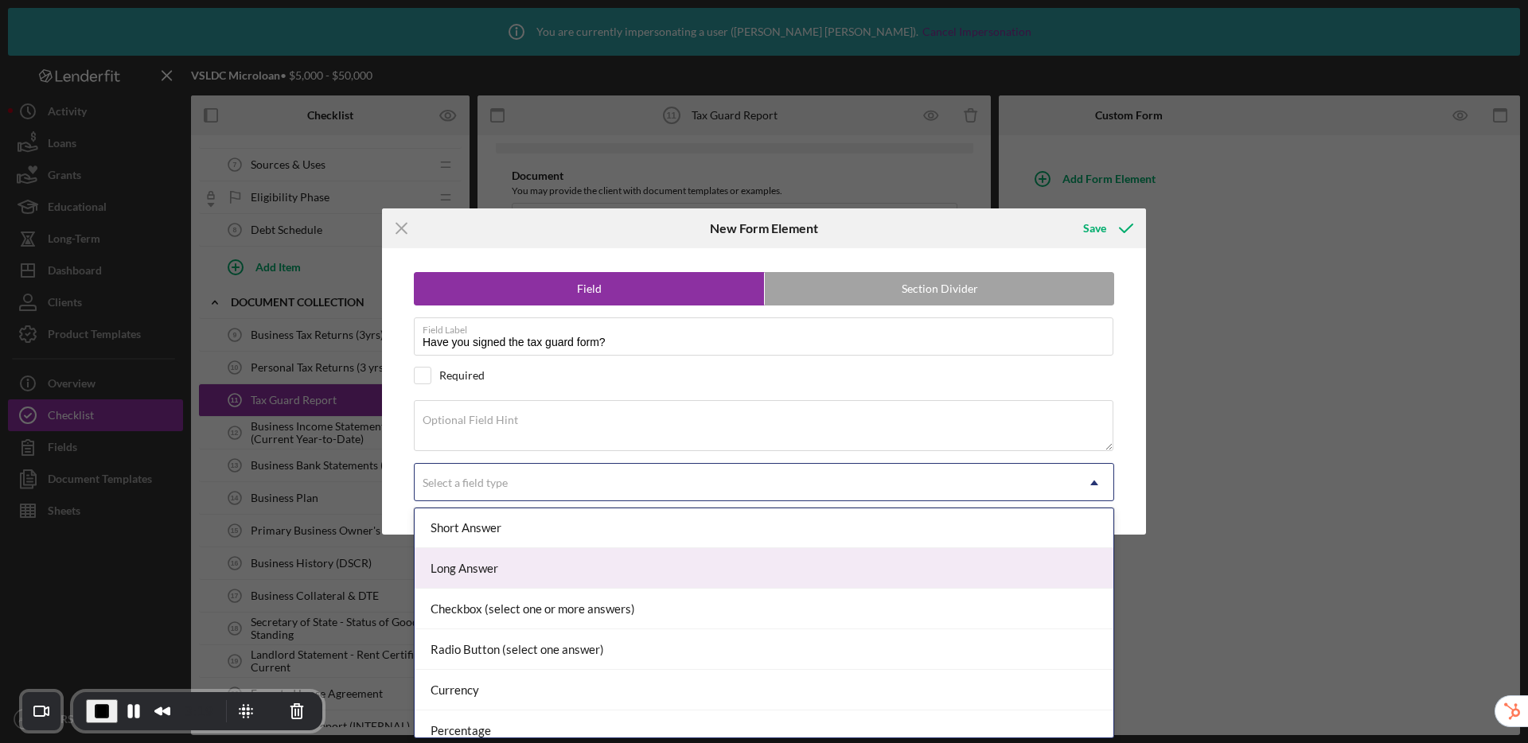
scroll to position [148, 0]
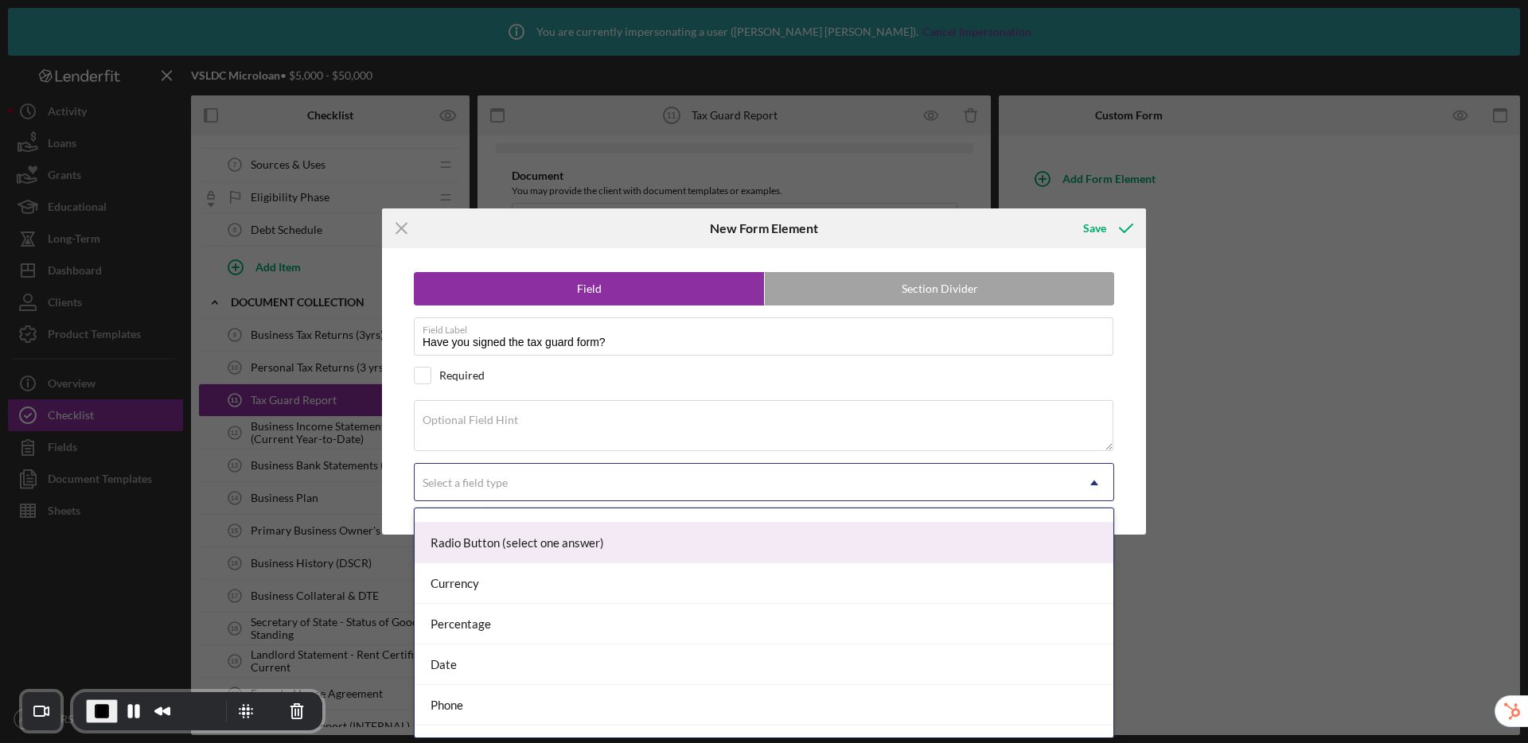
click at [489, 547] on div "Radio Button (select one answer)" at bounding box center [764, 543] width 699 height 41
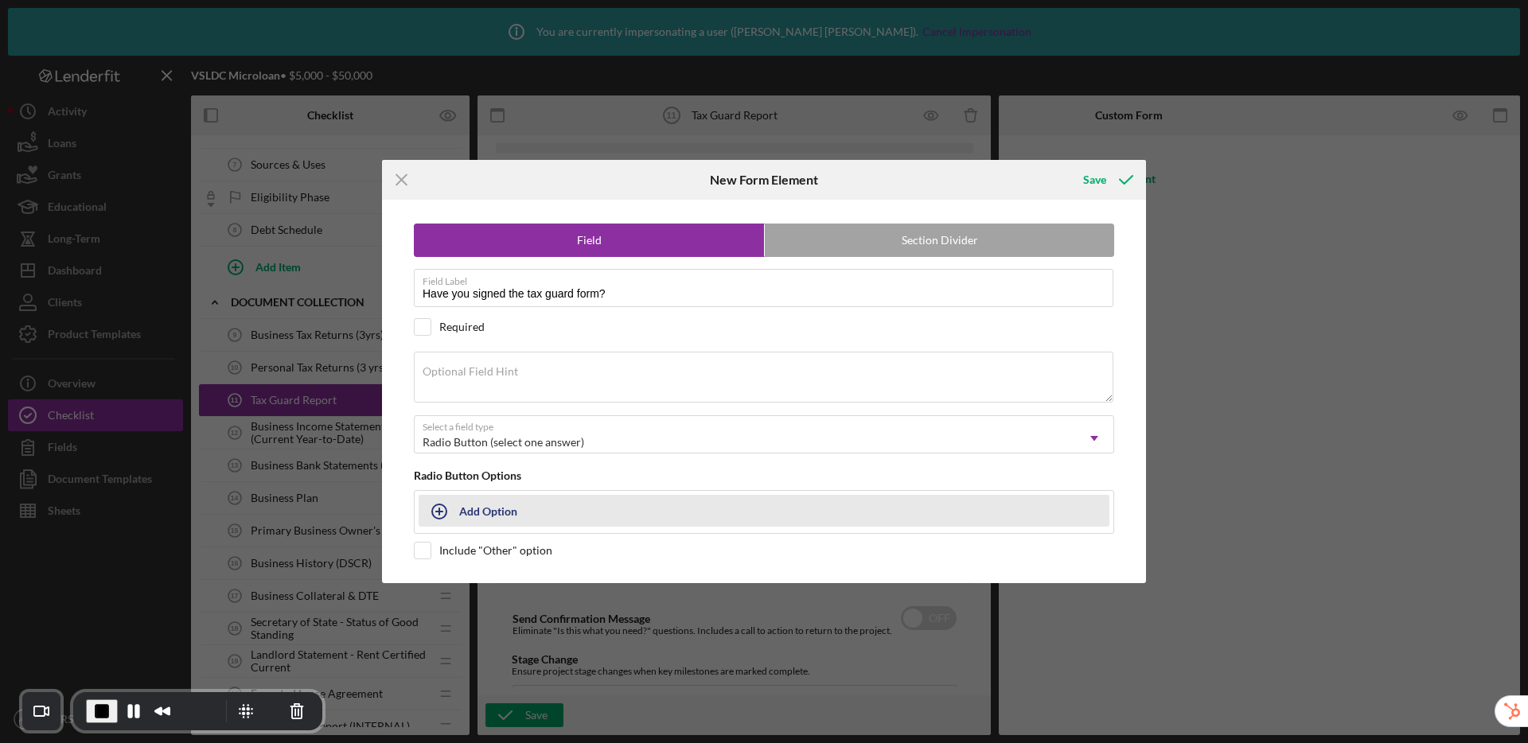
click at [481, 508] on div "Add Option" at bounding box center [488, 511] width 58 height 30
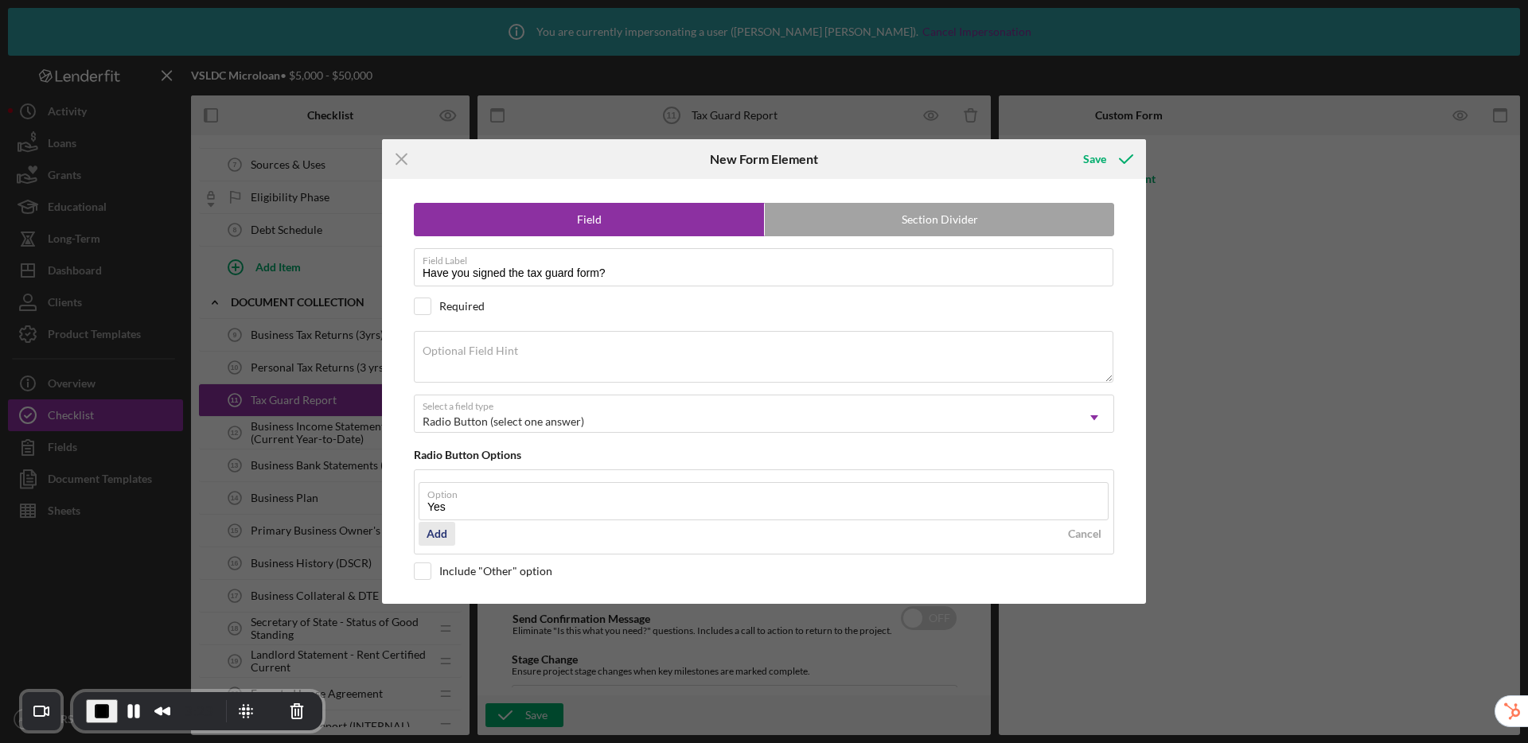
type input "Yes"
click at [439, 533] on div "Add" at bounding box center [437, 534] width 21 height 24
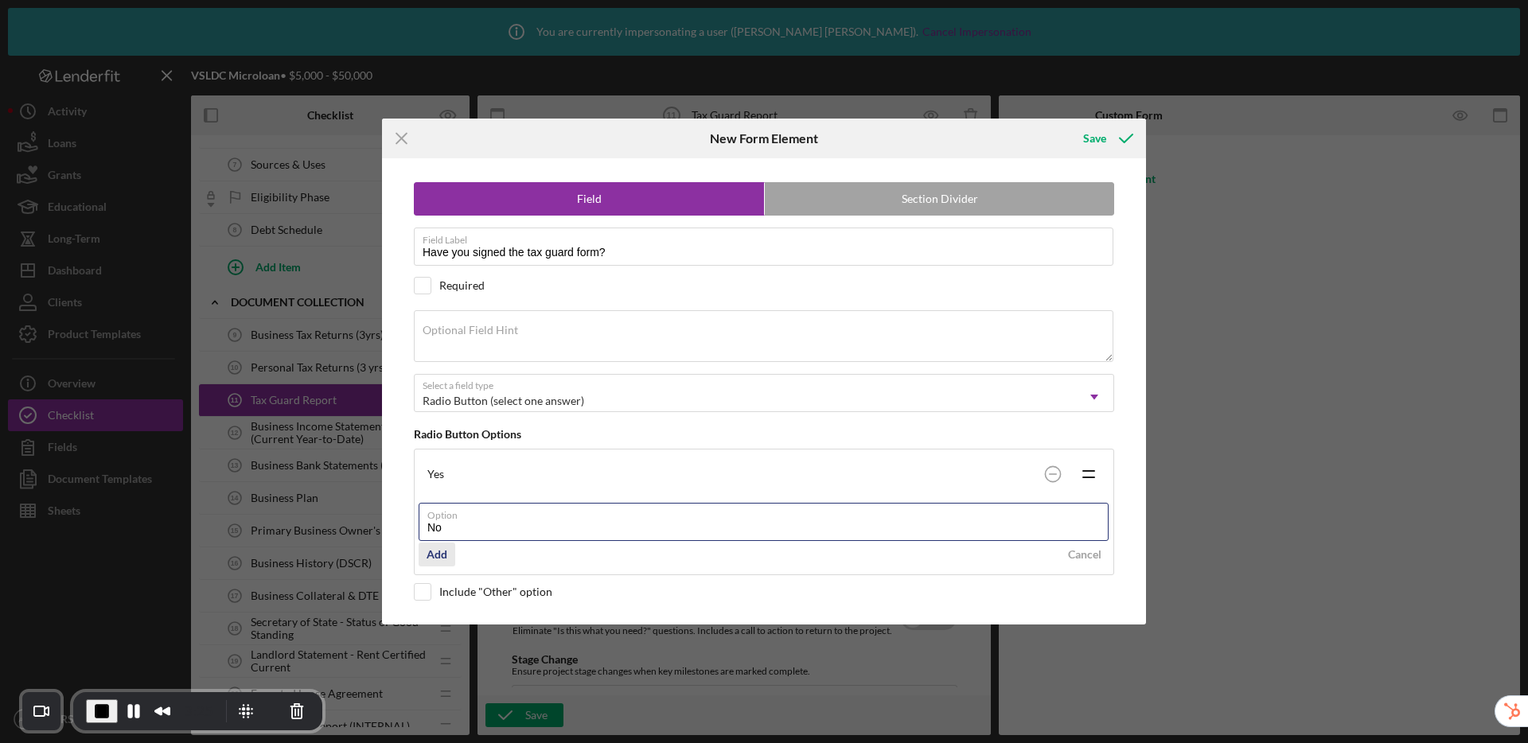
type input "No"
click at [425, 557] on button "Add" at bounding box center [437, 555] width 37 height 24
click at [1102, 115] on div "Icon/Menu Close New Form Element Save Field Section Divider Field Label Have yo…" at bounding box center [764, 371] width 1528 height 743
click at [1093, 136] on div "Save" at bounding box center [1094, 139] width 23 height 32
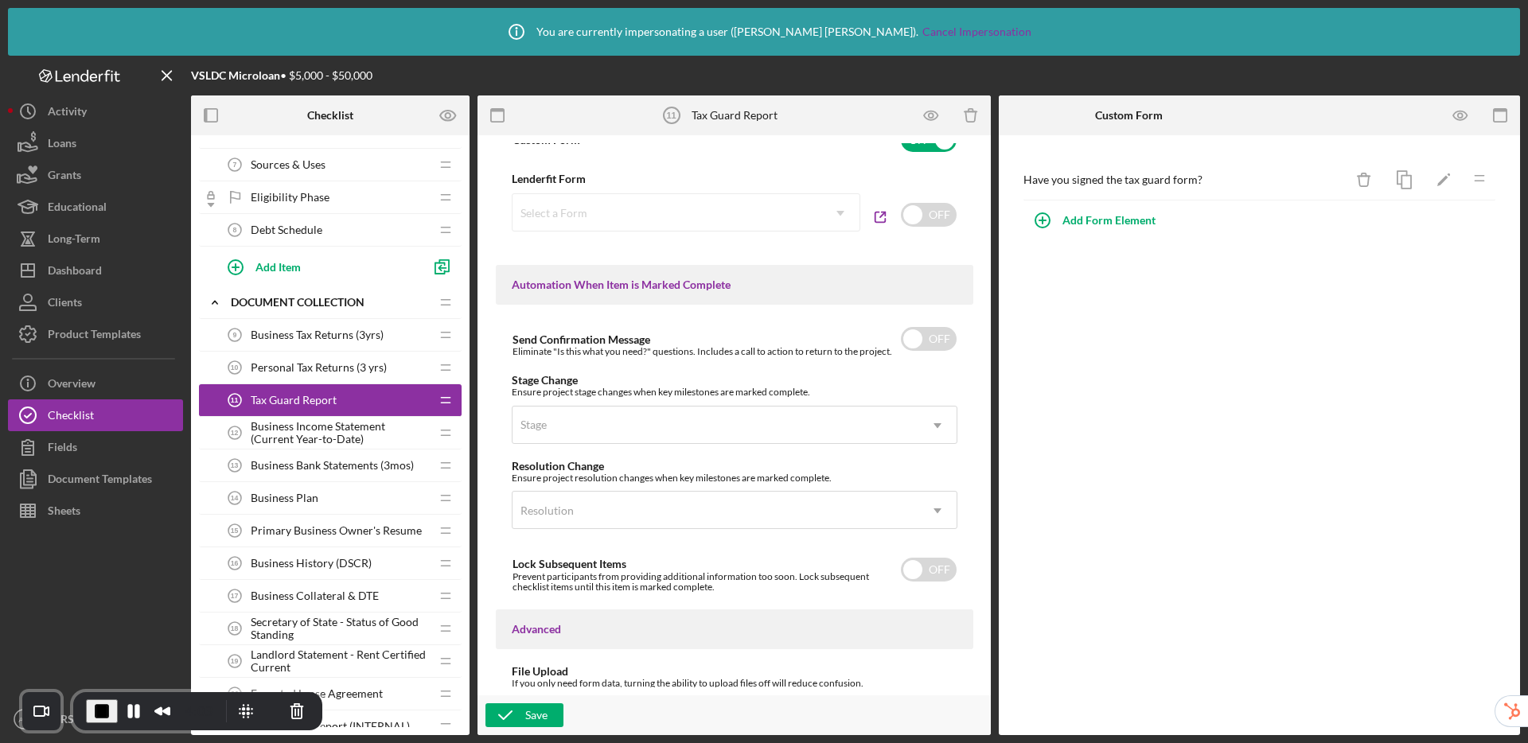
scroll to position [938, 0]
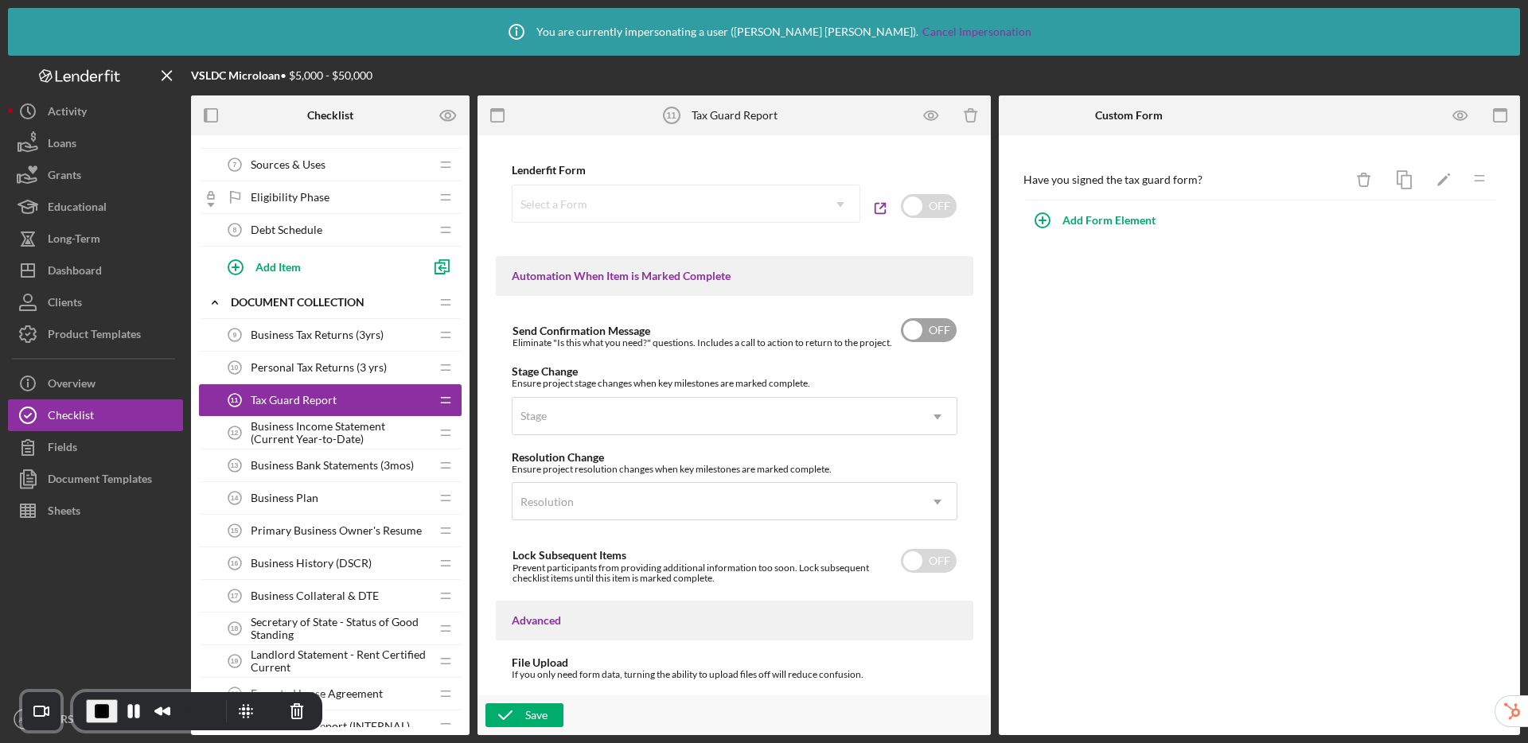
click at [914, 328] on input "checkbox" at bounding box center [929, 330] width 56 height 24
checkbox input "true"
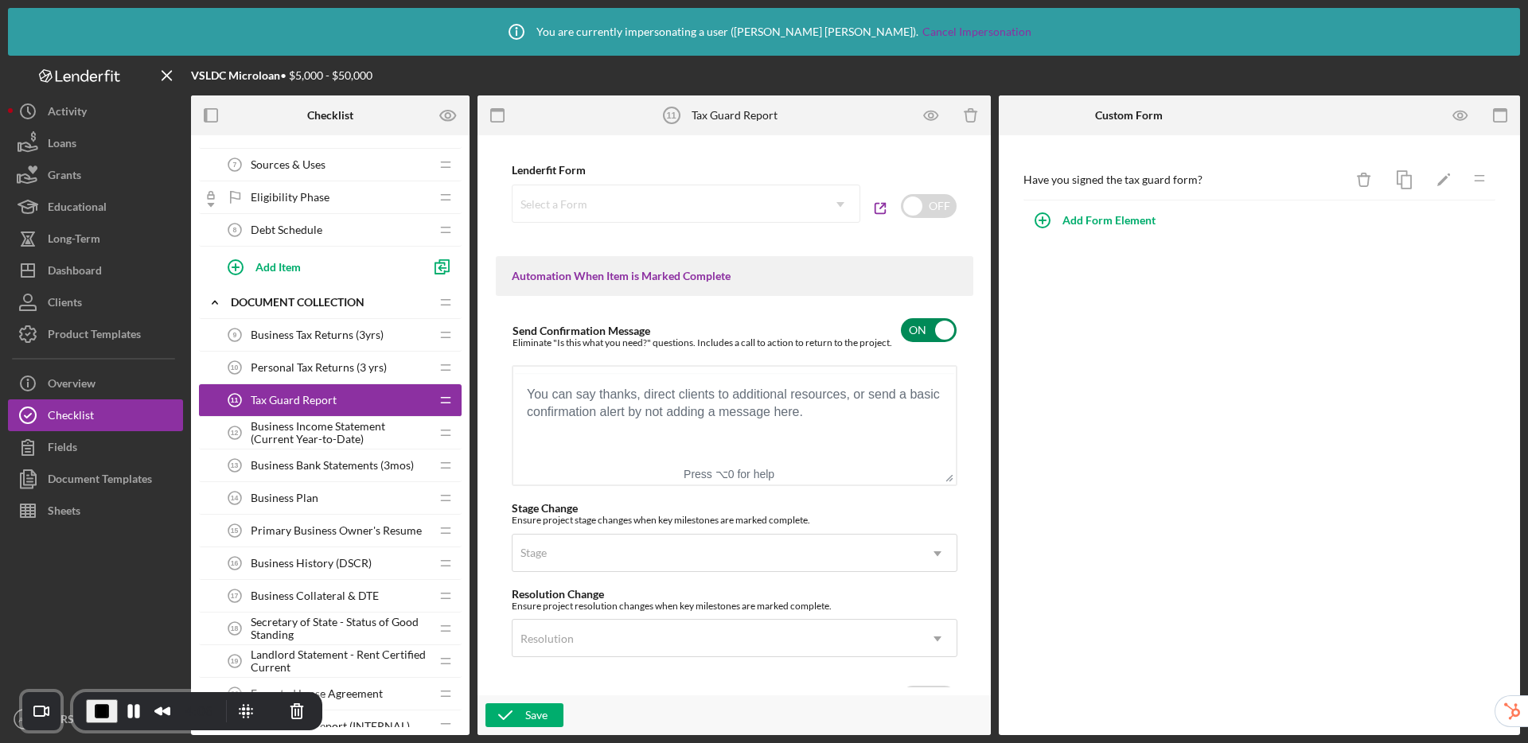
scroll to position [0, 0]
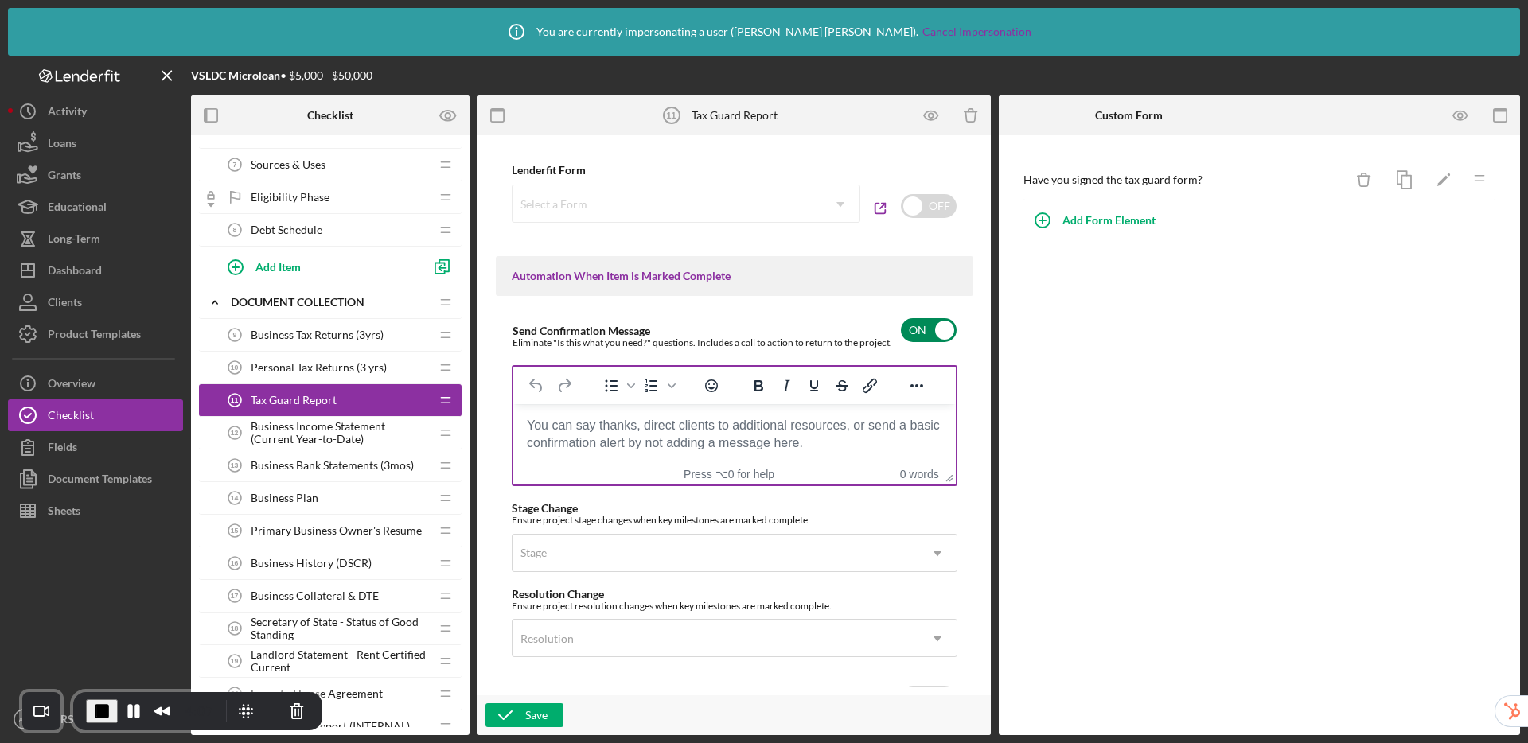
click at [577, 433] on body "Rich Text Area. Press ALT-0 for help." at bounding box center [733, 425] width 417 height 18
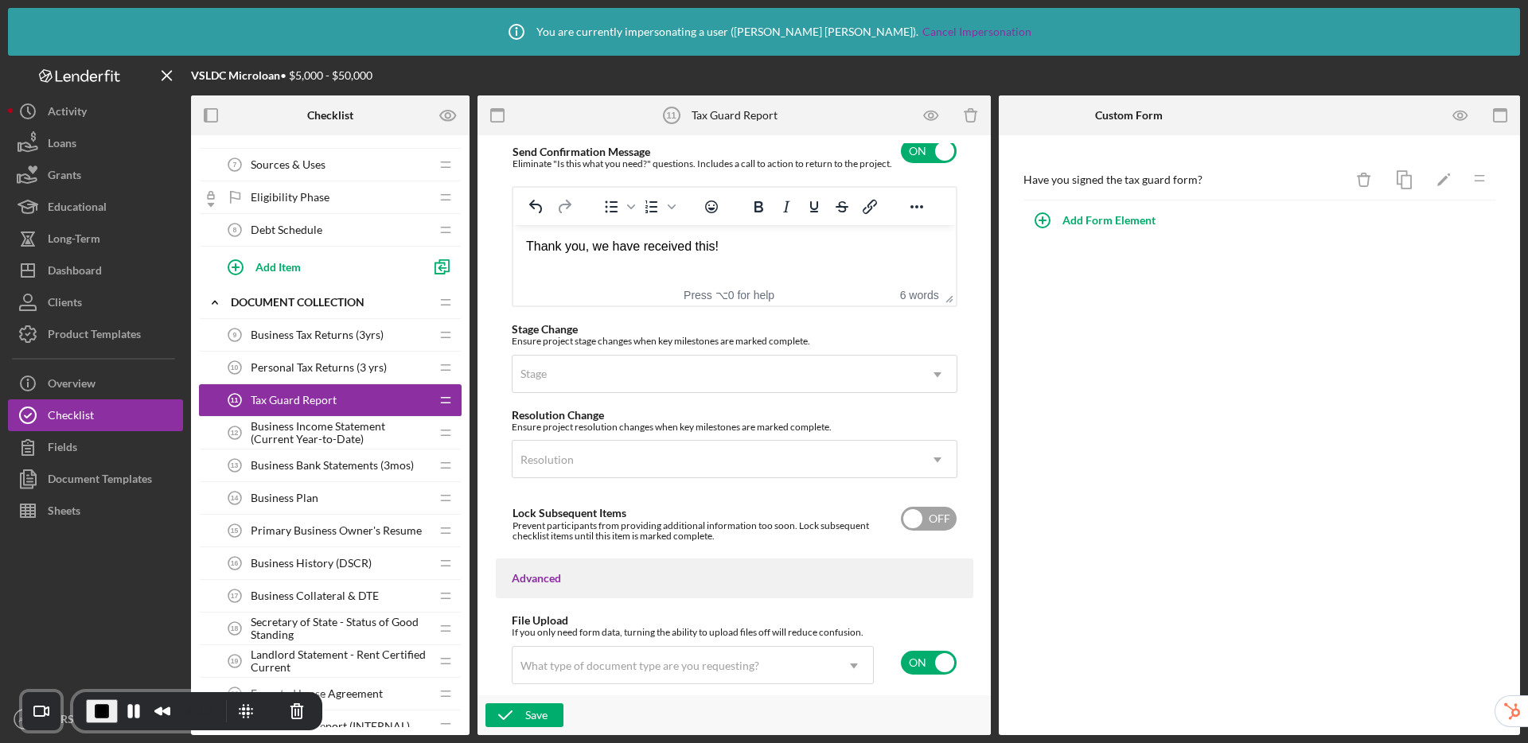
scroll to position [1163, 0]
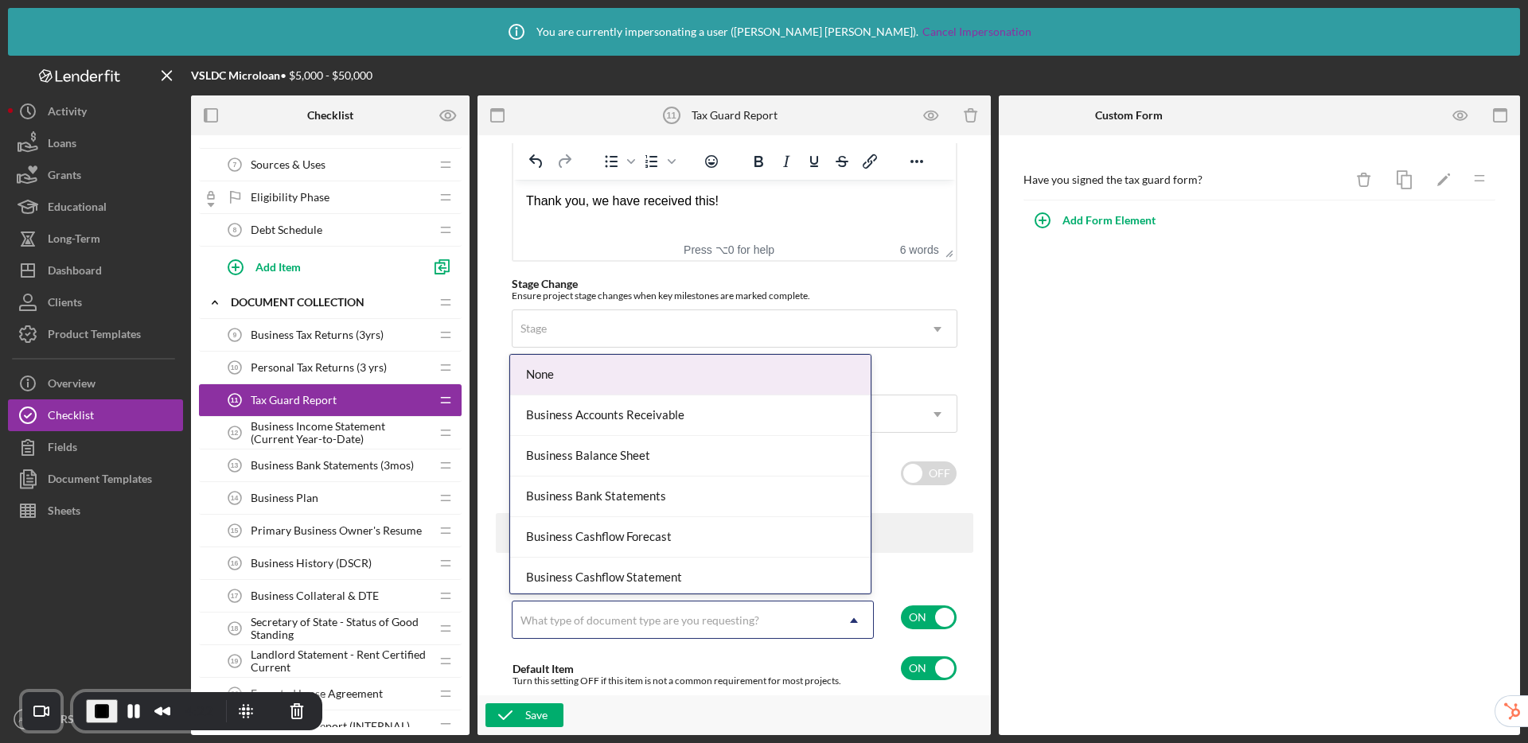
click at [818, 612] on div "What type of document type are you requesting?" at bounding box center [673, 620] width 322 height 37
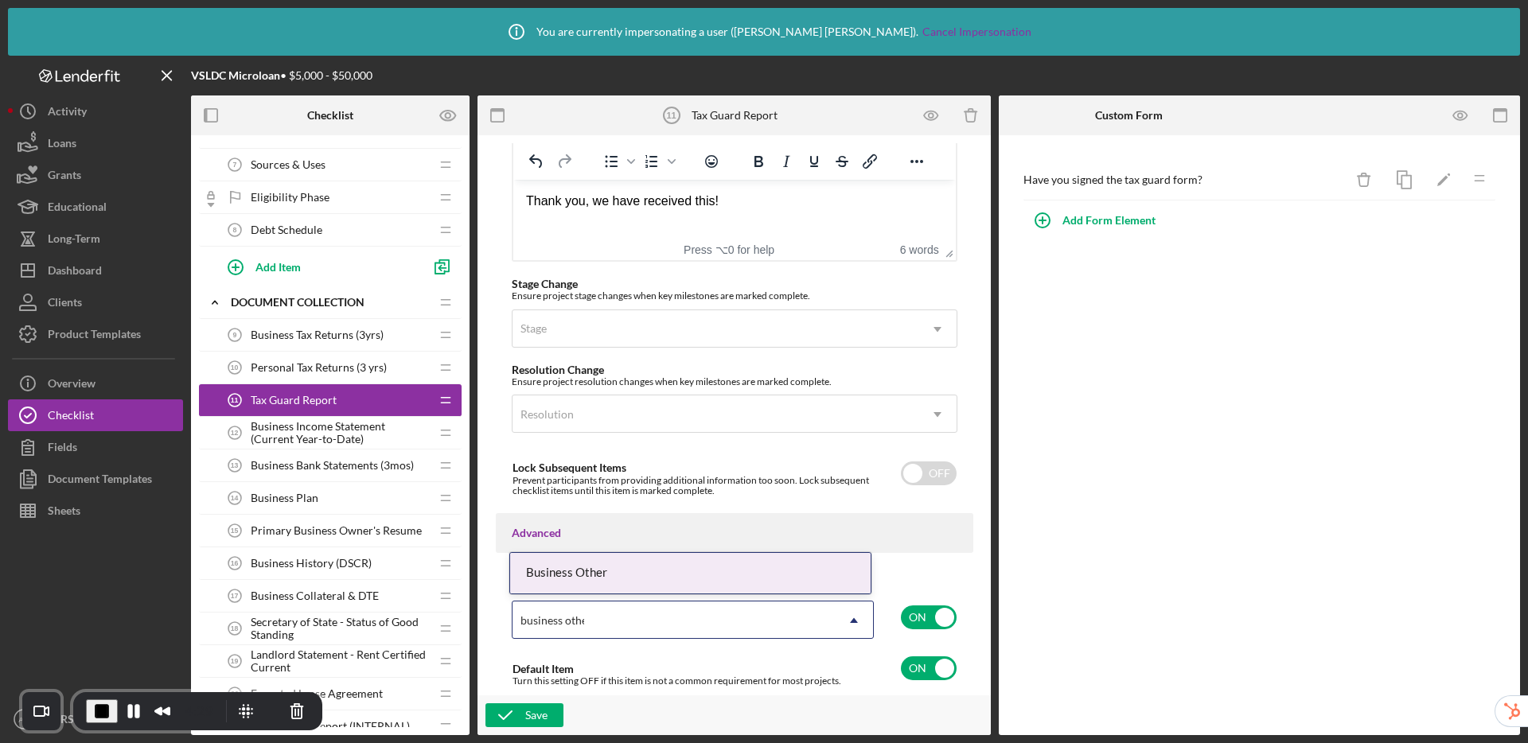
type input "business other"
click at [590, 580] on div "Business Other" at bounding box center [690, 573] width 360 height 41
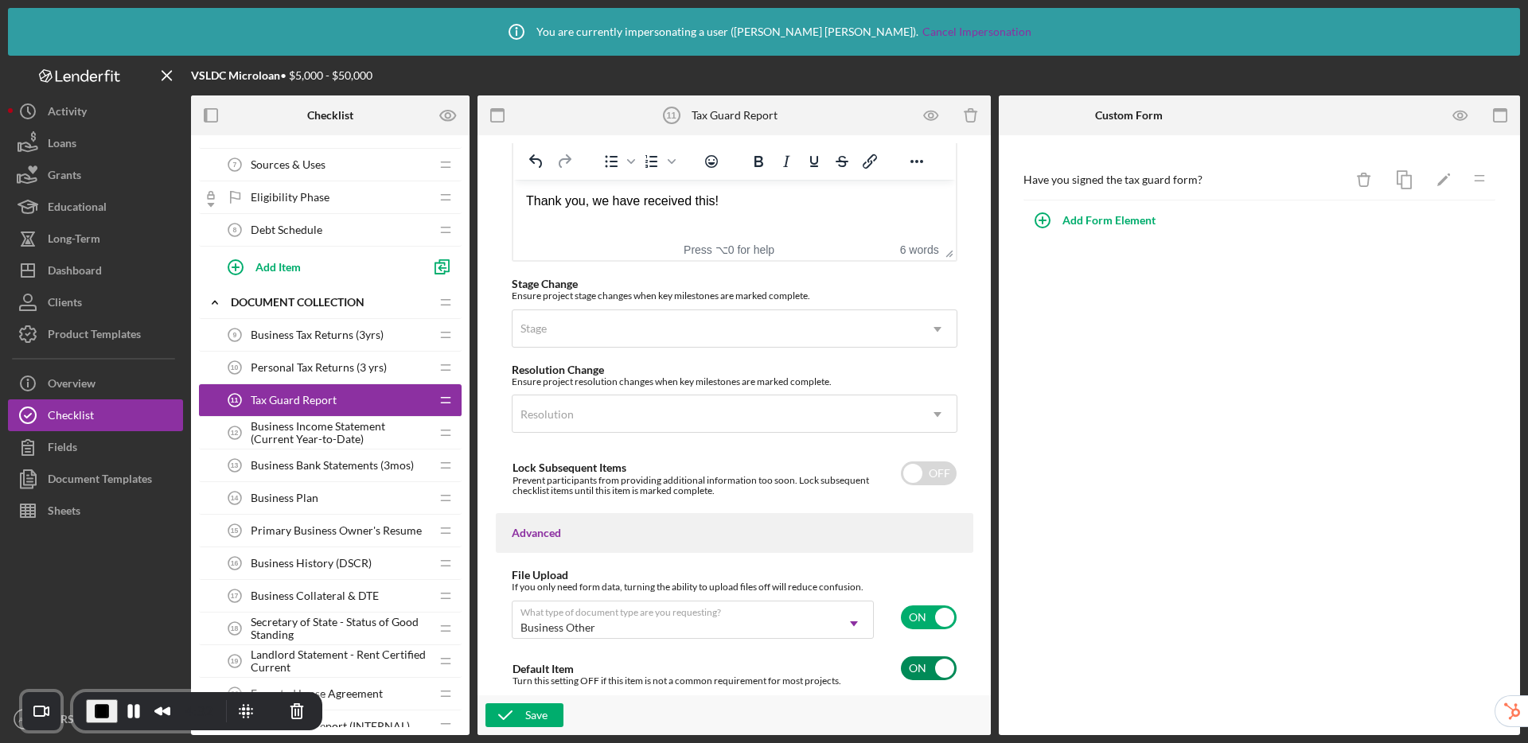
click at [921, 670] on input "checkbox" at bounding box center [929, 669] width 56 height 24
checkbox input "false"
click at [519, 721] on icon "button" at bounding box center [505, 715] width 40 height 40
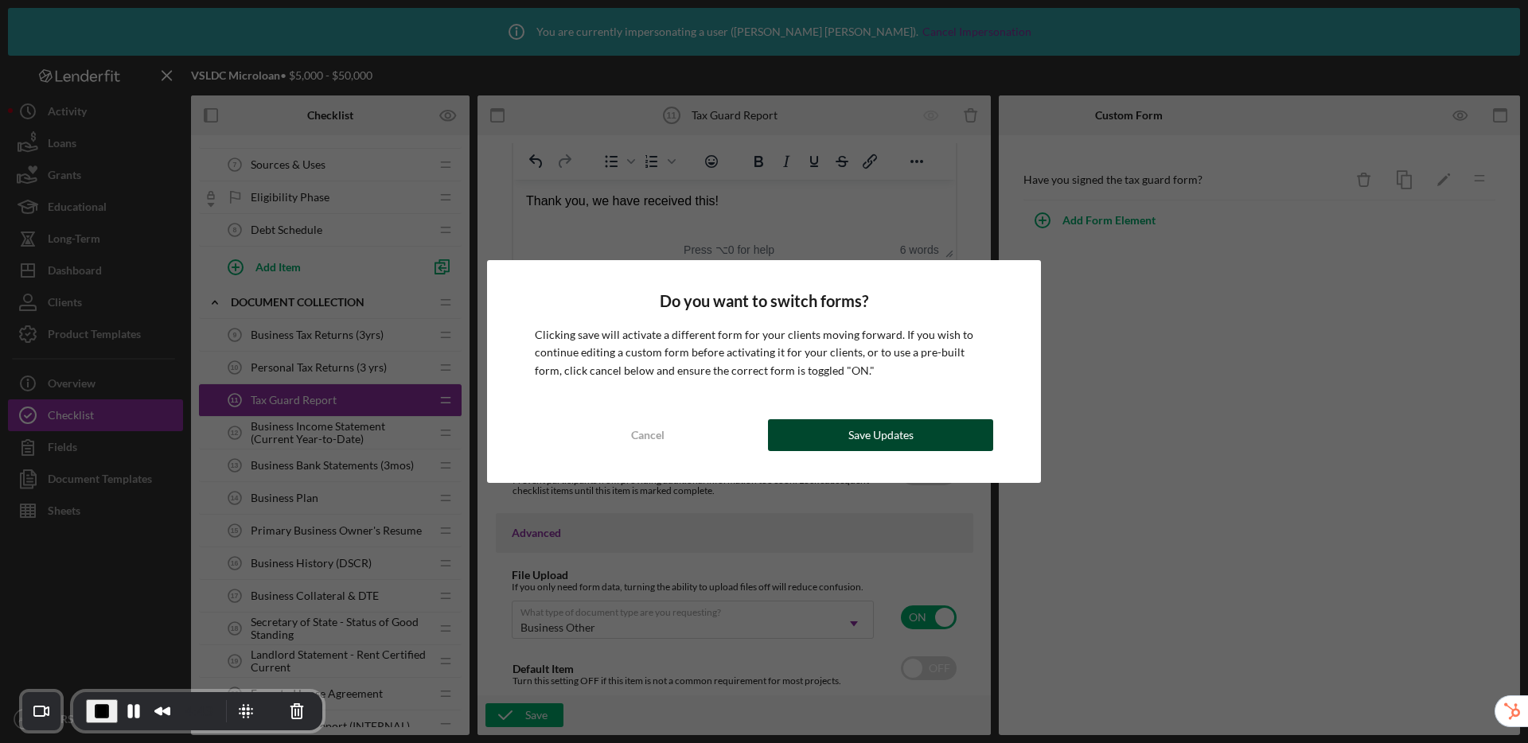
click at [798, 433] on button "Save Updates" at bounding box center [880, 435] width 225 height 32
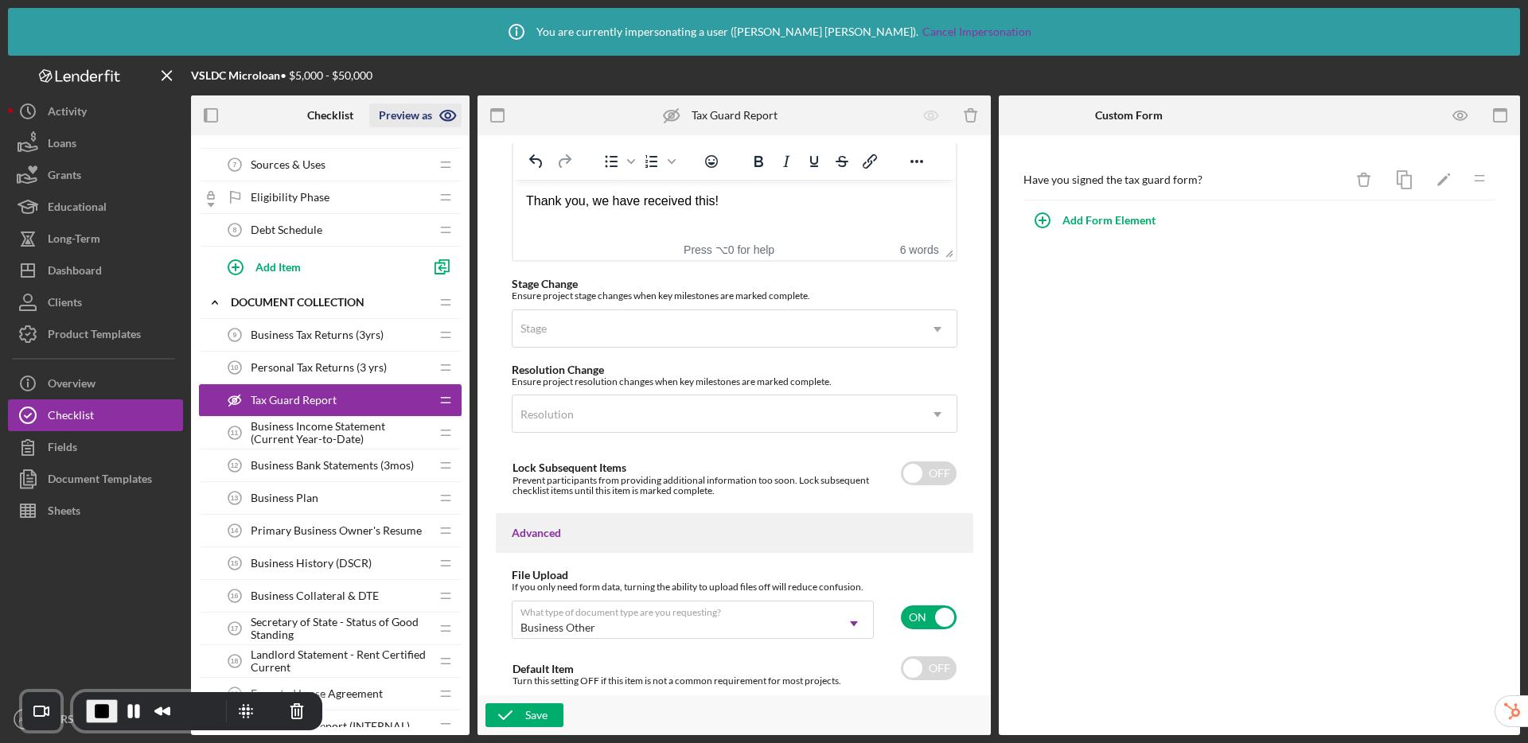
click at [419, 115] on div "Preview as" at bounding box center [405, 115] width 53 height 24
click at [398, 150] on link "Point of Contact" at bounding box center [421, 153] width 98 height 33
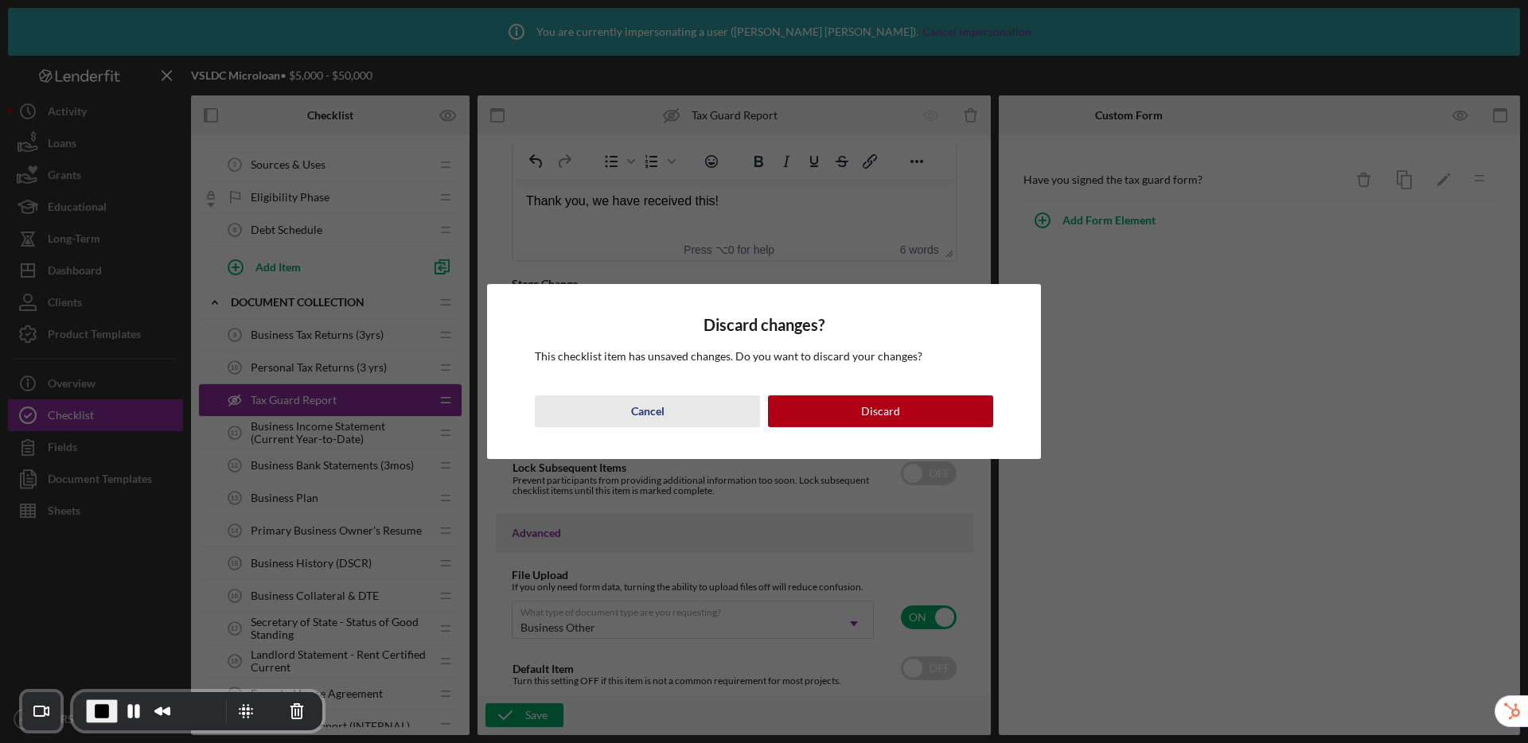
click at [649, 411] on div "Cancel" at bounding box center [647, 411] width 33 height 32
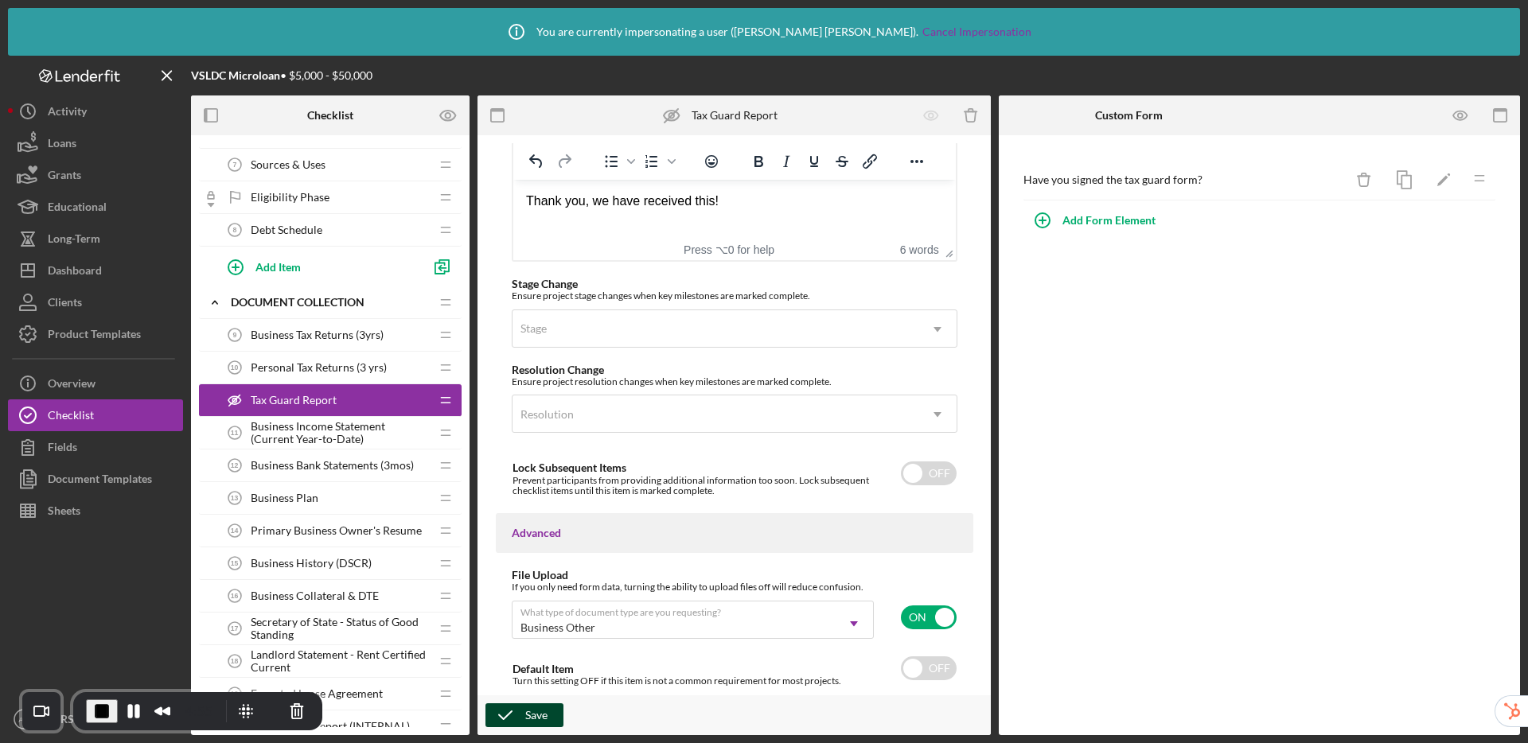
click at [517, 718] on icon "button" at bounding box center [505, 715] width 40 height 40
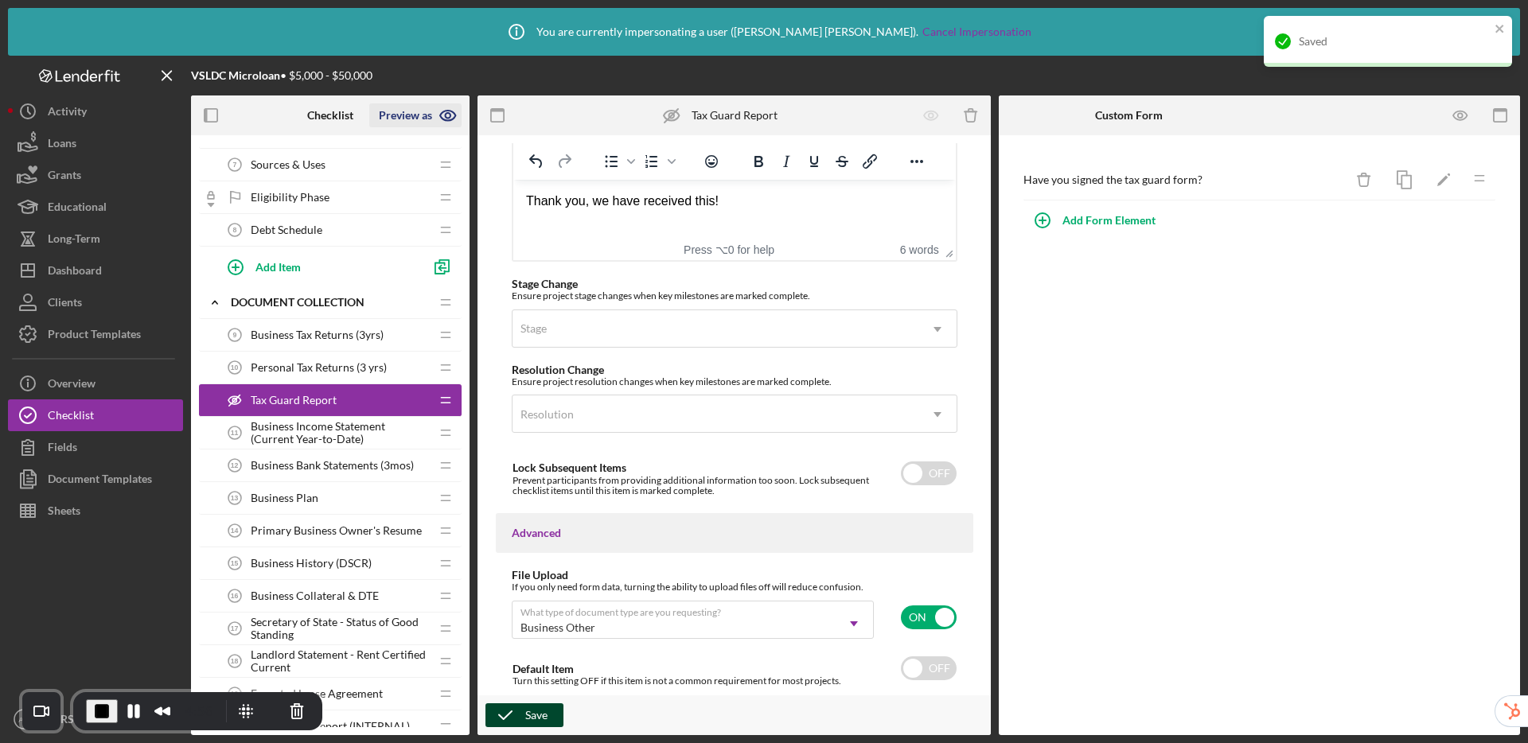
click at [450, 115] on icon "button" at bounding box center [447, 115] width 5 height 5
click at [419, 154] on link "Point of Contact" at bounding box center [421, 153] width 98 height 33
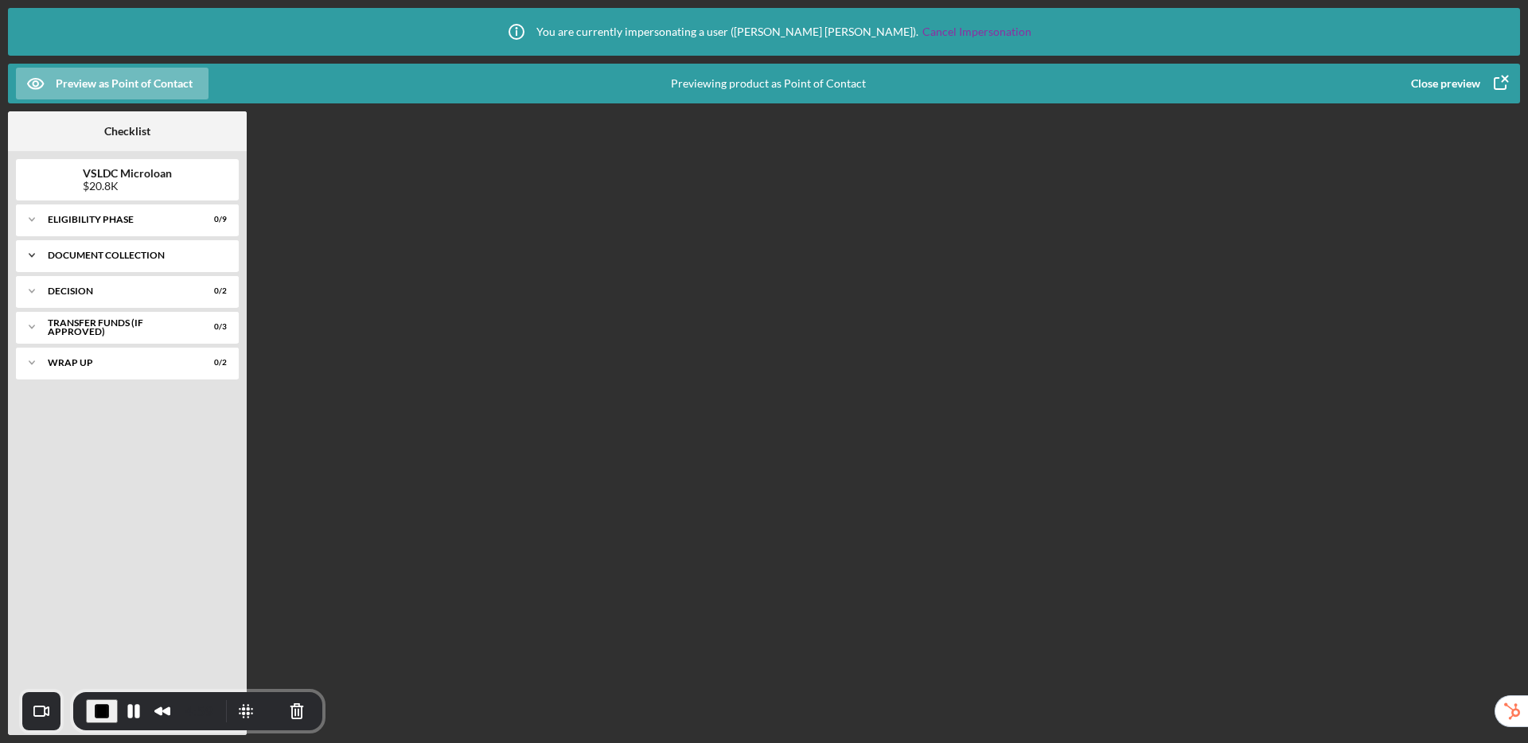
click at [87, 263] on div "Icon/Expander Document Collection 0 / 12" at bounding box center [127, 256] width 223 height 32
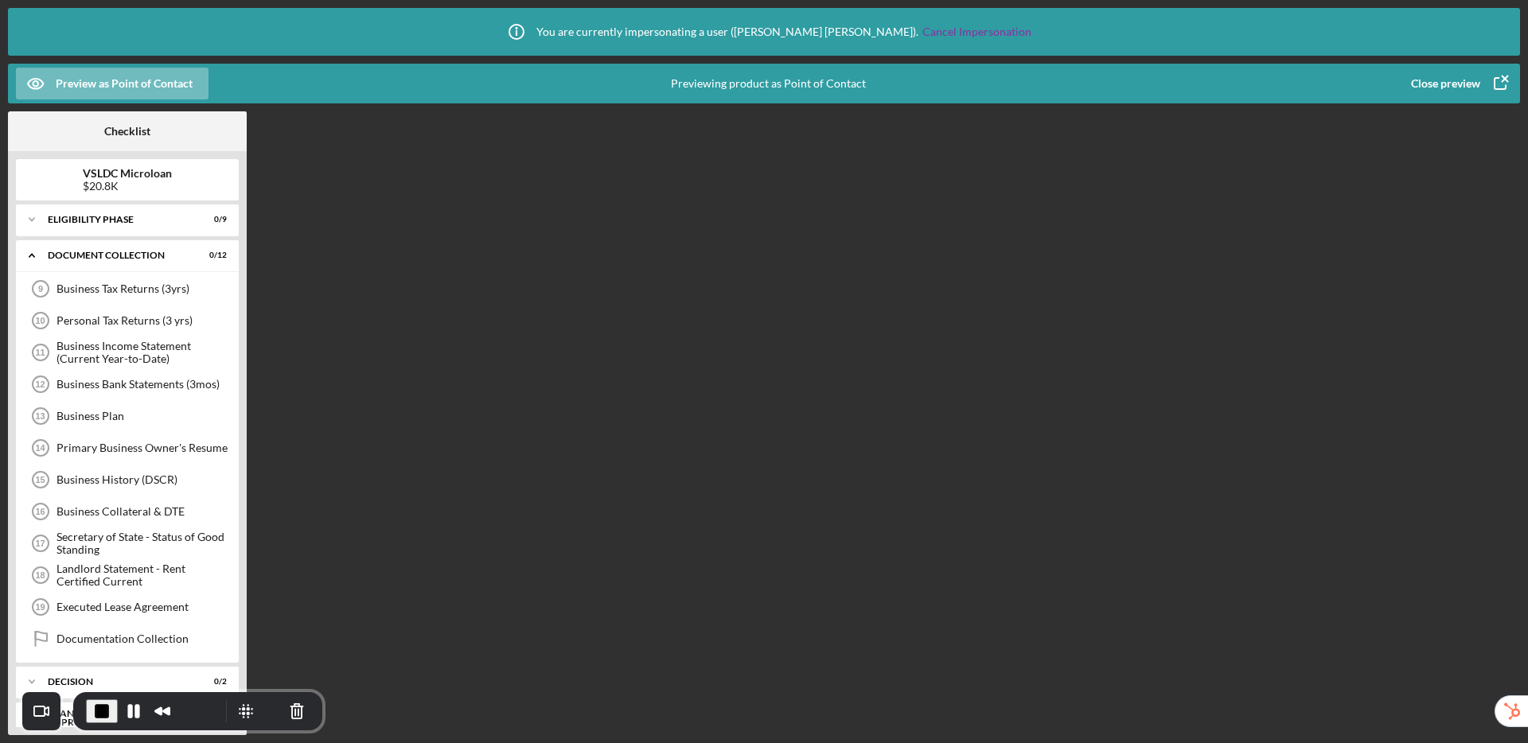
click at [1439, 88] on div "Close preview" at bounding box center [1445, 84] width 69 height 32
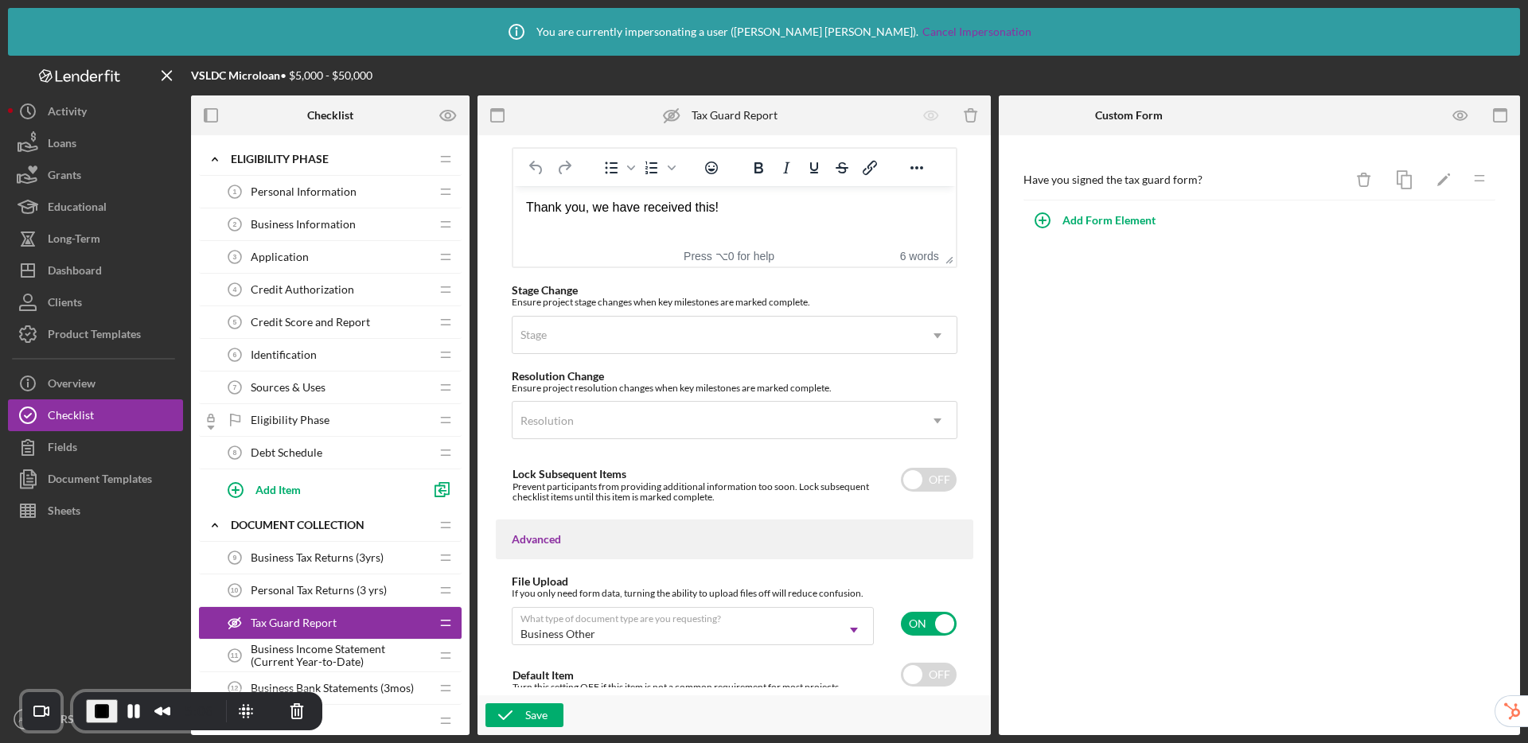
scroll to position [1156, 0]
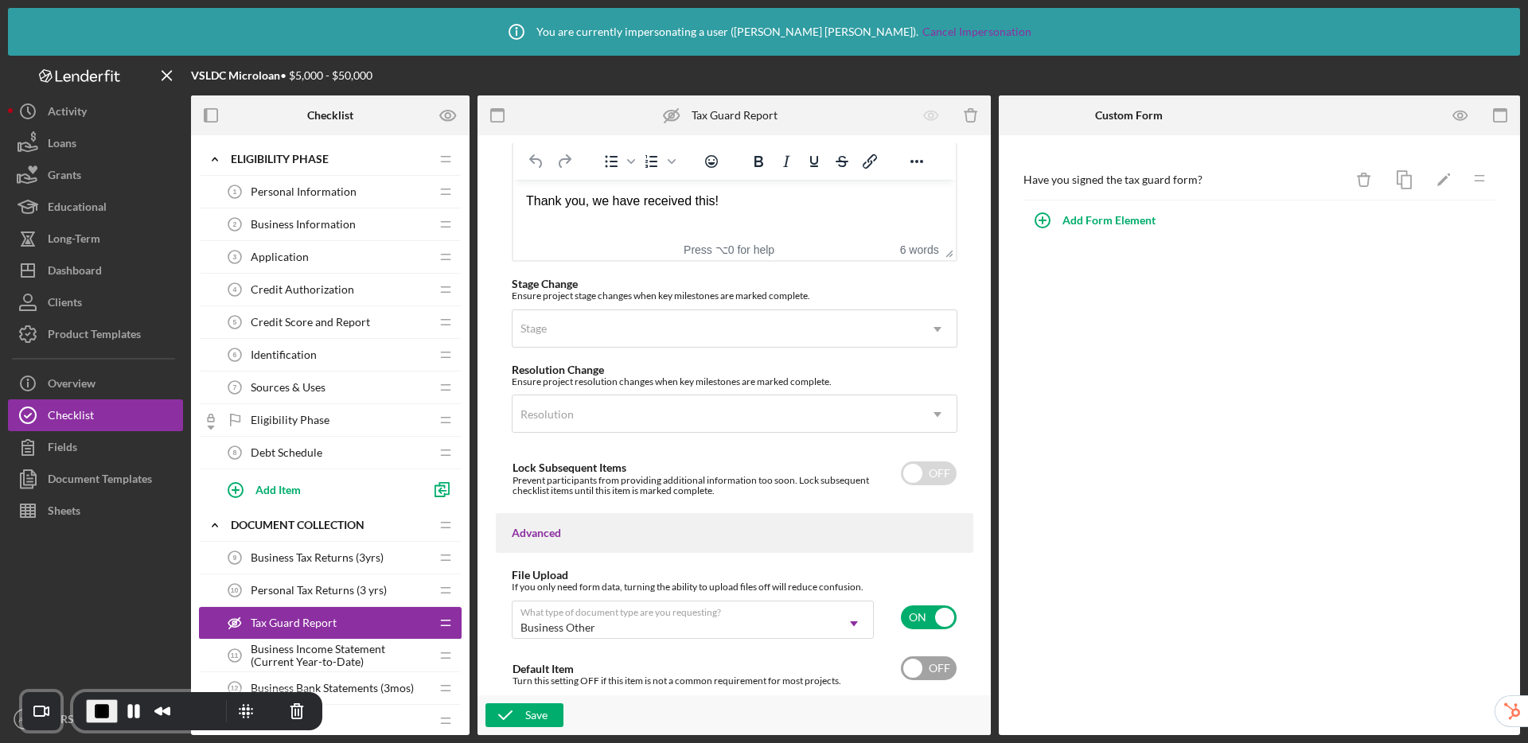
click at [921, 672] on input "checkbox" at bounding box center [929, 669] width 56 height 24
checkbox input "true"
click at [534, 717] on div "Save" at bounding box center [536, 715] width 22 height 24
click at [408, 116] on div "Preview as" at bounding box center [405, 115] width 53 height 24
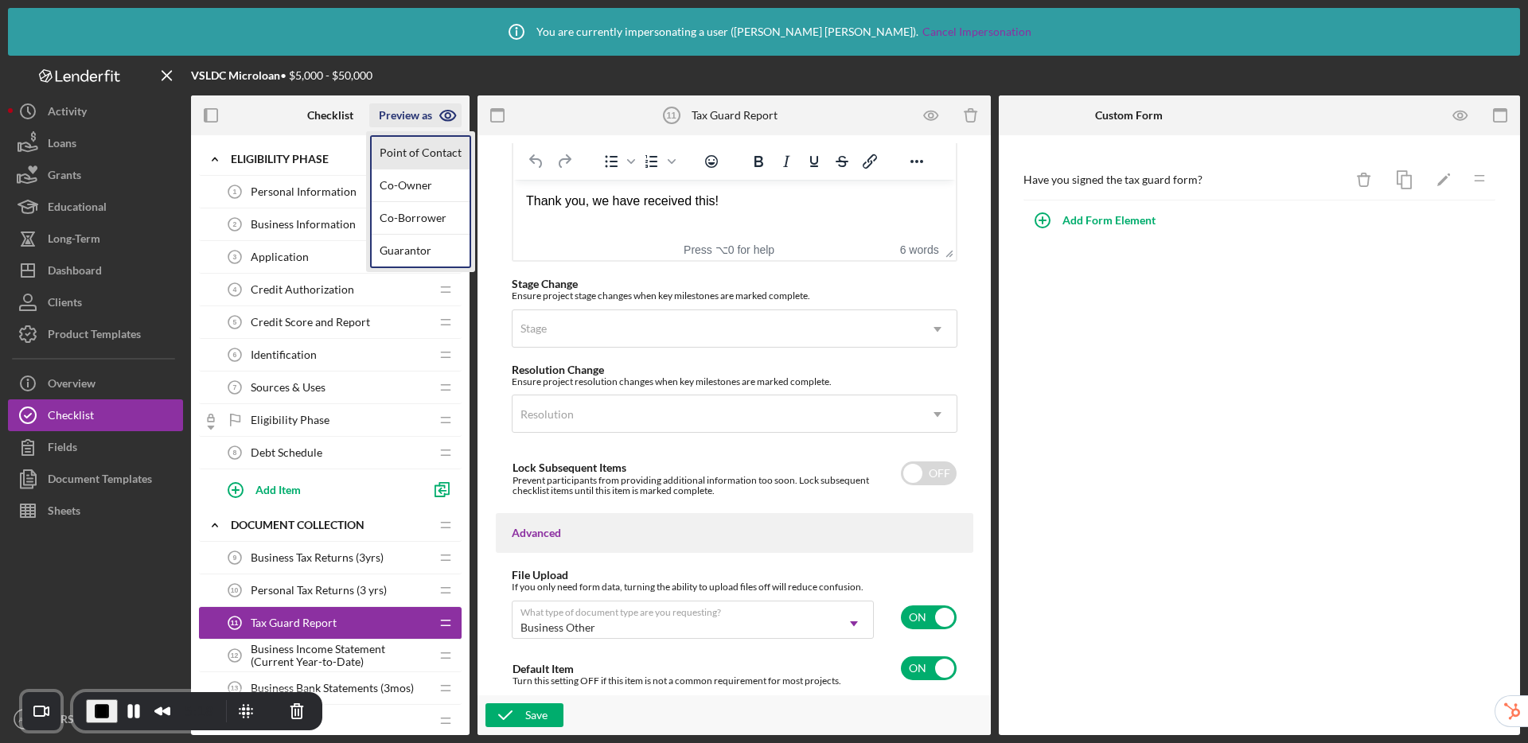
click at [405, 151] on link "Point of Contact" at bounding box center [421, 153] width 98 height 33
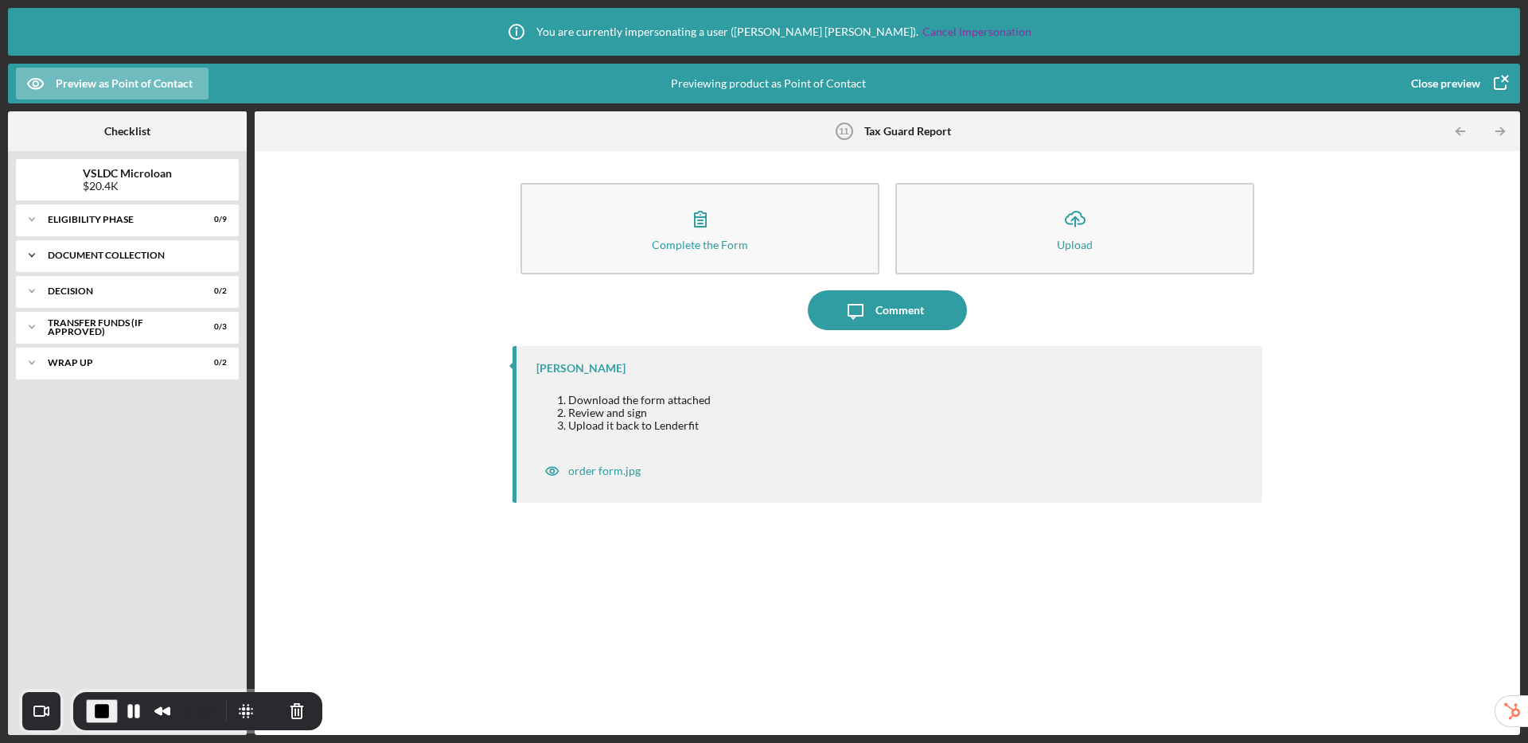
click at [93, 261] on div "Icon/Expander Document Collection 0 / 13" at bounding box center [127, 256] width 223 height 32
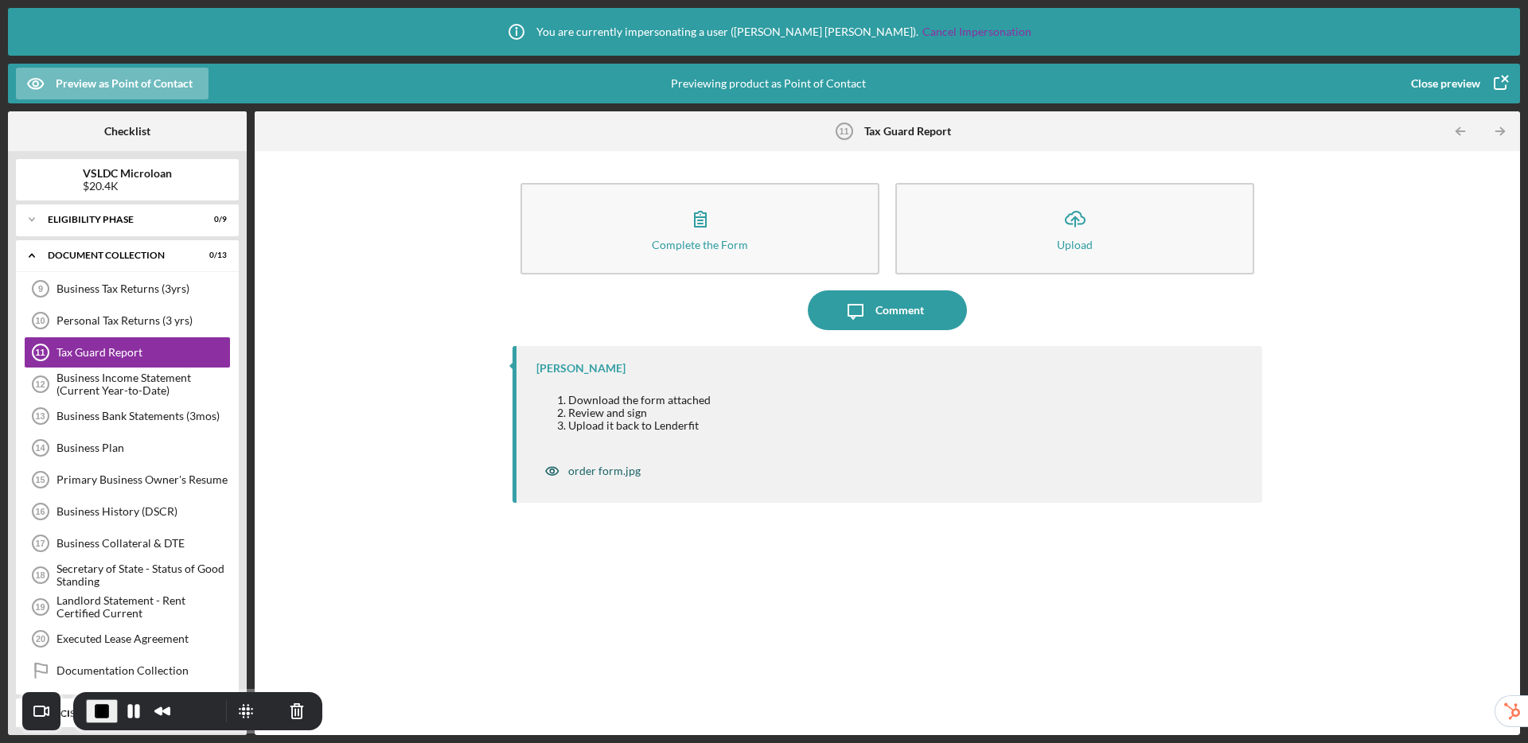
click at [582, 473] on div "order form.jpg" at bounding box center [604, 471] width 72 height 13
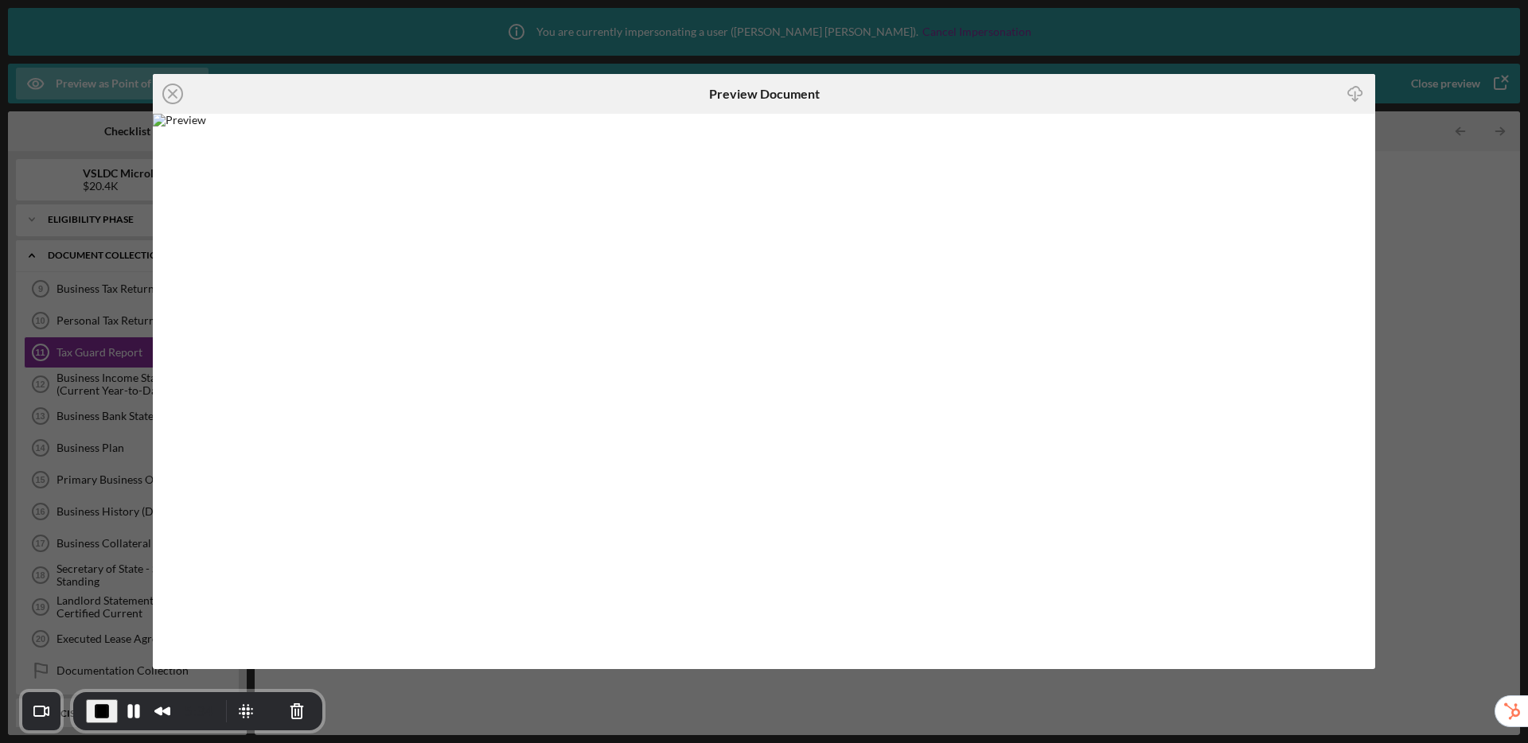
click at [1355, 98] on icon "Icon/Download" at bounding box center [1356, 94] width 36 height 36
click at [169, 96] on line at bounding box center [173, 94] width 8 height 8
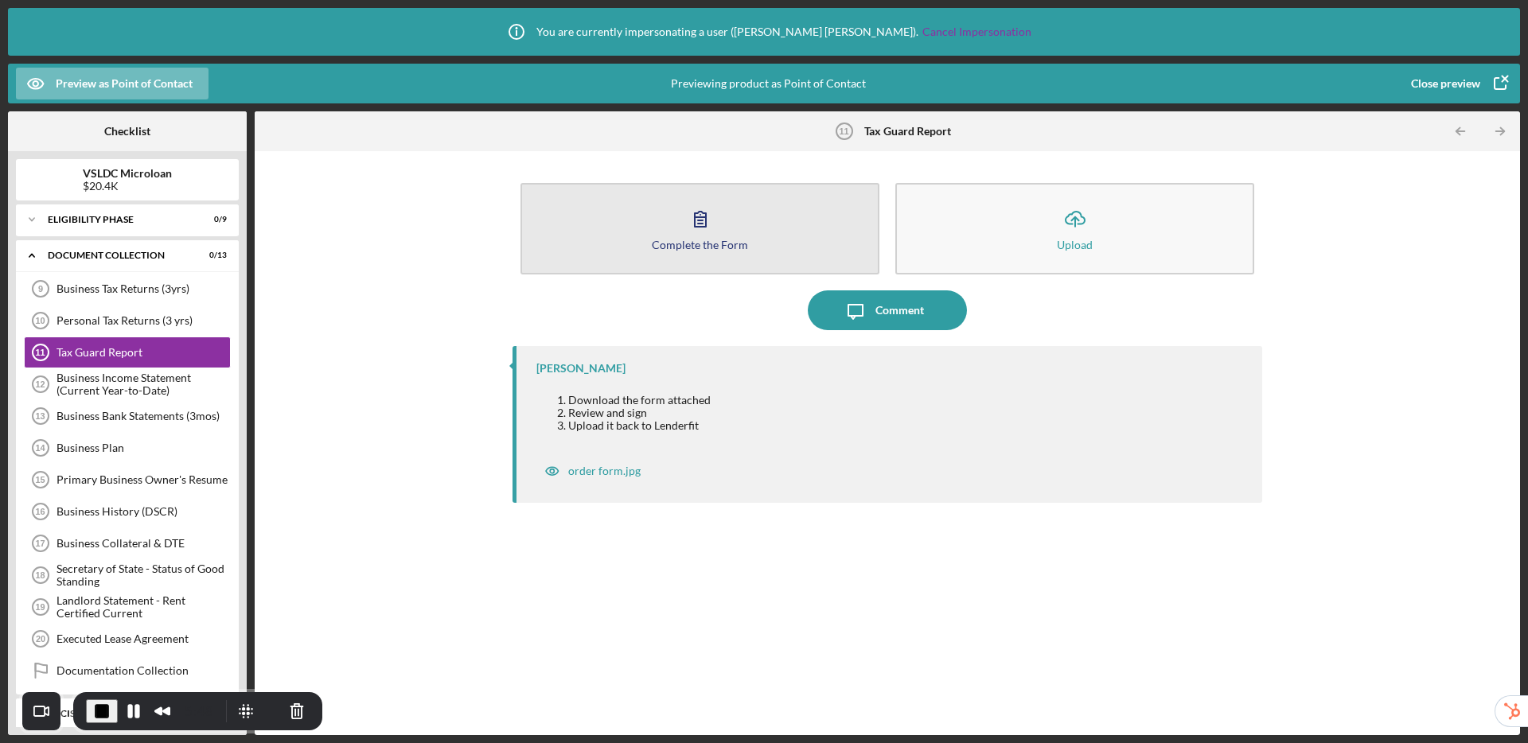
click at [702, 245] on div "Complete the Form" at bounding box center [700, 245] width 96 height 12
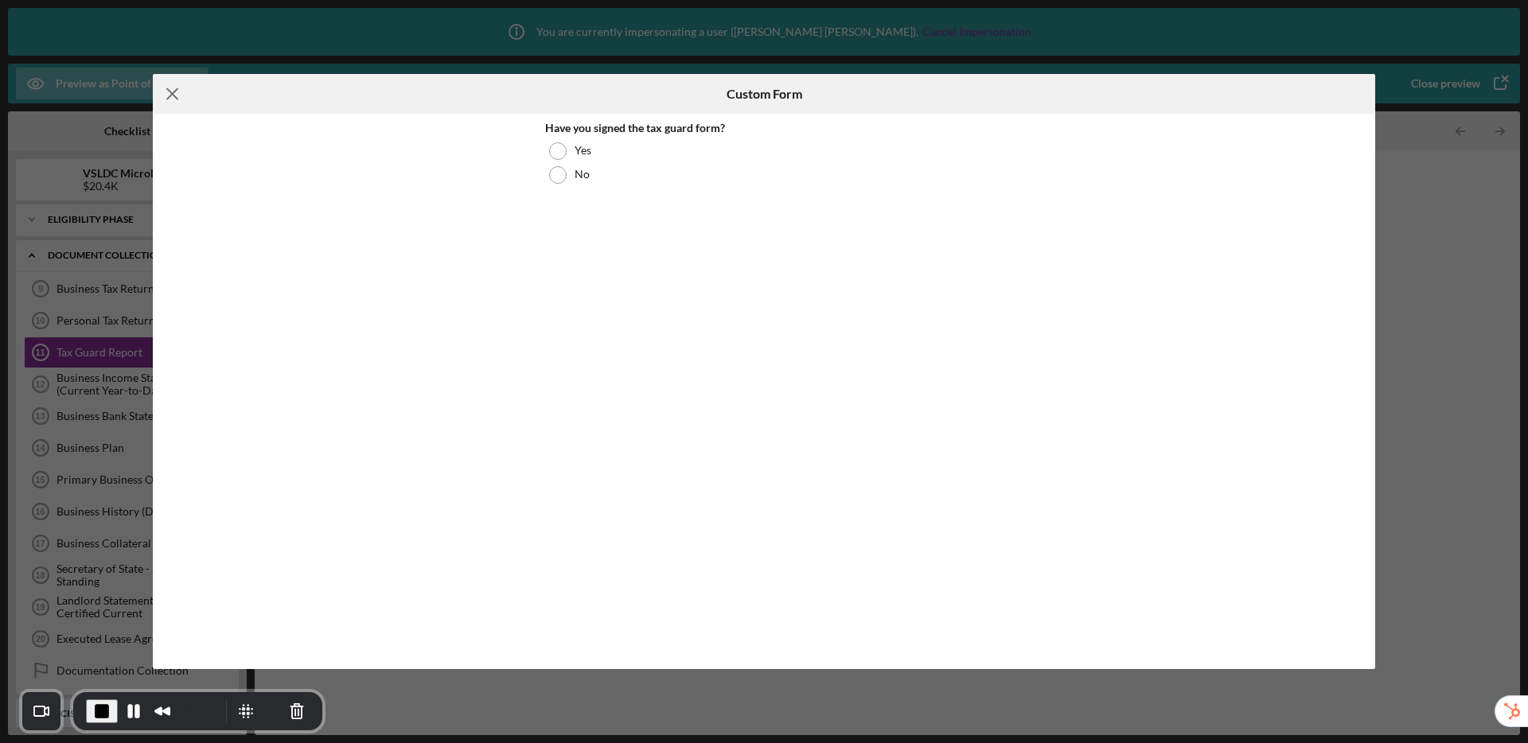
click at [173, 92] on icon "Icon/Menu Close" at bounding box center [173, 94] width 40 height 40
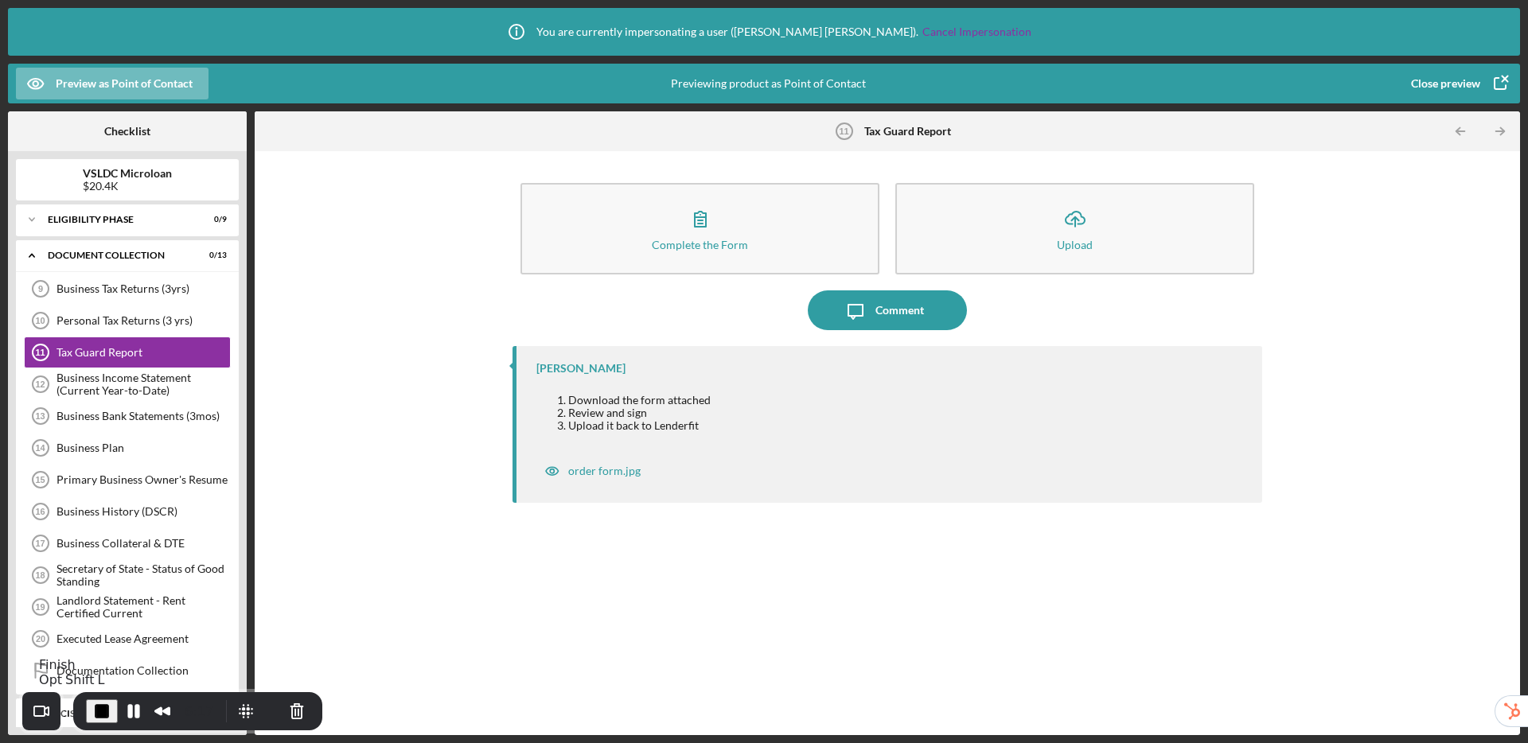
click at [95, 712] on span "End Recording" at bounding box center [101, 711] width 19 height 19
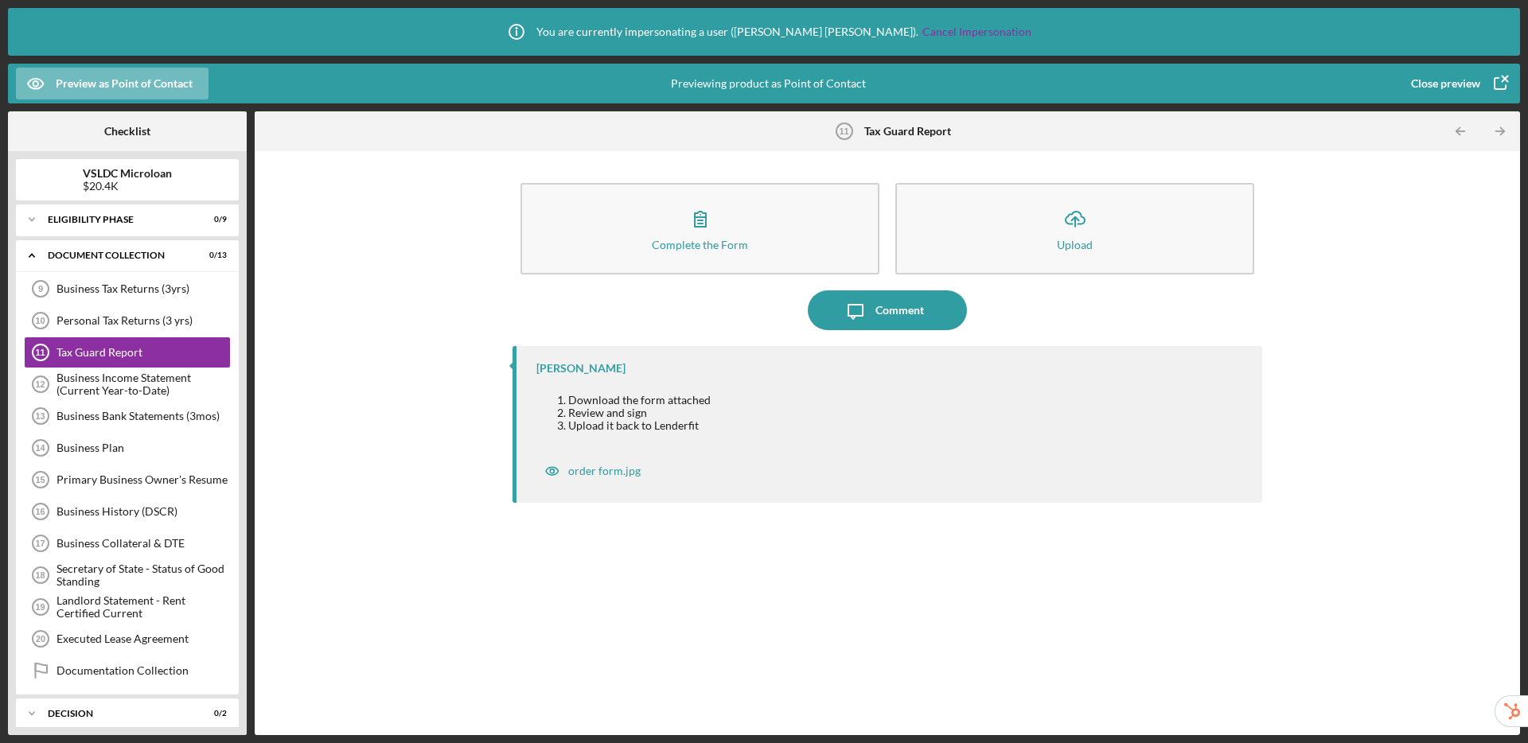
click at [1457, 92] on div "Close preview" at bounding box center [1445, 84] width 69 height 32
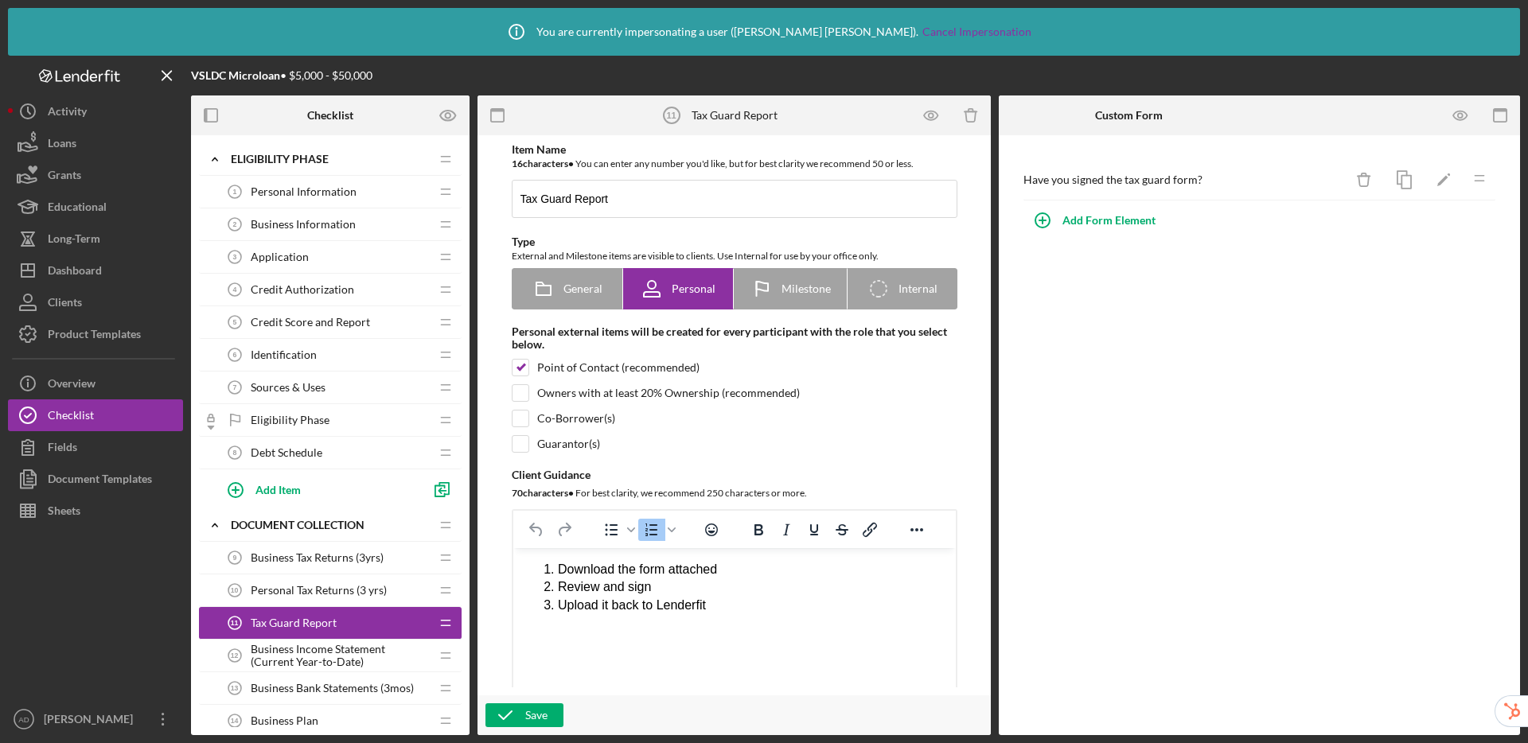
click at [279, 614] on div "Tax Guard Report 11 Tax Guard Report" at bounding box center [324, 623] width 211 height 32
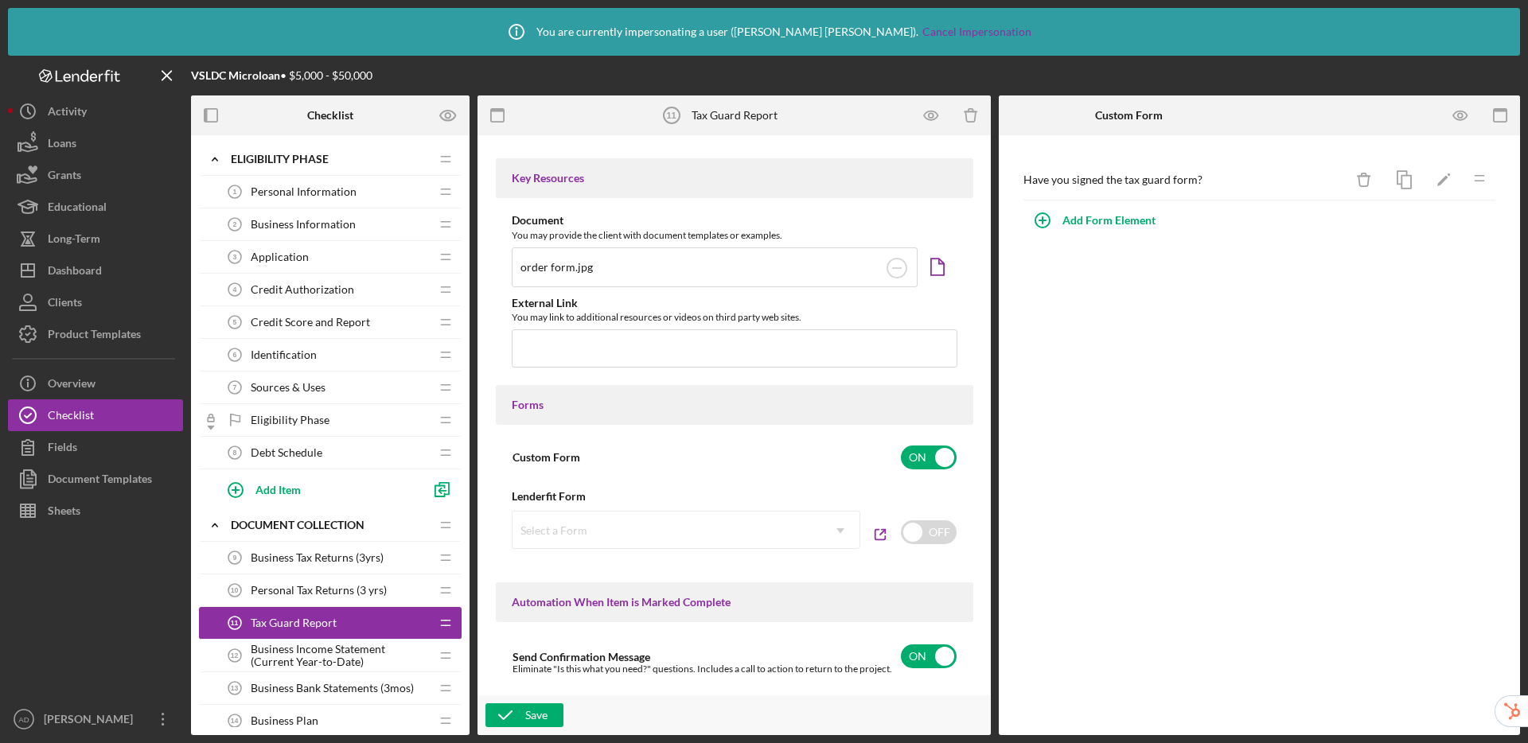
scroll to position [429, 0]
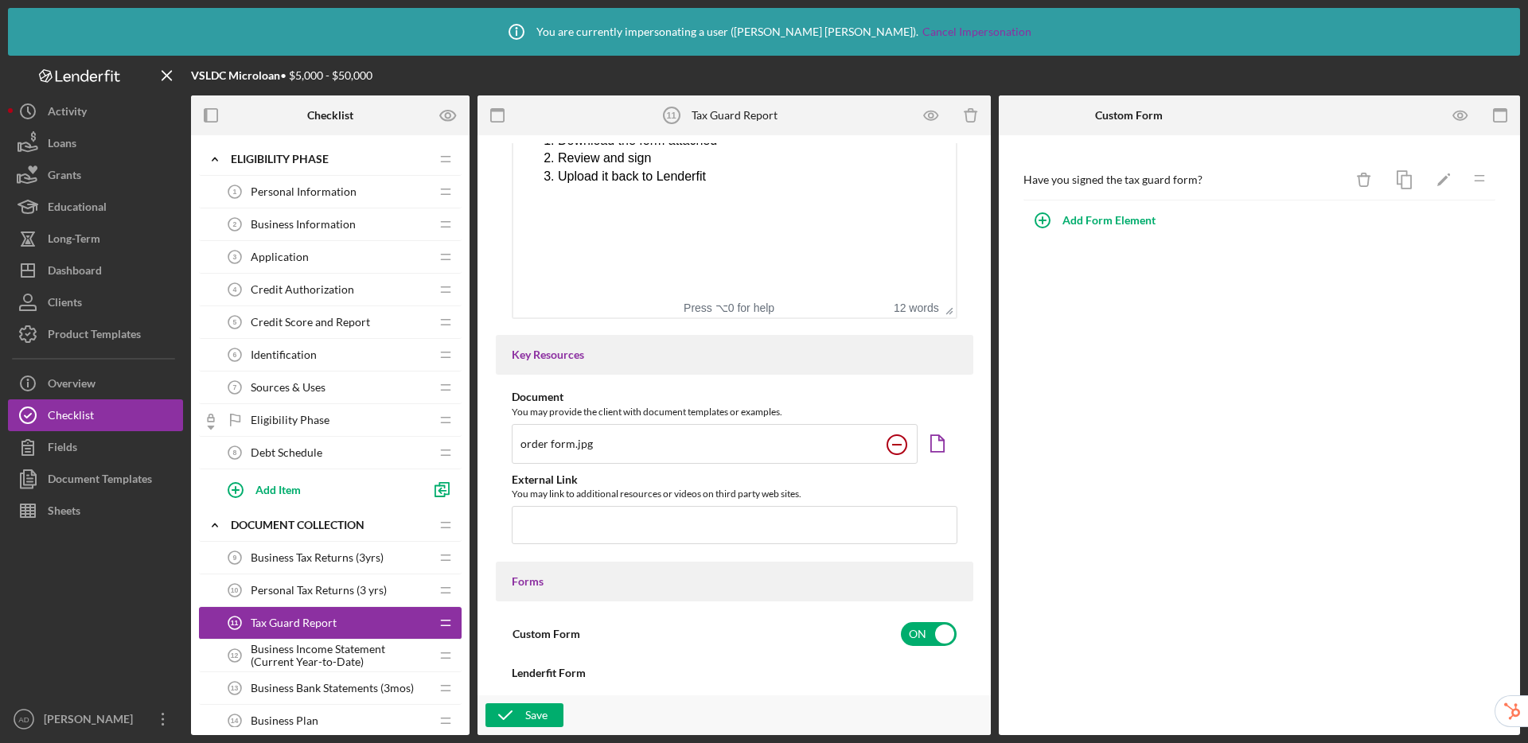
click at [891, 446] on circle at bounding box center [896, 444] width 19 height 19
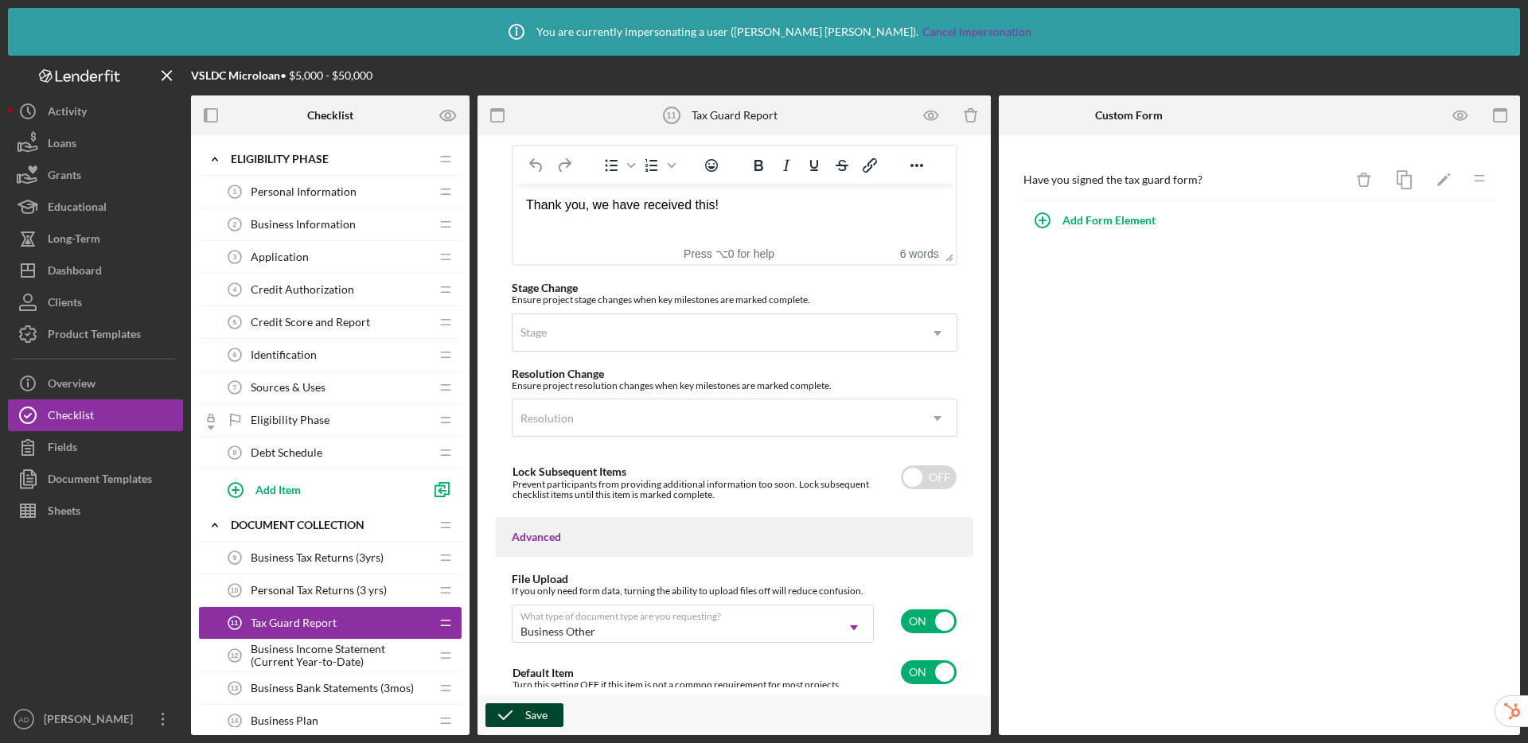
scroll to position [1163, 0]
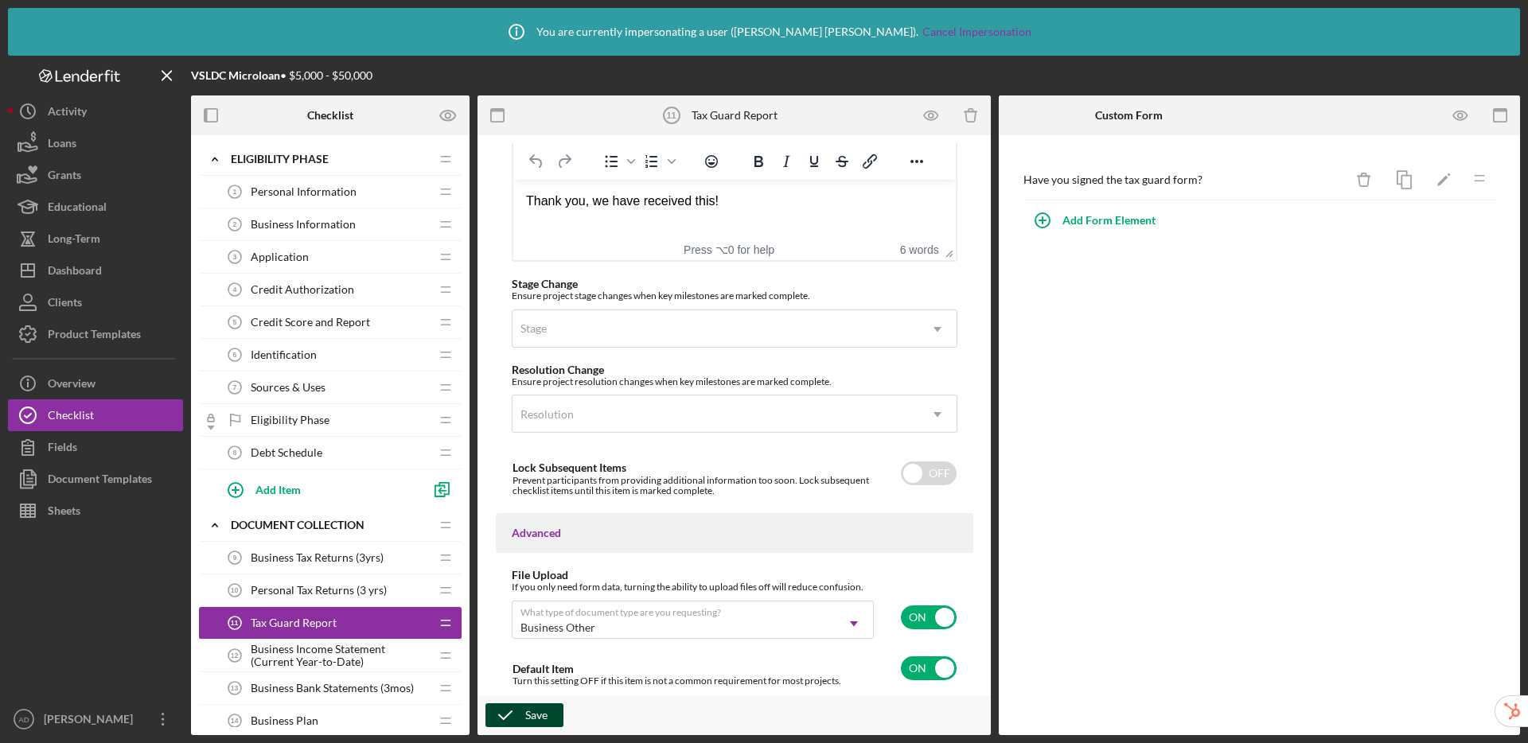
click at [528, 718] on div "Save" at bounding box center [536, 715] width 22 height 24
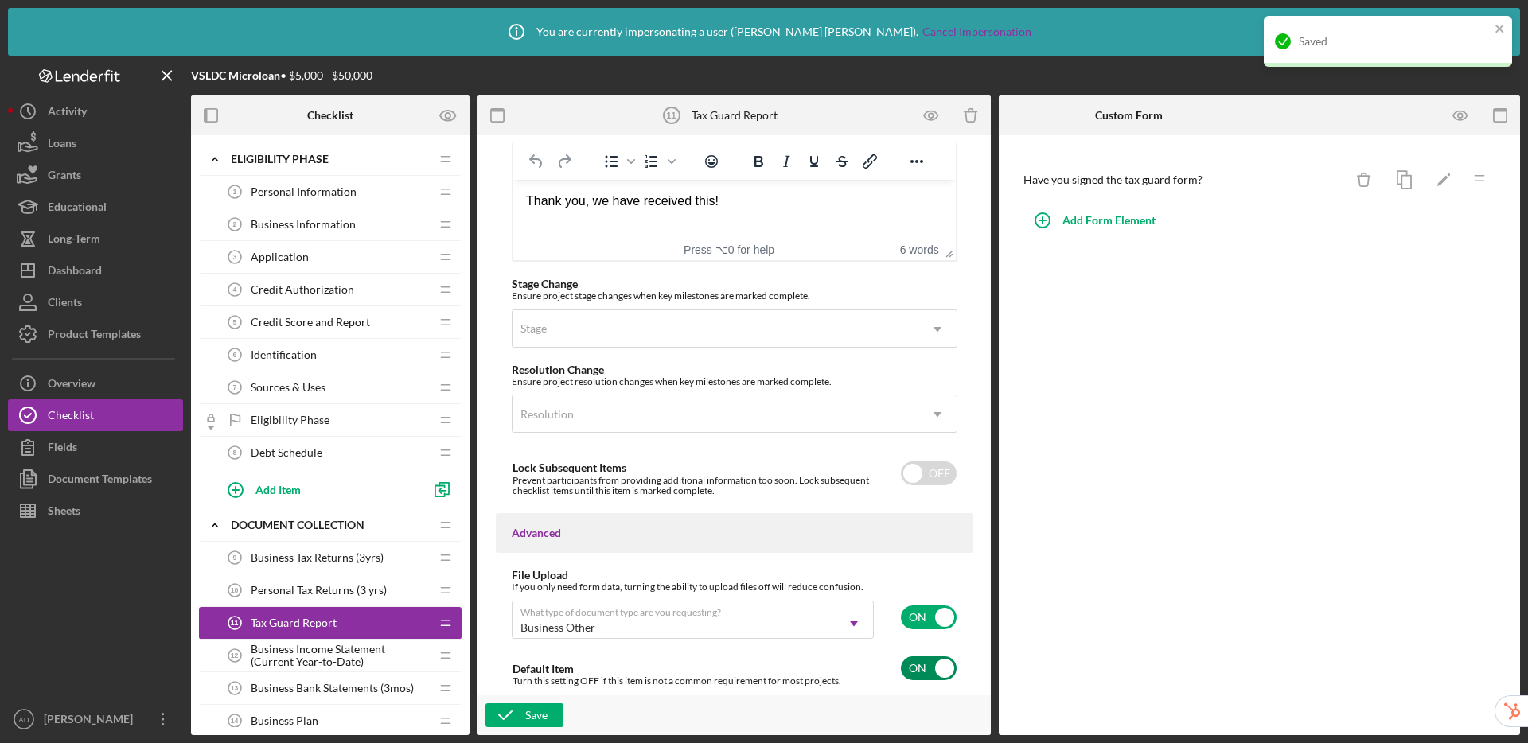
click at [914, 666] on input "checkbox" at bounding box center [929, 669] width 56 height 24
checkbox input "false"
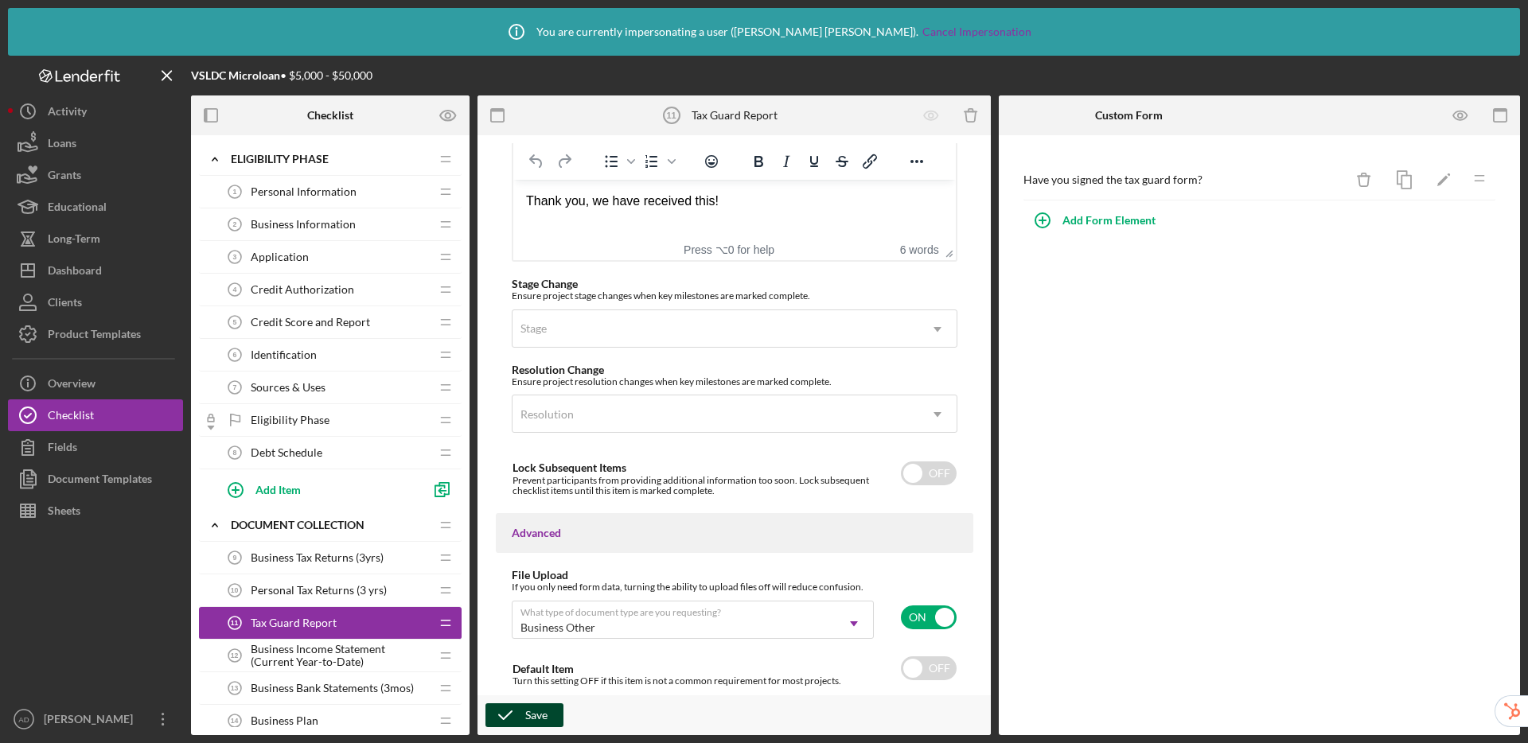
click at [520, 722] on icon "button" at bounding box center [505, 715] width 40 height 40
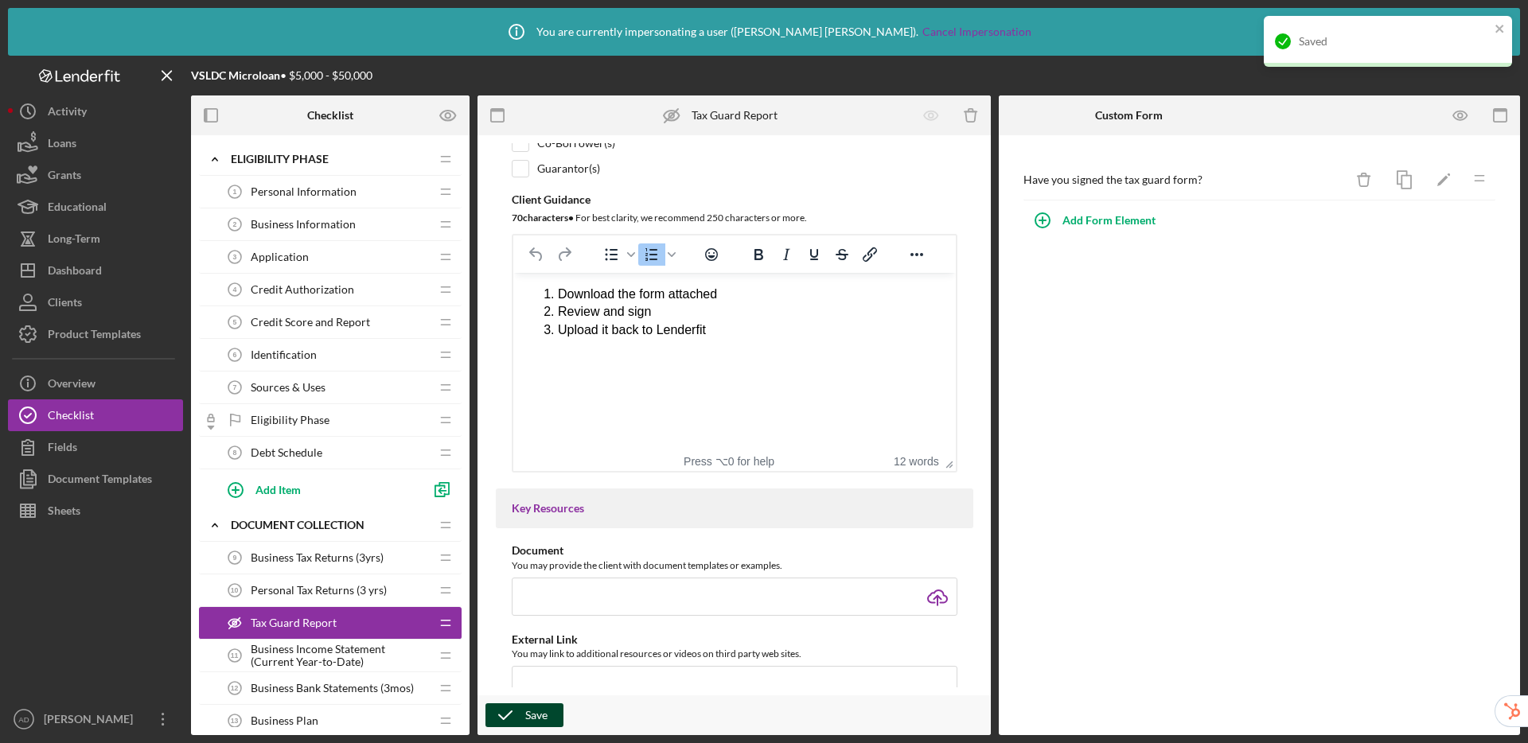
scroll to position [49, 0]
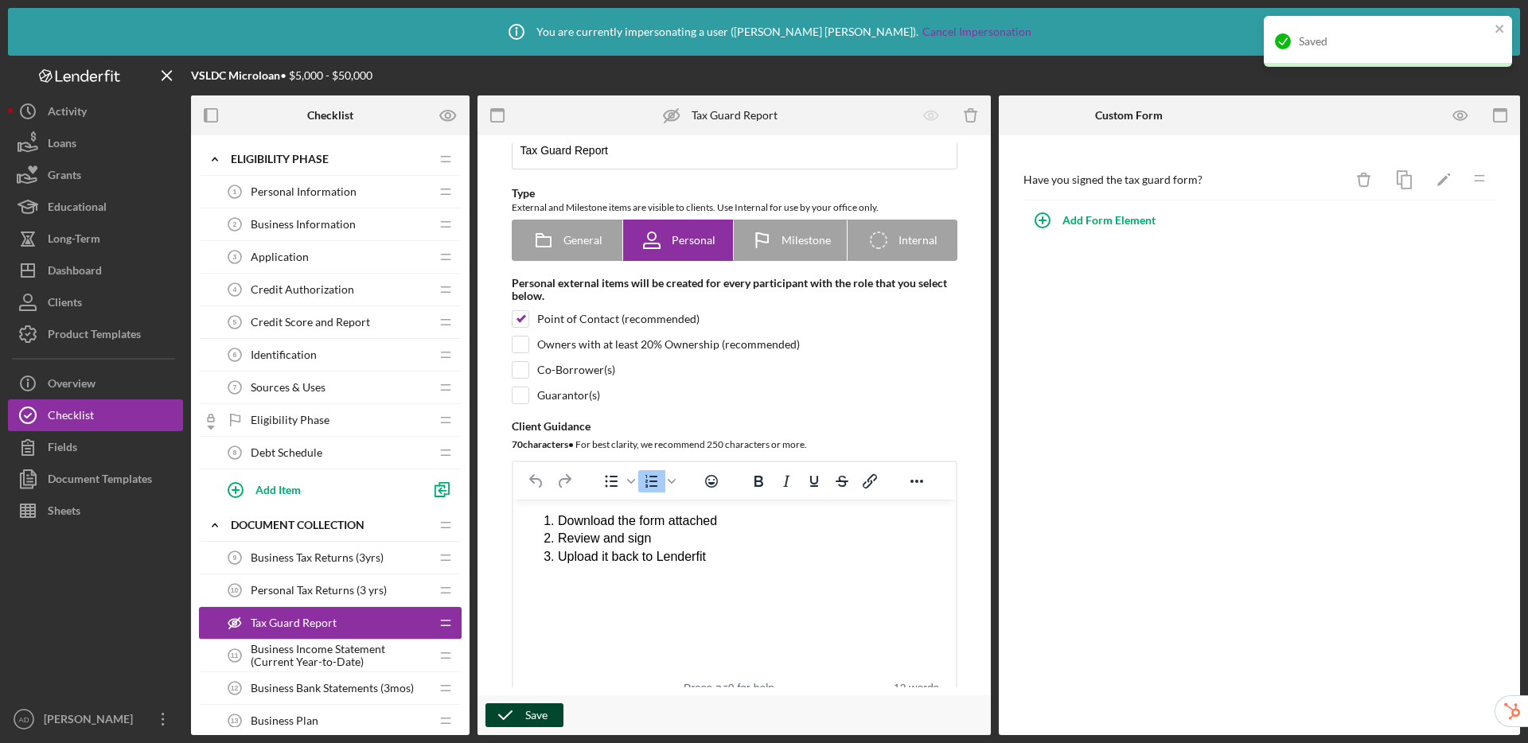
click at [307, 353] on span "Identification" at bounding box center [284, 355] width 66 height 13
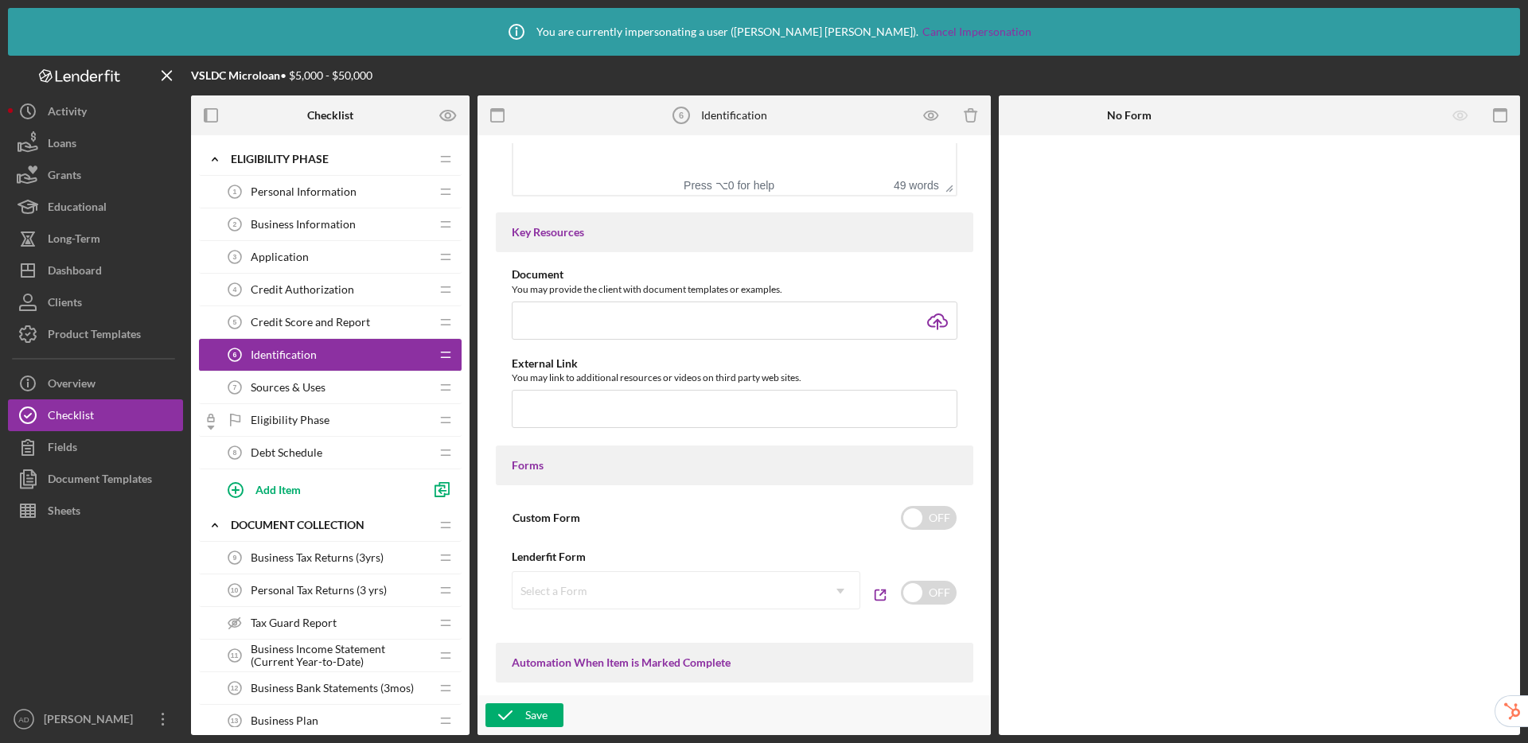
scroll to position [549, 0]
click at [919, 522] on input "checkbox" at bounding box center [929, 520] width 56 height 24
checkbox input "false"
click at [274, 389] on span "Sources & Uses" at bounding box center [288, 387] width 75 height 13
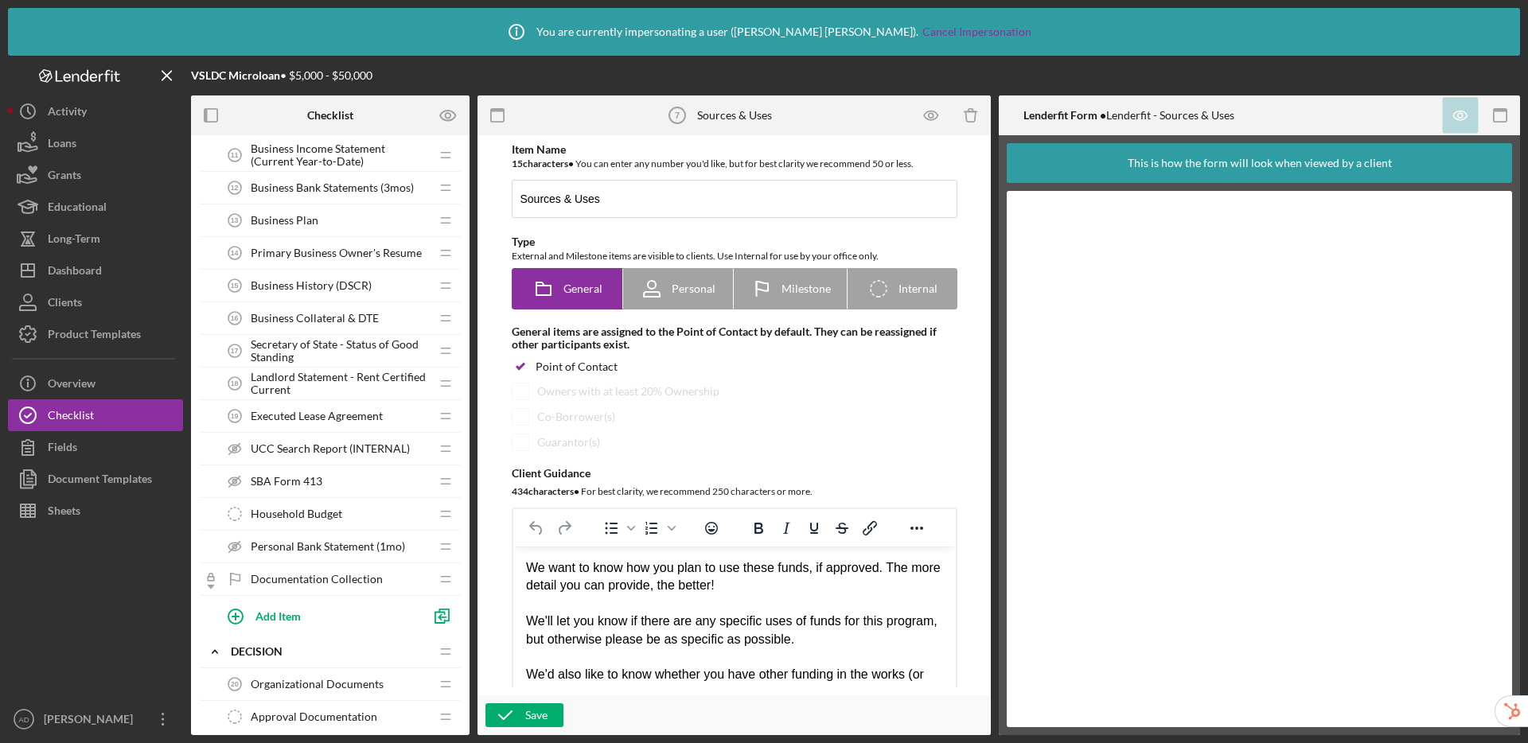
scroll to position [368, 0]
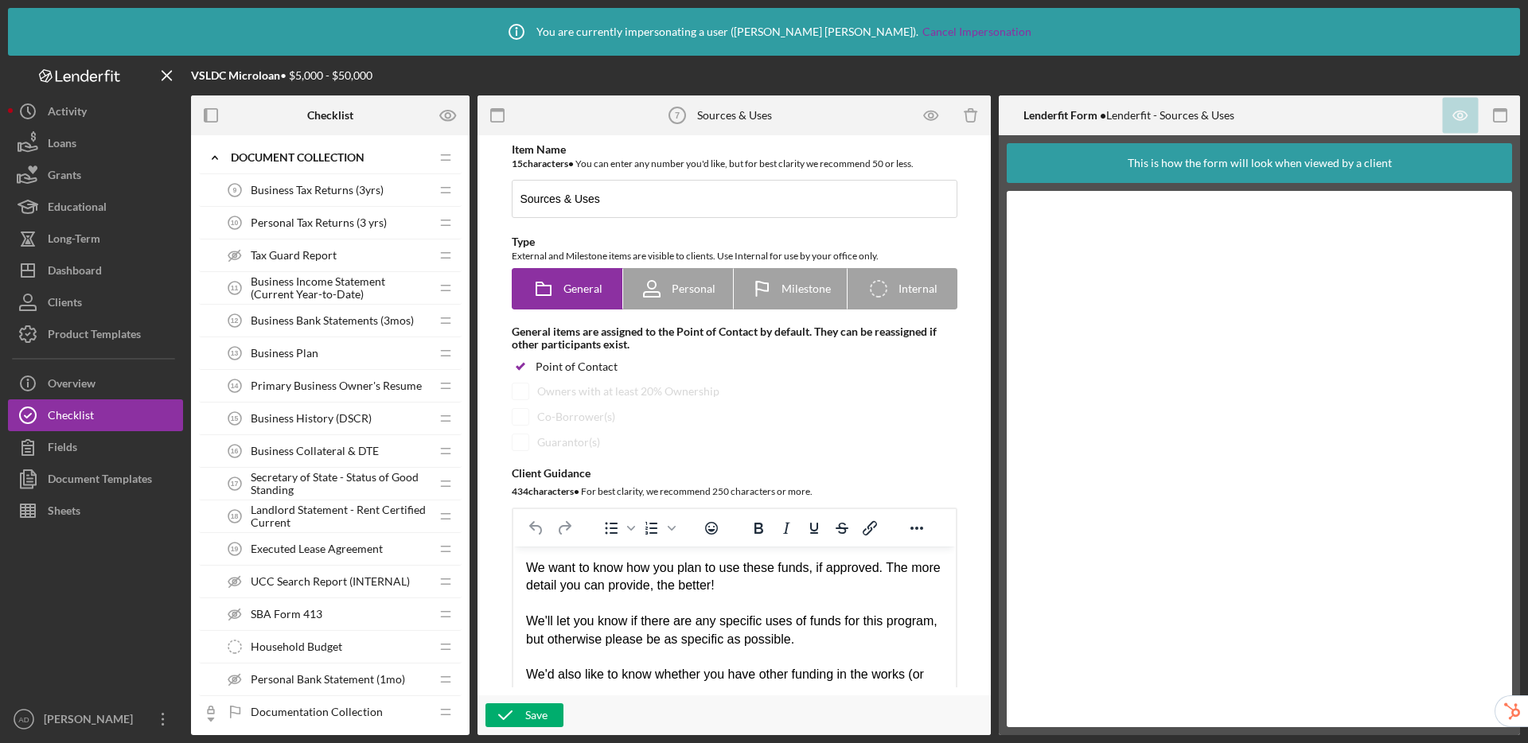
click at [306, 257] on span "Tax Guard Report" at bounding box center [294, 255] width 86 height 13
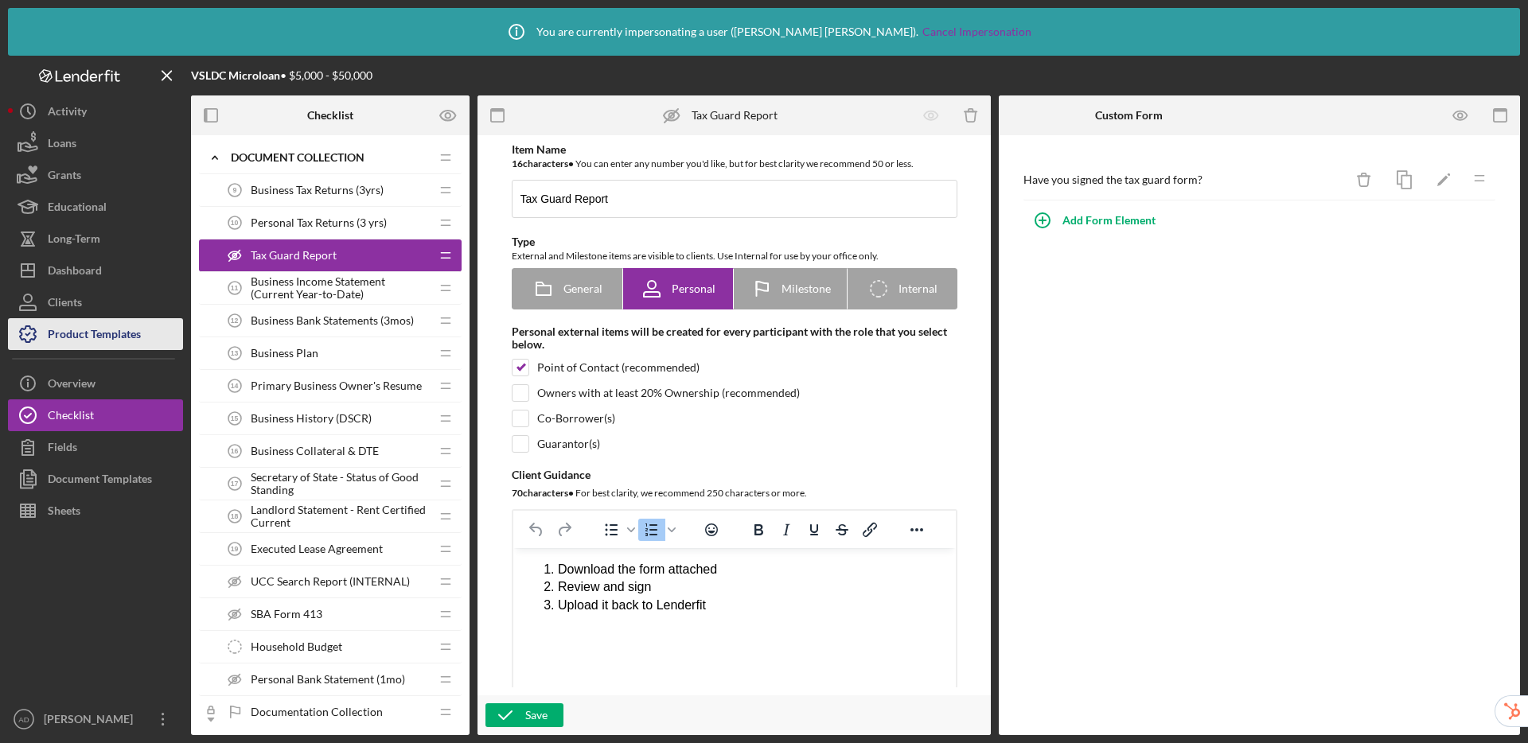
click at [131, 333] on div "Product Templates" at bounding box center [94, 336] width 93 height 36
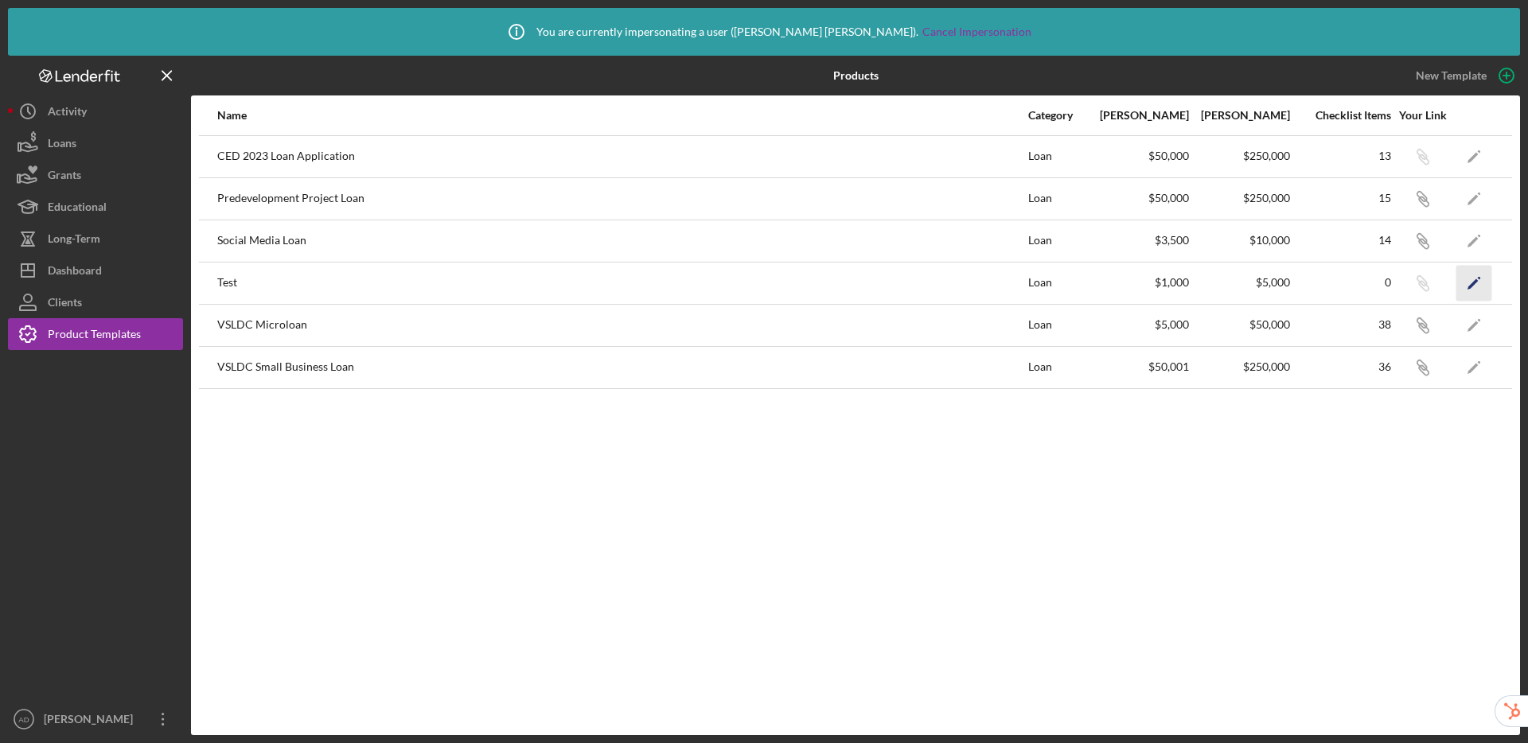
click at [1473, 280] on icon "Icon/Edit" at bounding box center [1474, 283] width 36 height 36
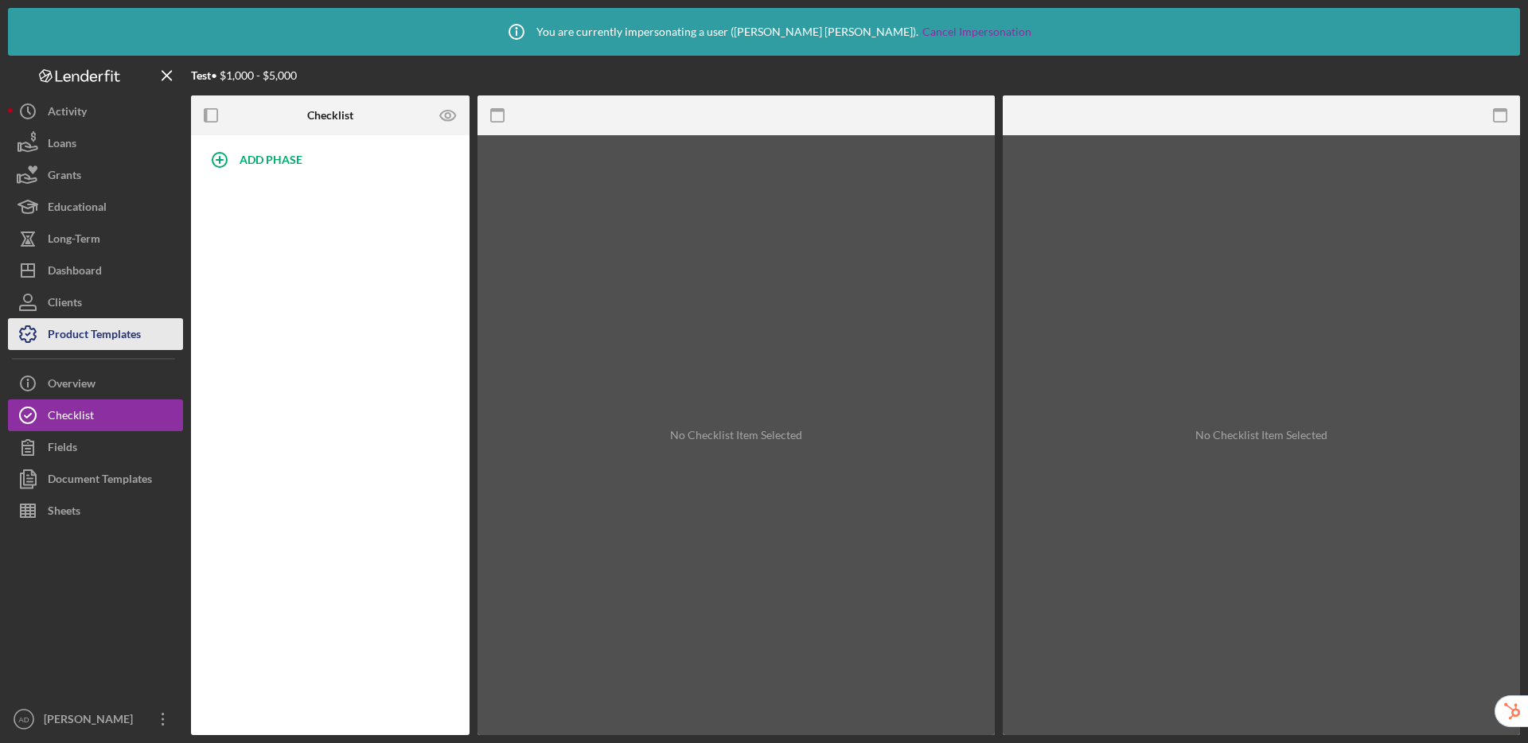
click at [86, 337] on div "Product Templates" at bounding box center [94, 336] width 93 height 36
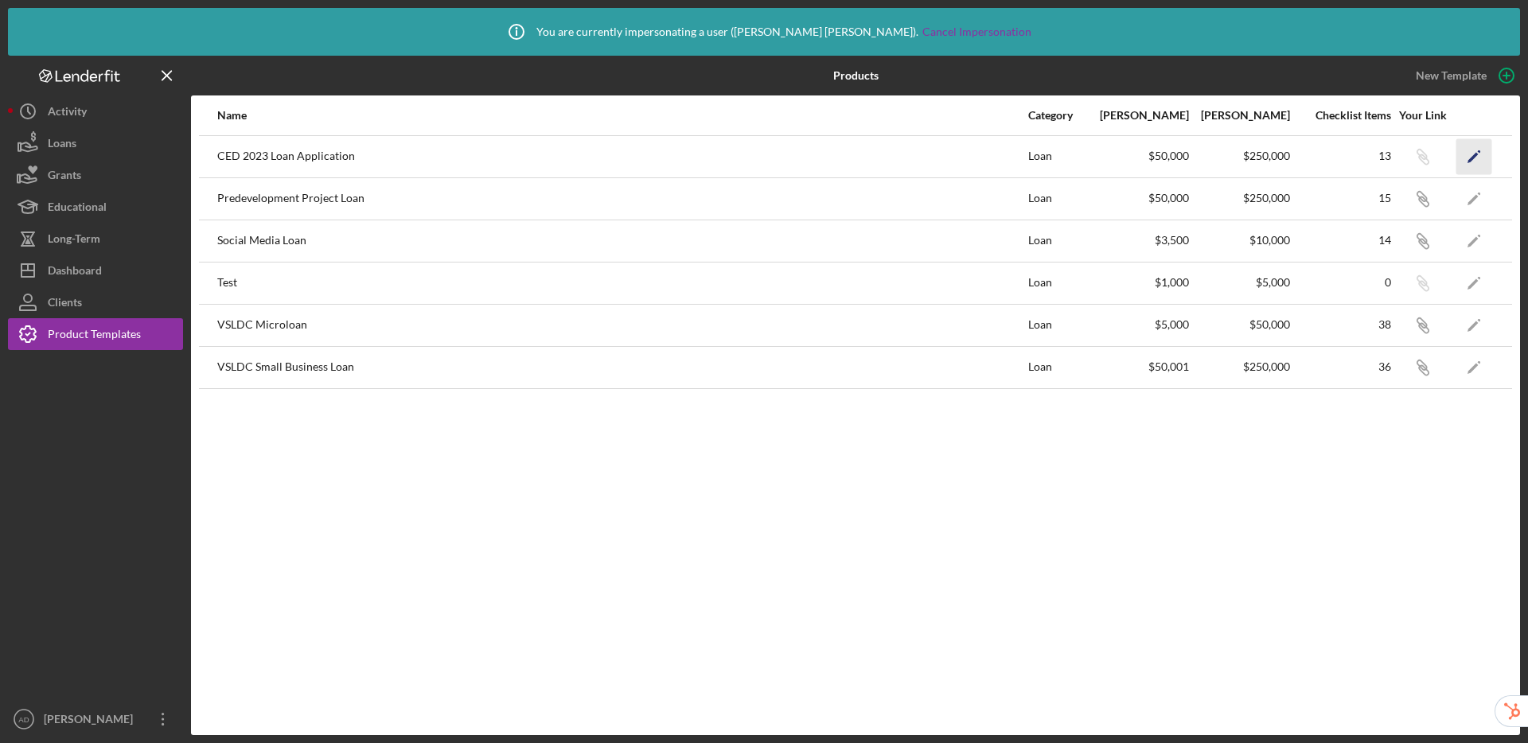
click at [1473, 154] on icon "Icon/Edit" at bounding box center [1474, 156] width 36 height 36
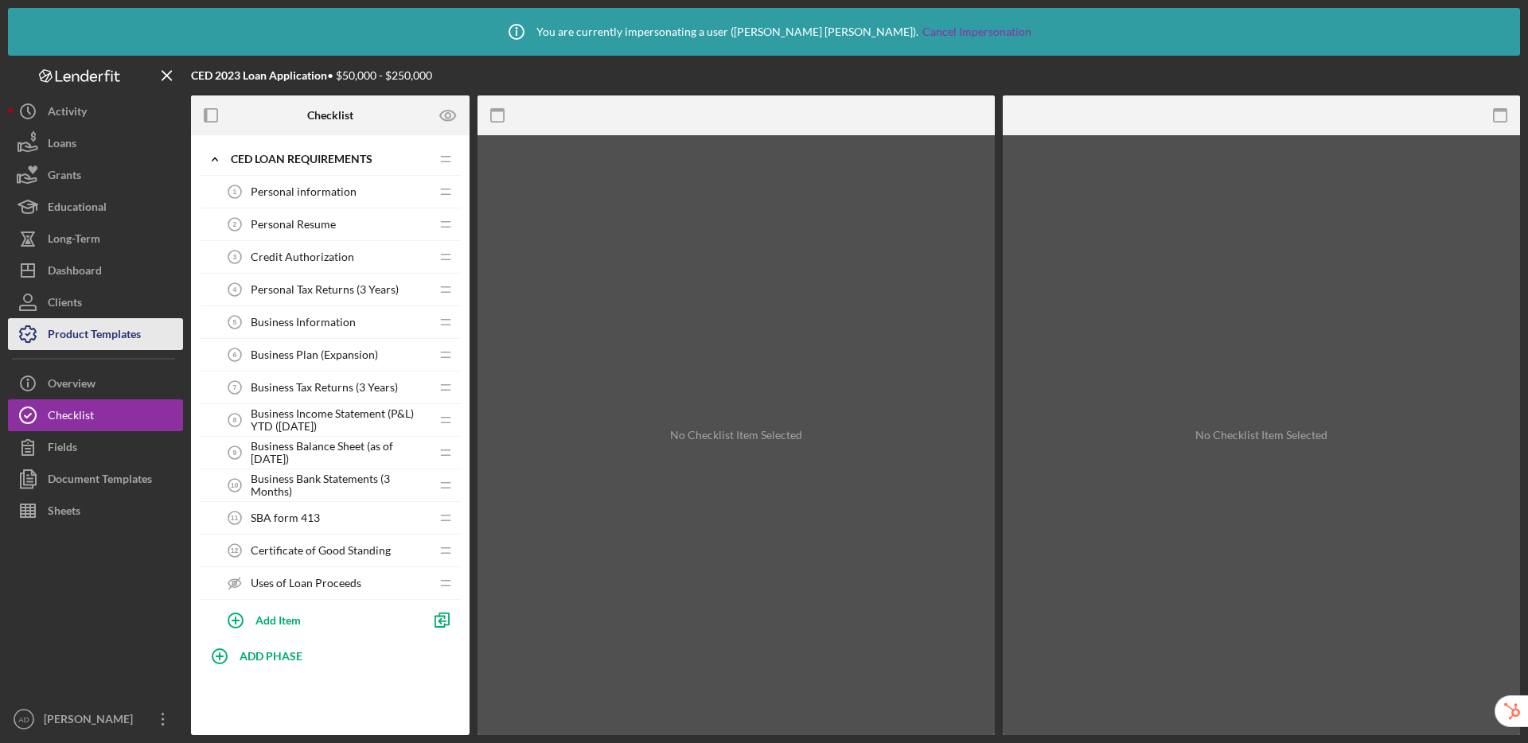
click at [99, 336] on div "Product Templates" at bounding box center [94, 336] width 93 height 36
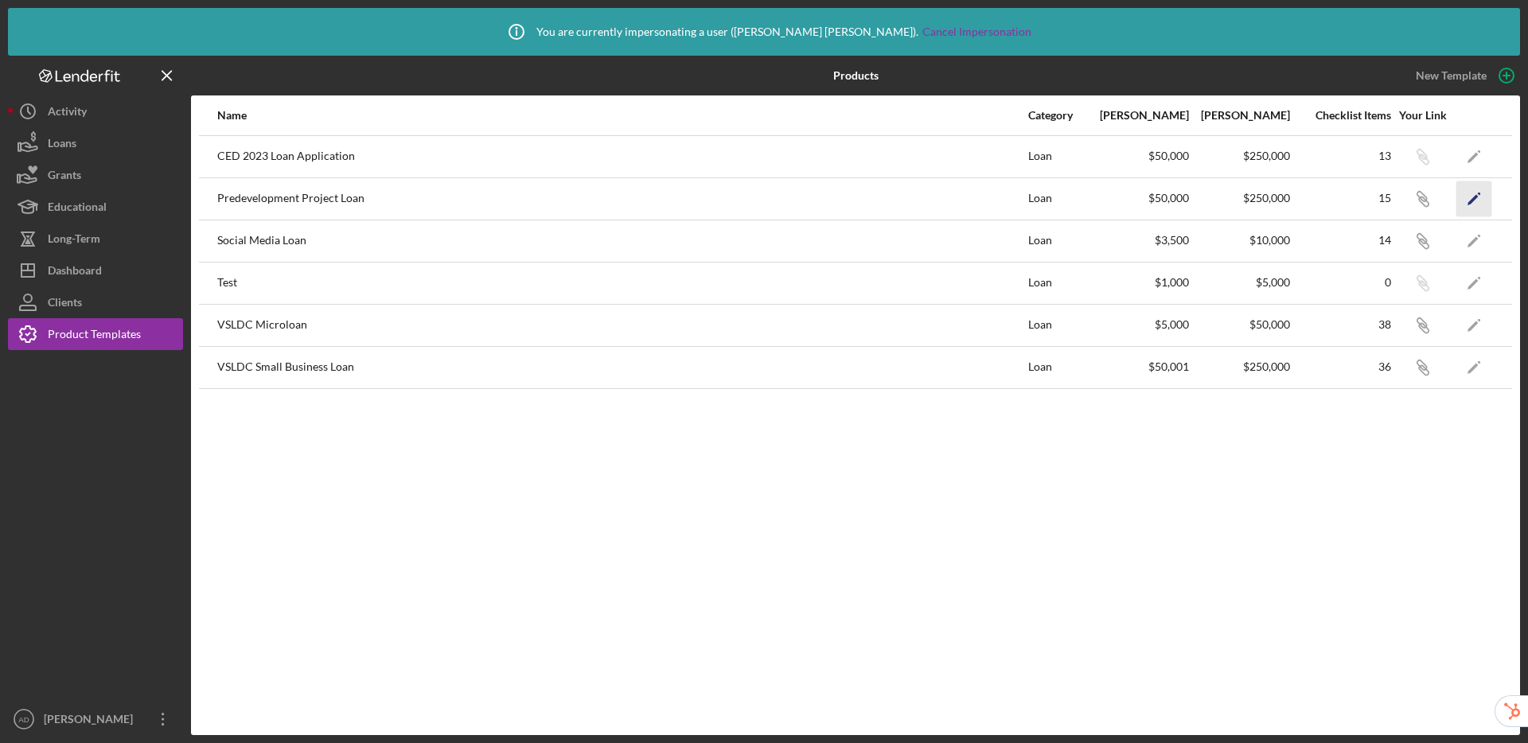
click at [1479, 201] on icon "Icon/Edit" at bounding box center [1474, 199] width 36 height 36
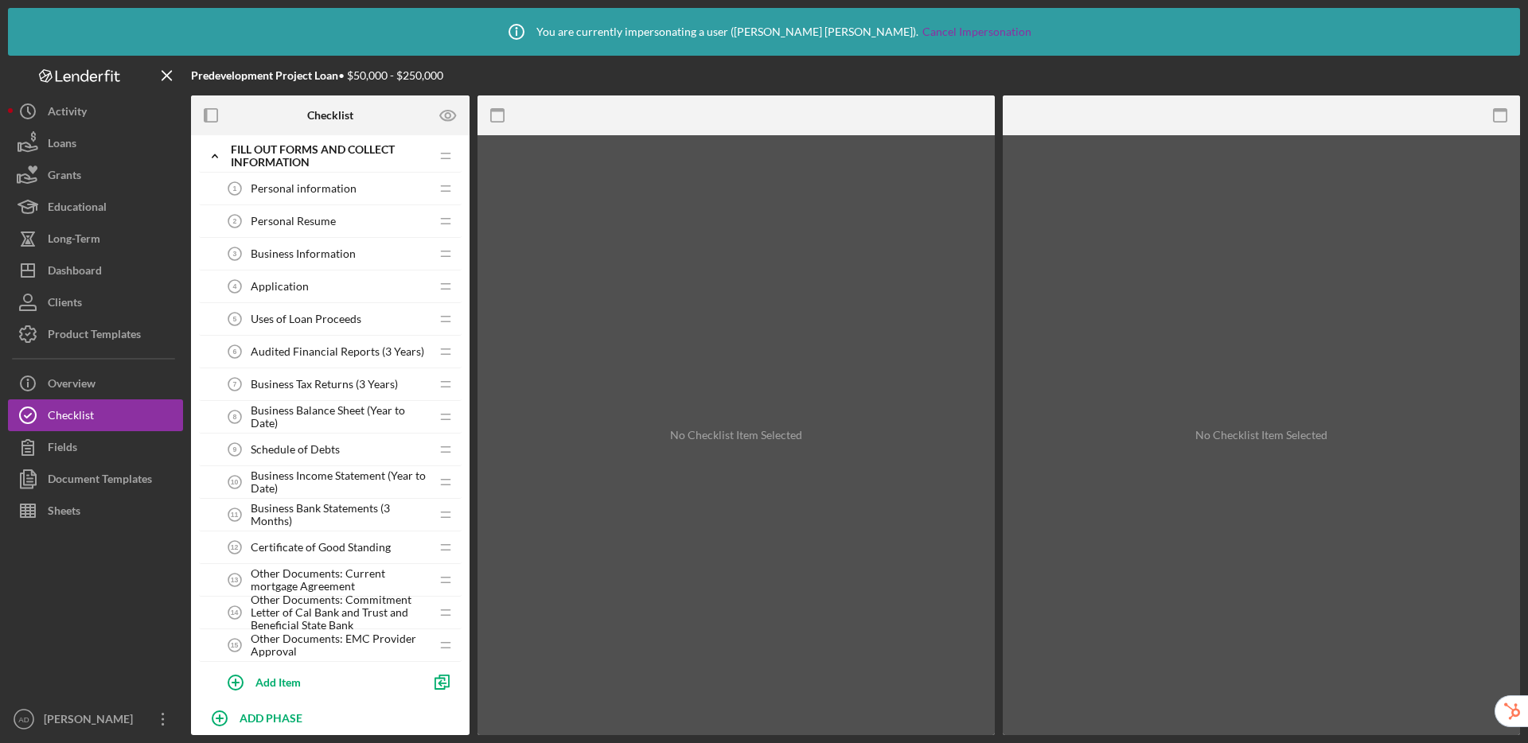
scroll to position [6, 0]
click at [302, 435] on div "Schedule of Debts 9 Schedule of Debts" at bounding box center [324, 447] width 211 height 32
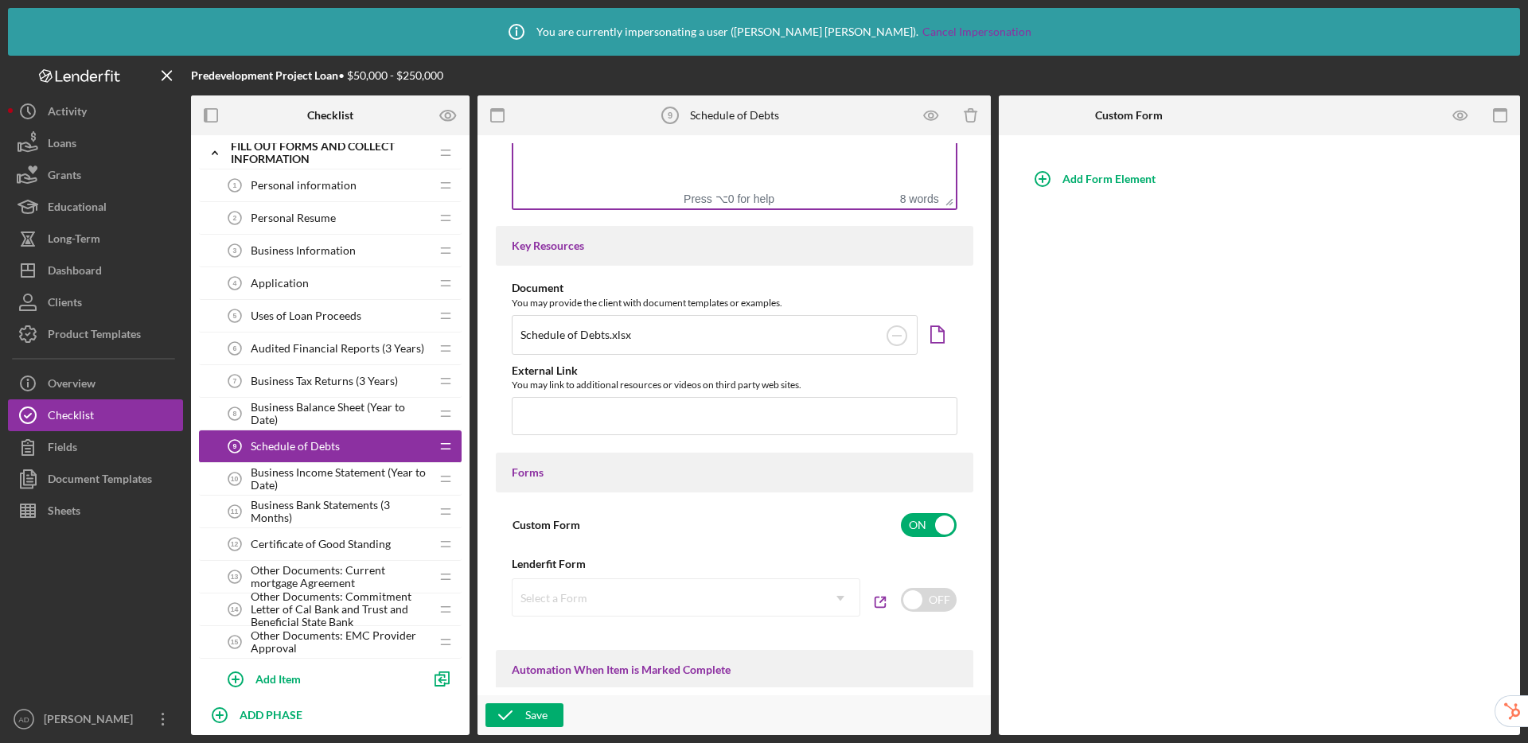
scroll to position [985, 0]
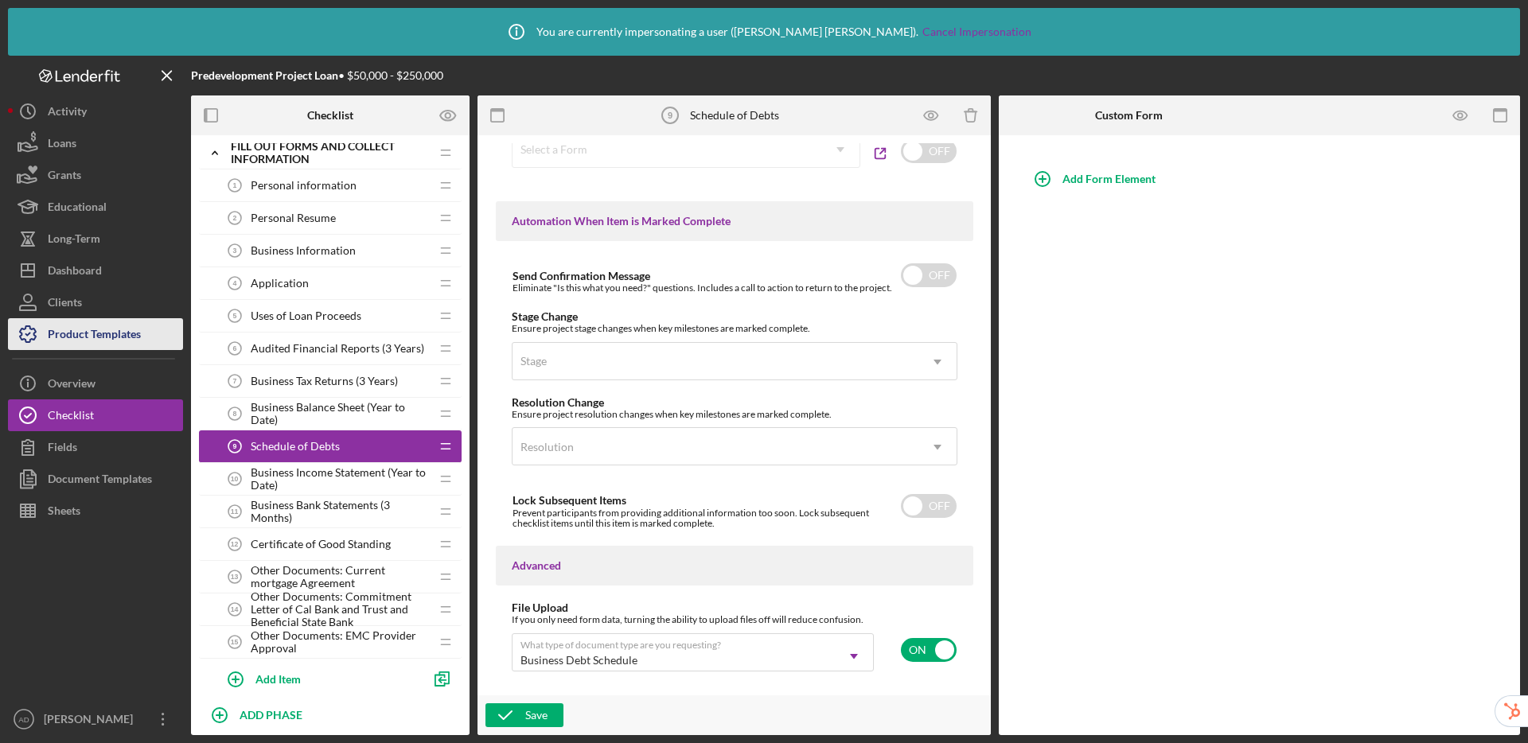
click at [128, 333] on div "Product Templates" at bounding box center [94, 336] width 93 height 36
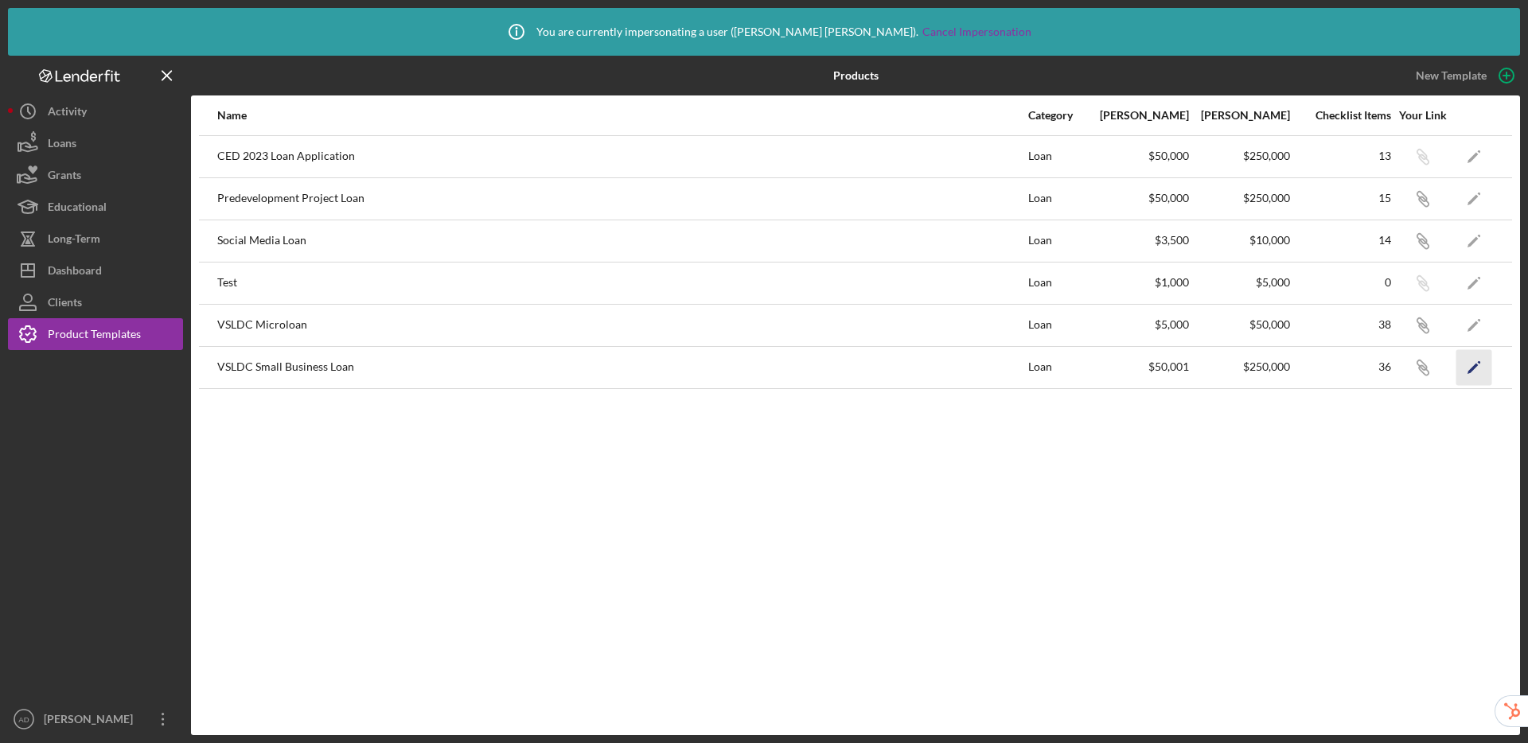
click at [1483, 376] on icon "Icon/Edit" at bounding box center [1474, 367] width 36 height 36
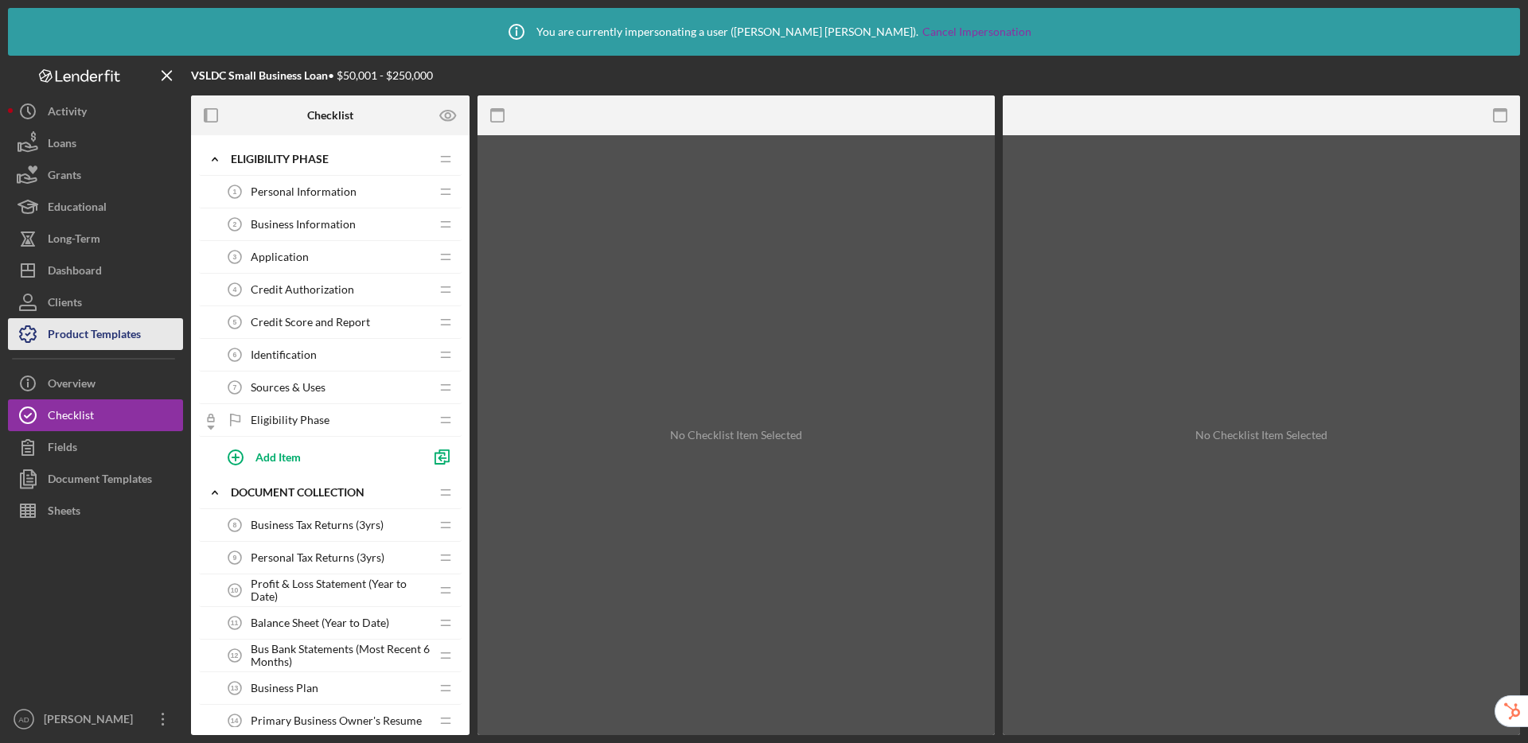
click at [99, 322] on div "Product Templates" at bounding box center [94, 336] width 93 height 36
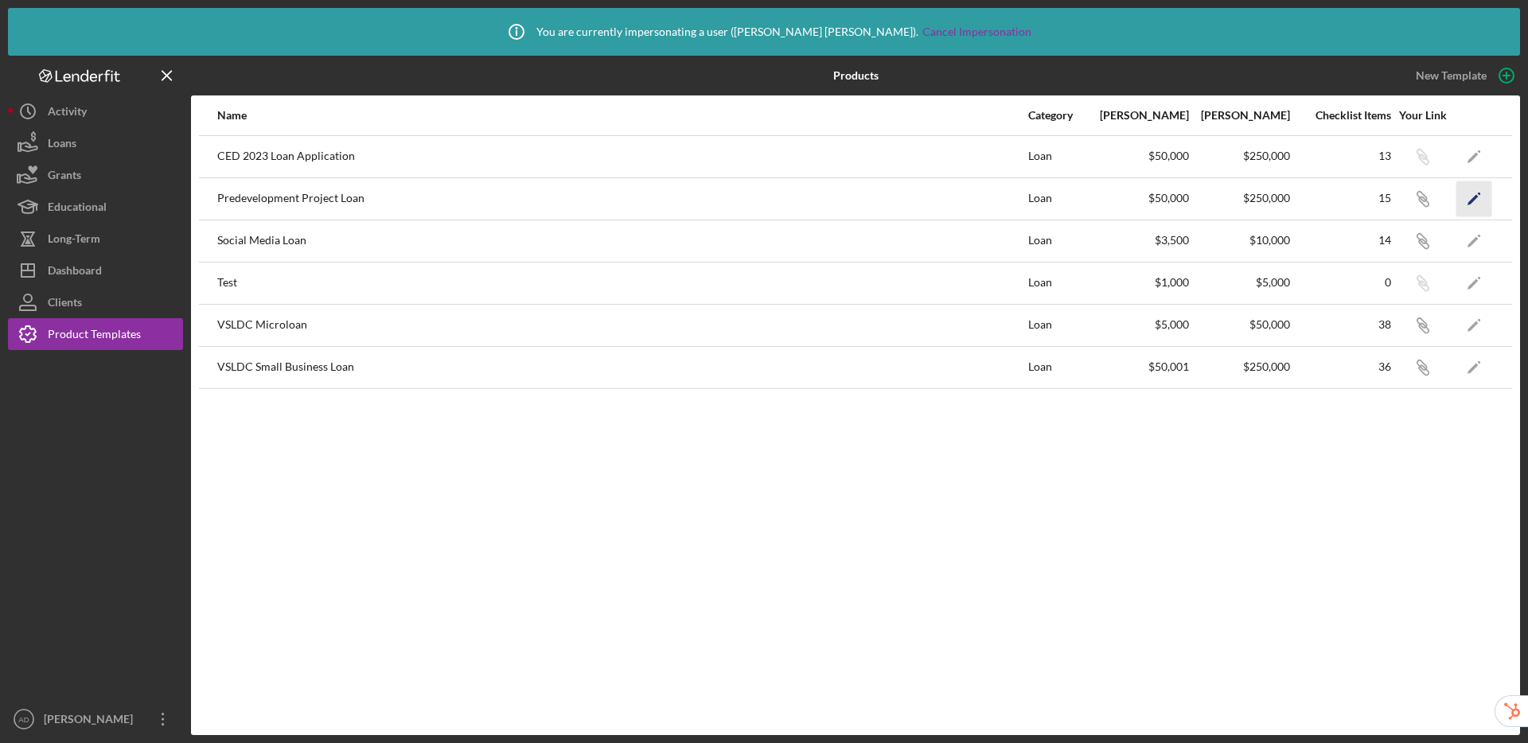
click at [1478, 203] on icon "Icon/Edit" at bounding box center [1474, 199] width 36 height 36
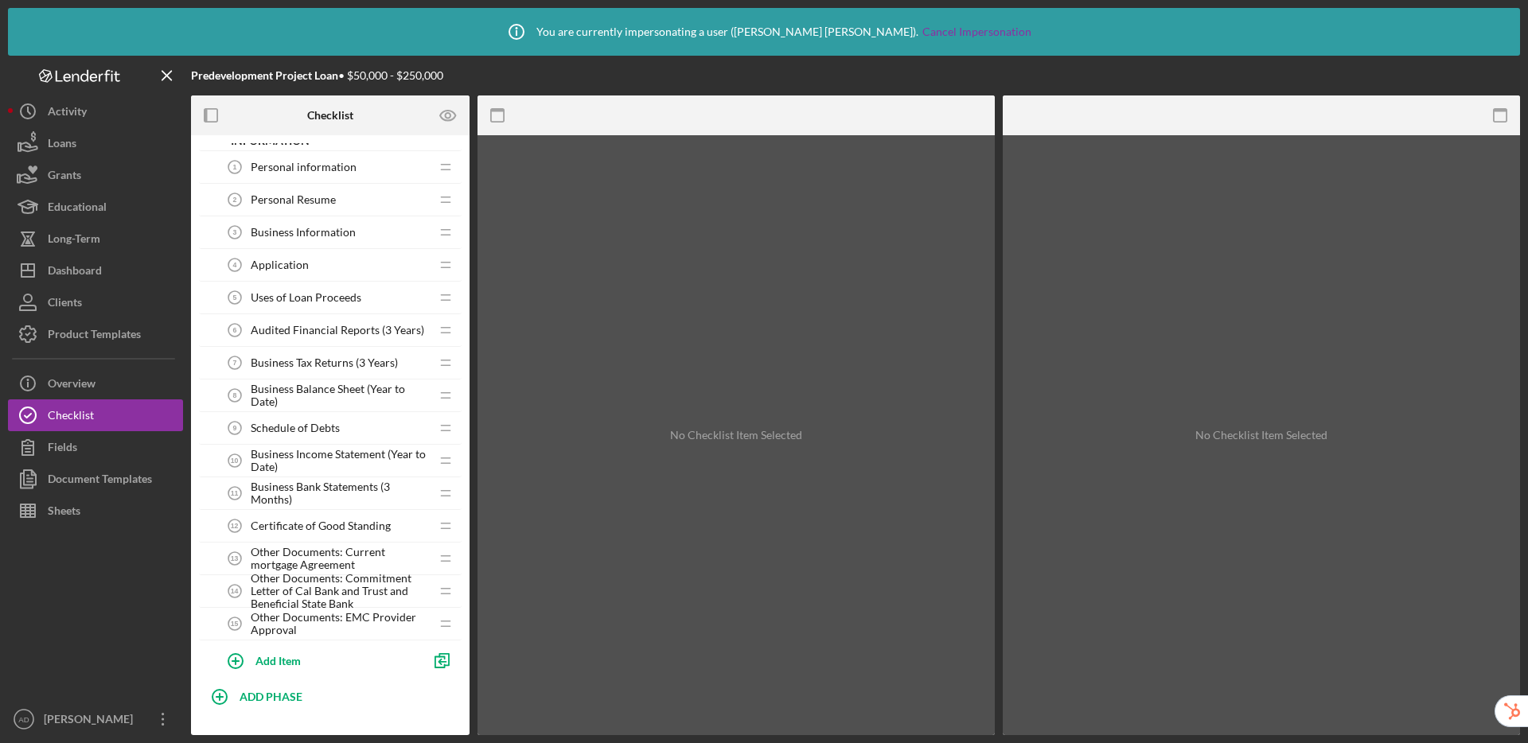
scroll to position [49, 0]
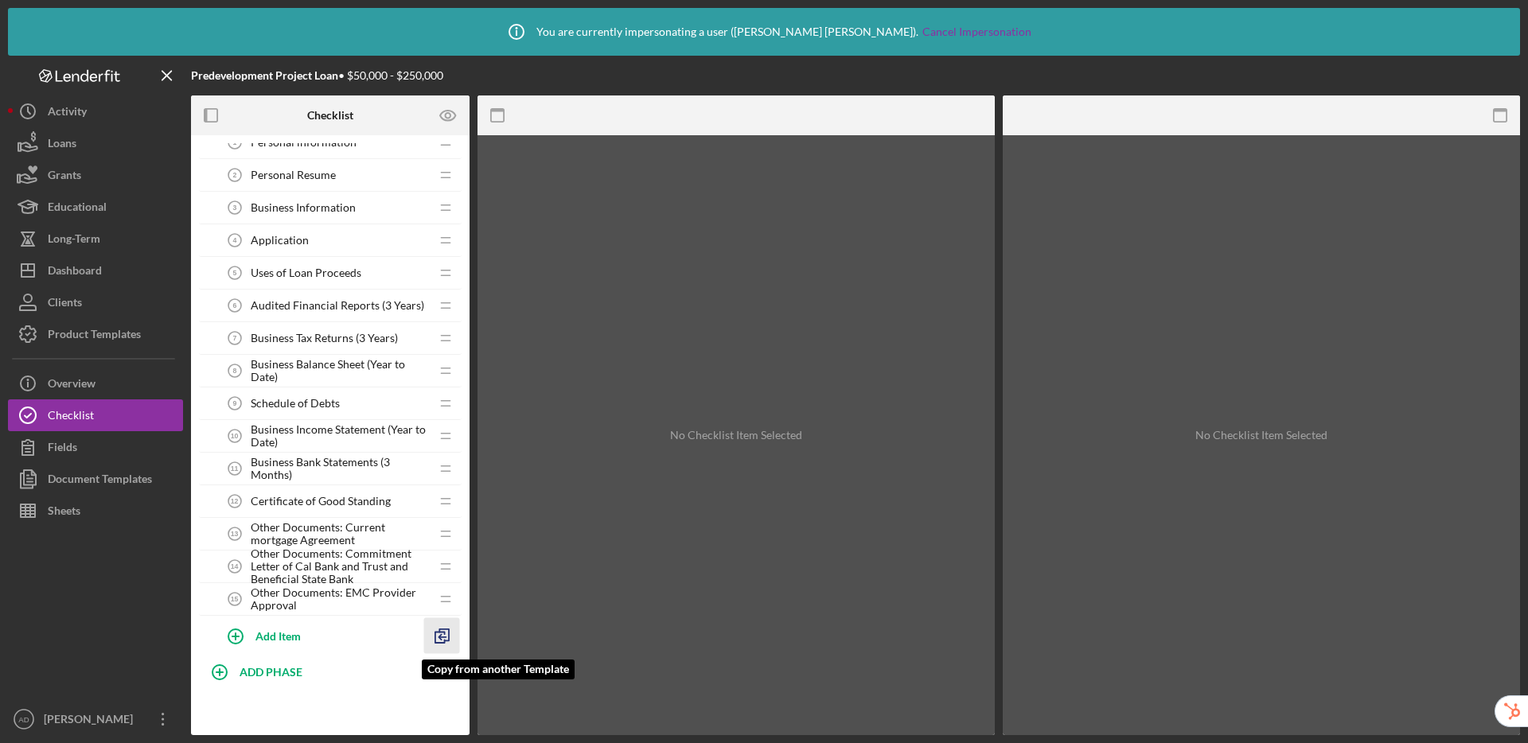
click at [446, 640] on polyline "button" at bounding box center [444, 634] width 10 height 11
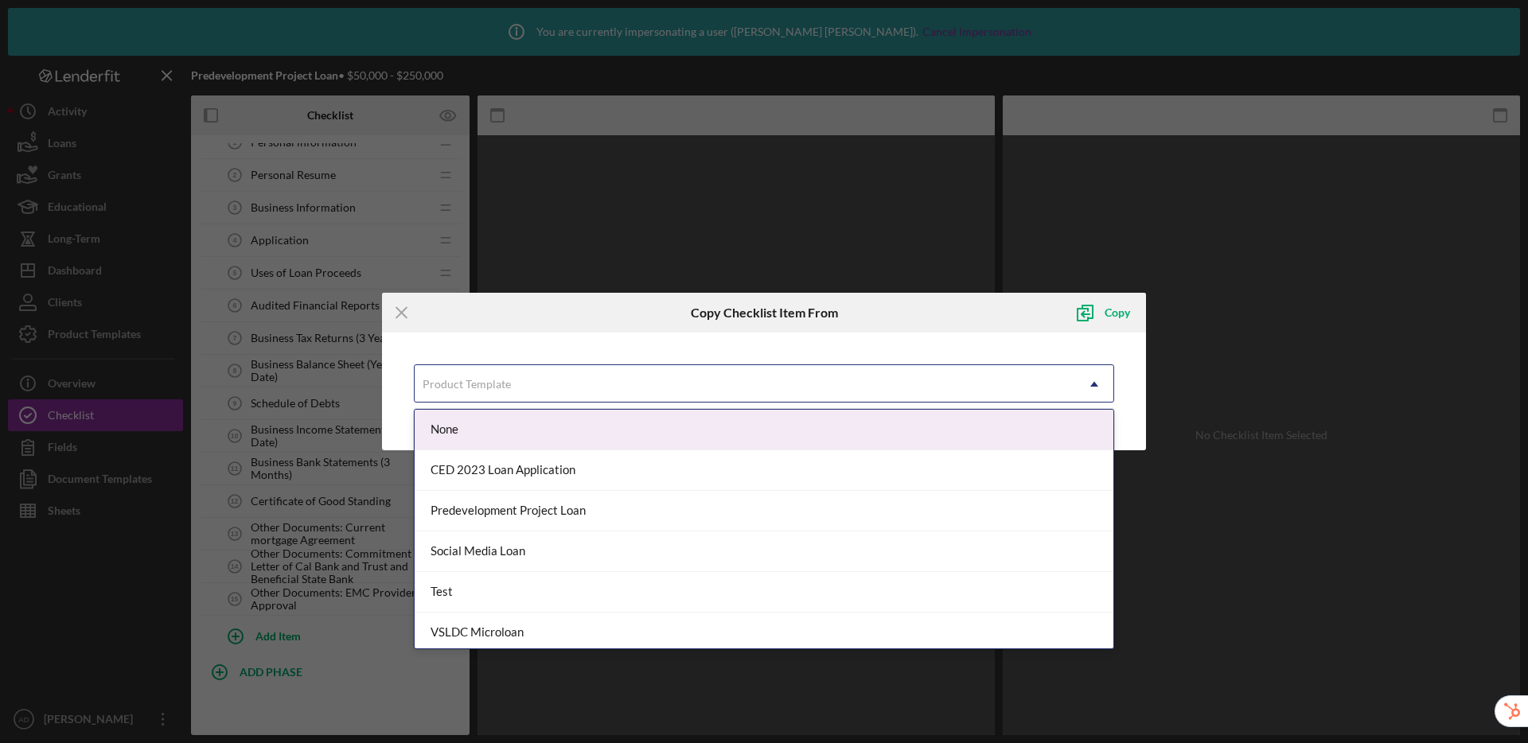
click at [576, 384] on div "Product Template" at bounding box center [745, 384] width 660 height 37
click at [400, 309] on icon "Icon/Menu Close" at bounding box center [402, 313] width 40 height 40
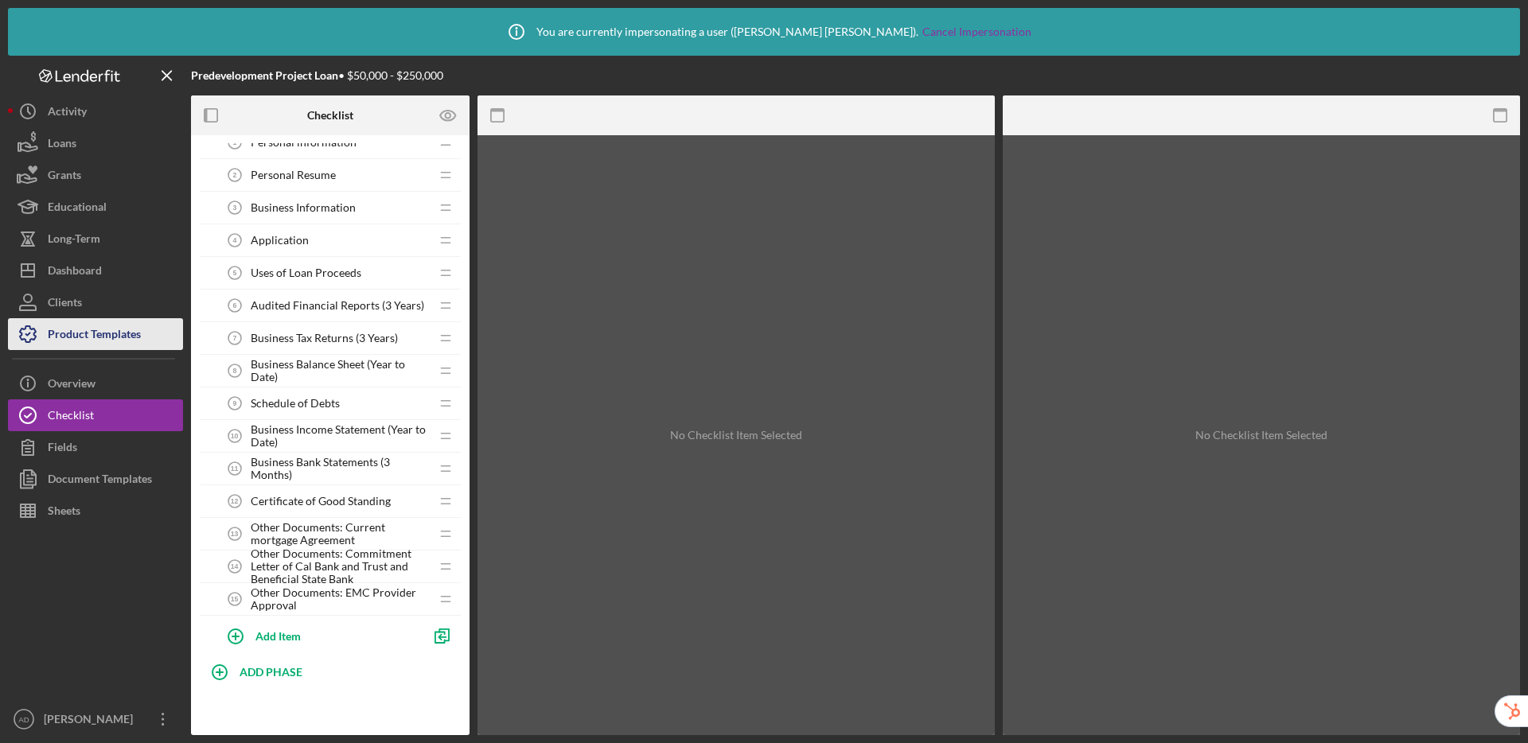
click at [96, 348] on div "Product Templates" at bounding box center [94, 336] width 93 height 36
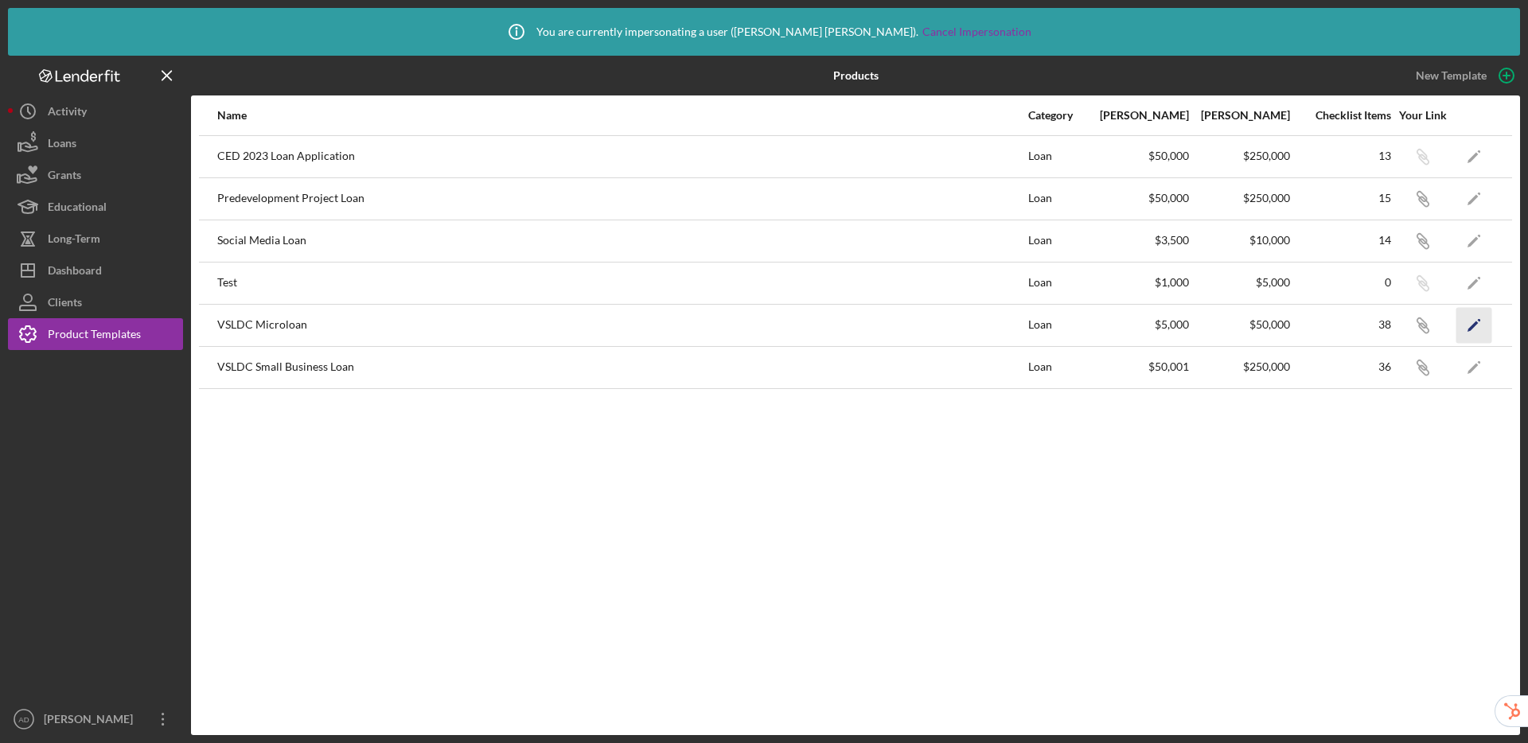
click at [1479, 329] on icon "Icon/Edit" at bounding box center [1474, 325] width 36 height 36
